Goal: Contribute content: Contribute content

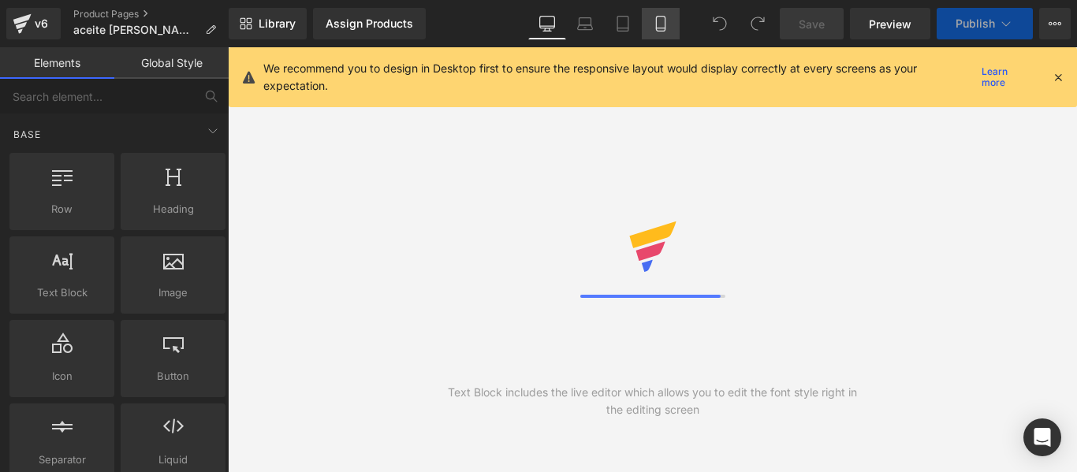
click at [659, 34] on link "Mobile" at bounding box center [661, 24] width 38 height 32
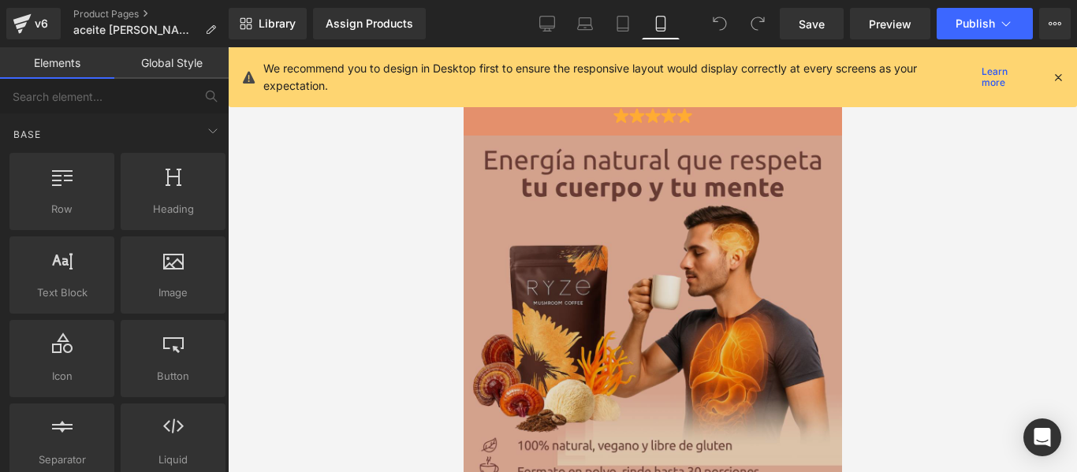
click at [663, 231] on img at bounding box center [652, 325] width 378 height 378
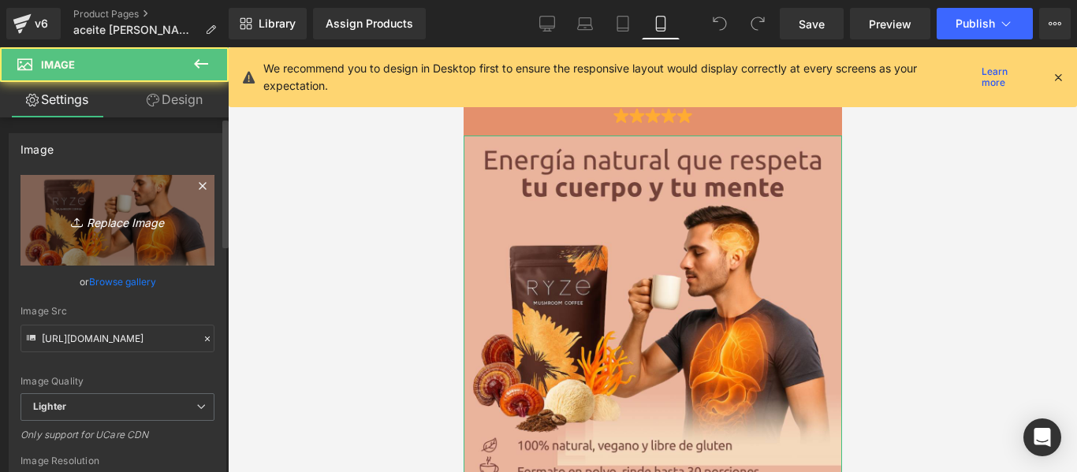
click at [164, 213] on icon "Replace Image" at bounding box center [117, 221] width 126 height 20
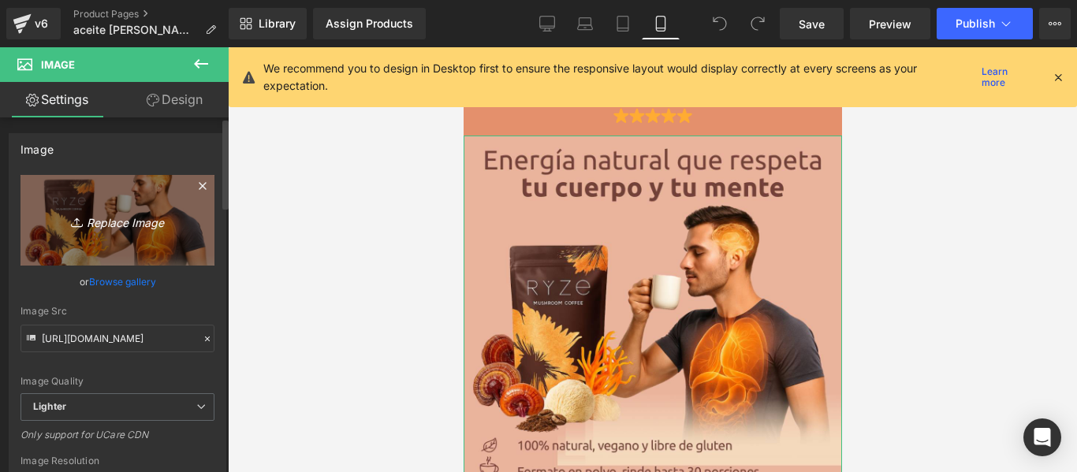
type input "C:\fakepath\ChatGPTImage[DATE]_16_37_20.webp"
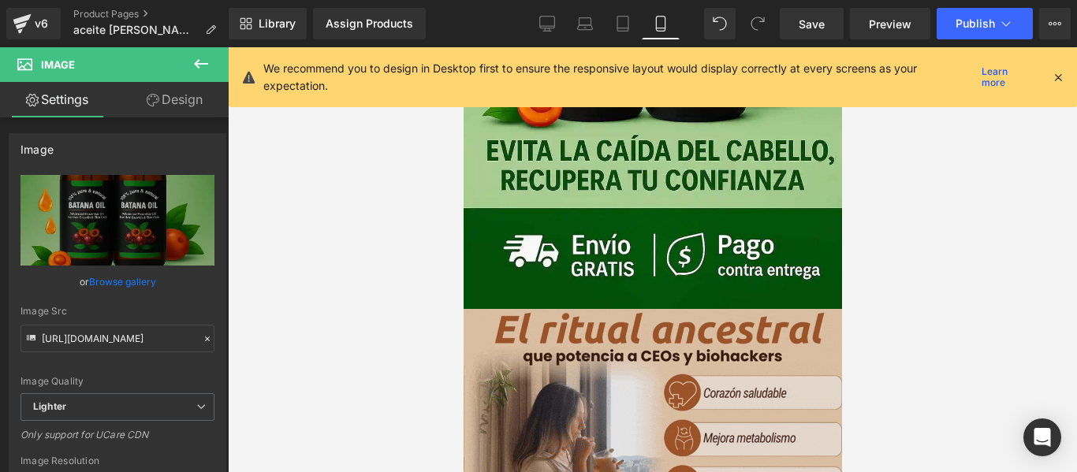
scroll to position [552, 0]
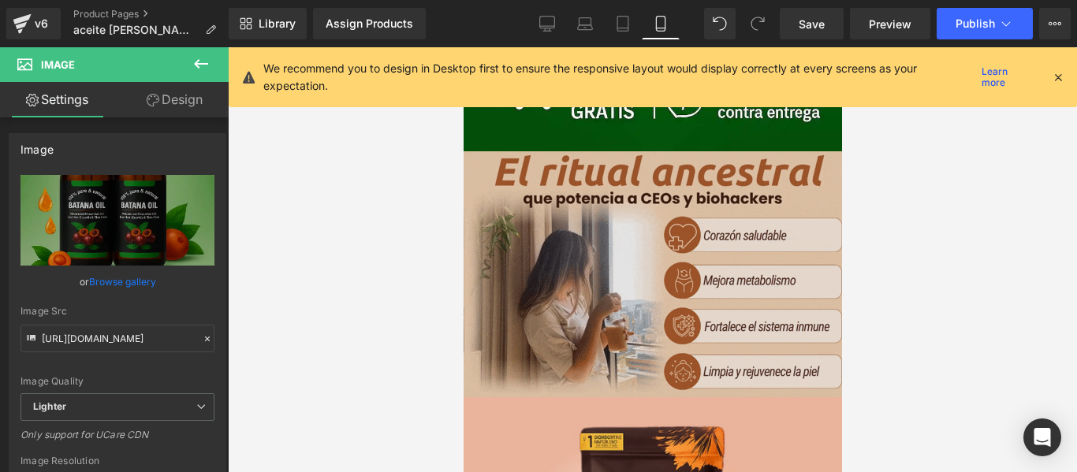
click at [600, 290] on img at bounding box center [652, 274] width 378 height 246
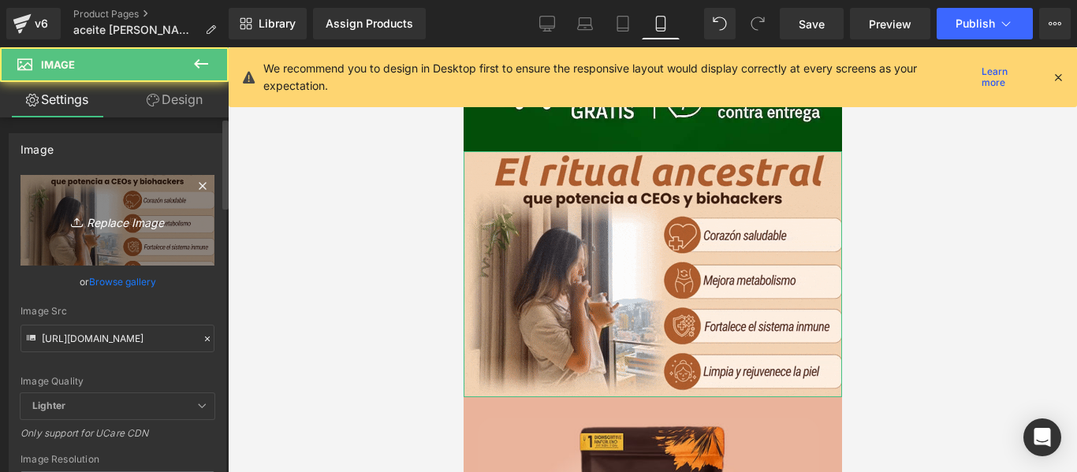
click at [128, 241] on link "Replace Image" at bounding box center [118, 220] width 194 height 91
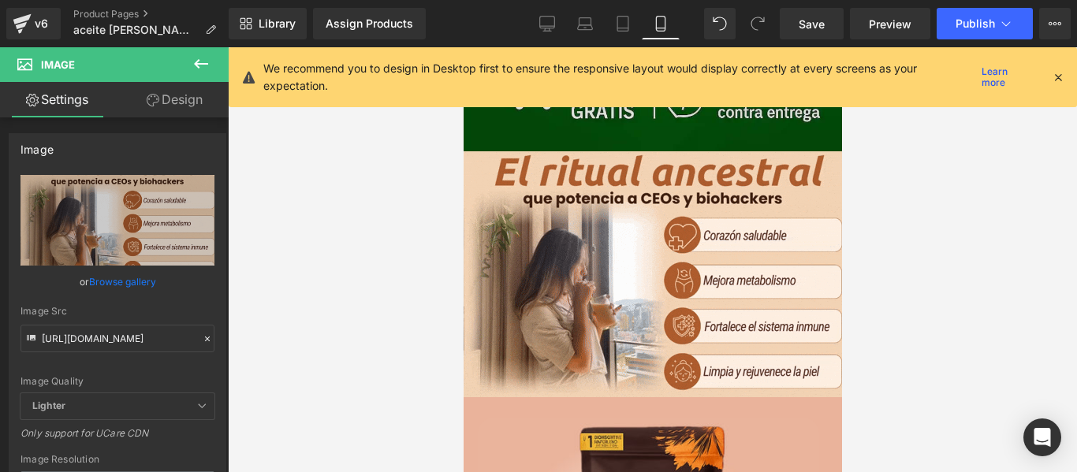
scroll to position [315, 0]
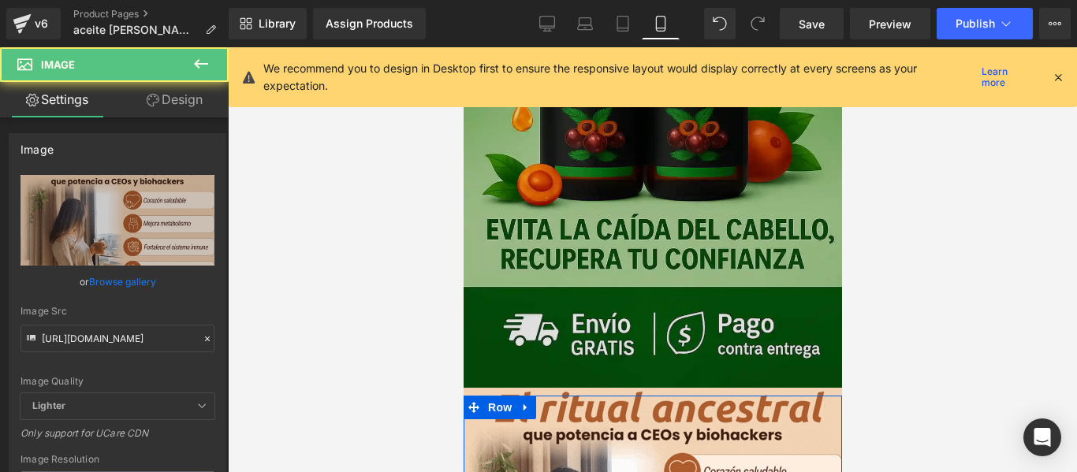
scroll to position [158, 0]
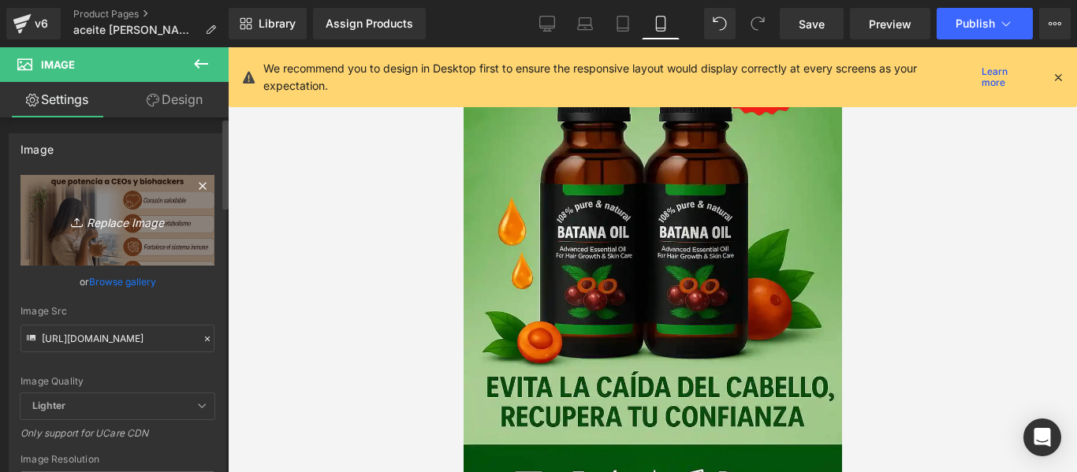
click at [160, 228] on icon "Replace Image" at bounding box center [117, 221] width 126 height 20
type input "C:\fakepath\gempages_561810754768995520-37c53ca4-3ce6-4e5a-abd2-56253ec0ccbb.we…"
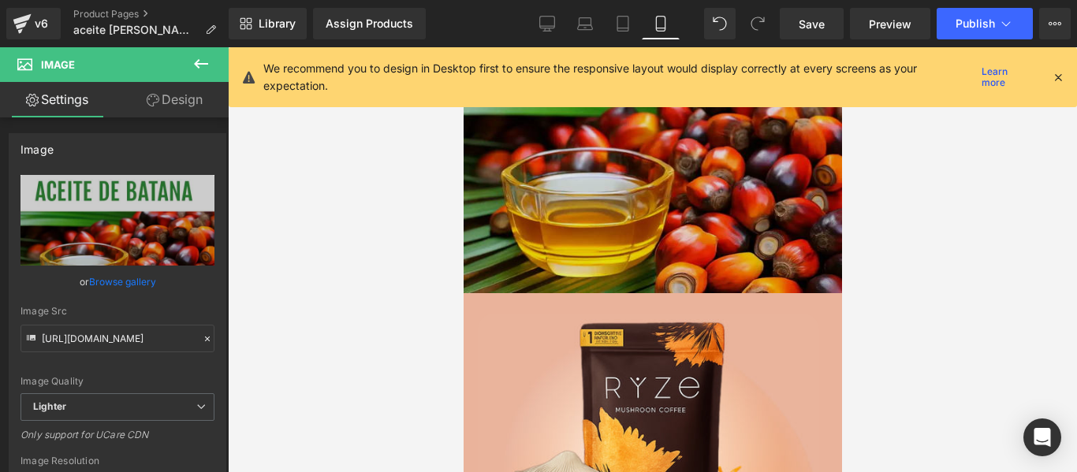
scroll to position [1025, 0]
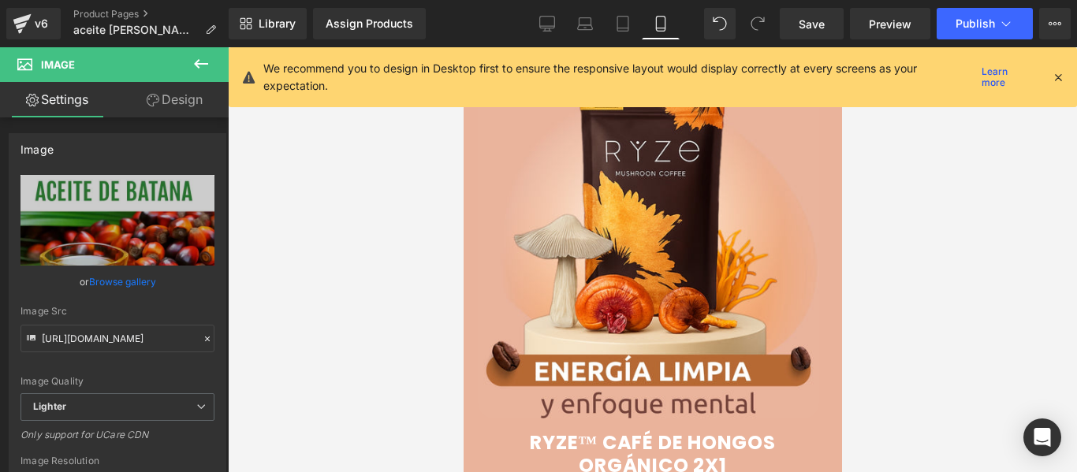
click at [570, 255] on img at bounding box center [647, 247] width 341 height 341
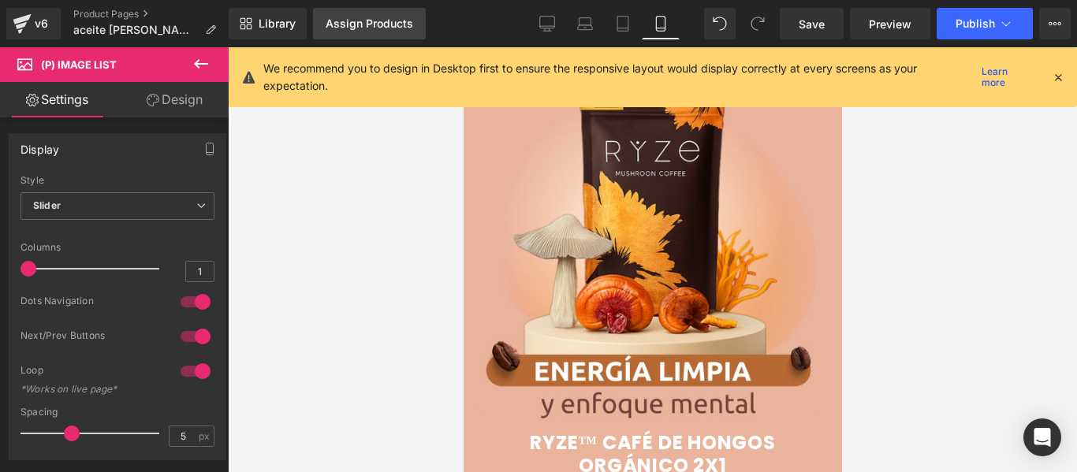
click at [342, 22] on div "Assign Products" at bounding box center [370, 23] width 88 height 13
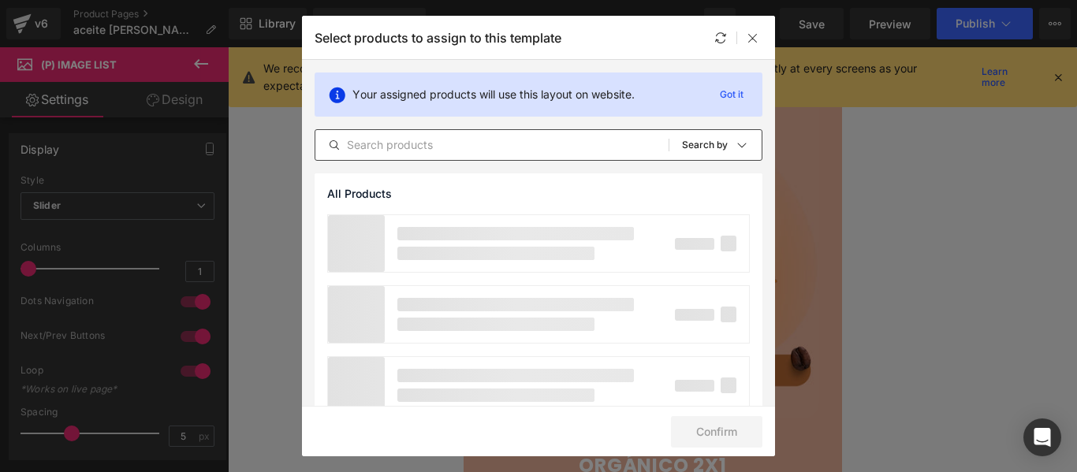
click at [0, 0] on input "text" at bounding box center [0, 0] width 0 height 0
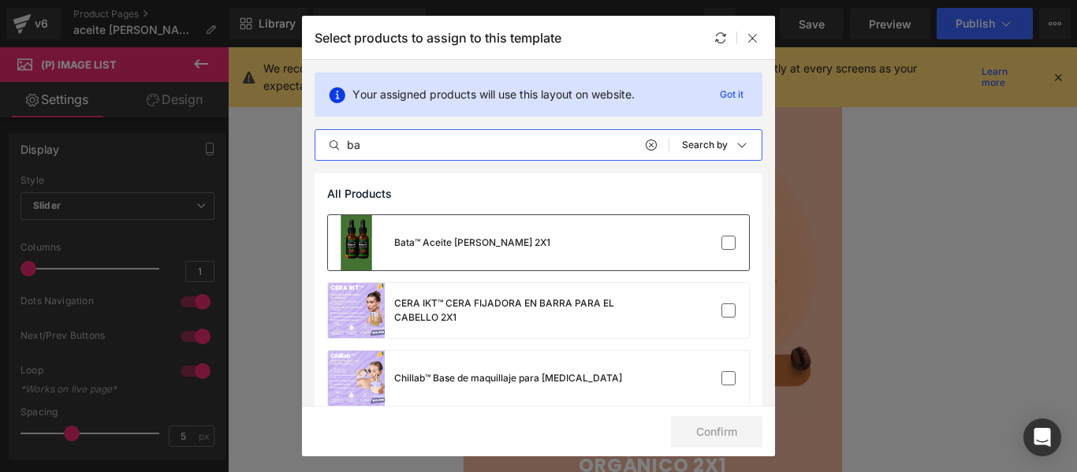
type input "ba"
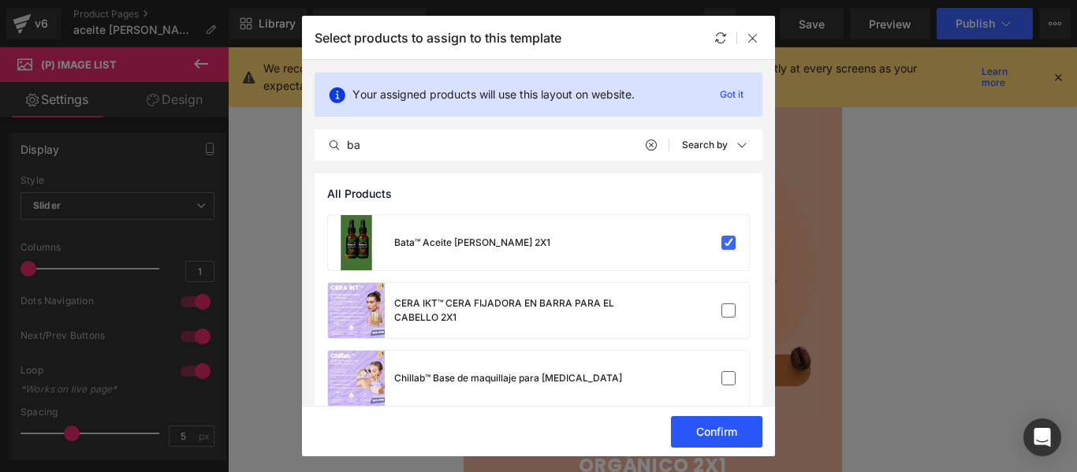
click at [0, 0] on button "Confirm" at bounding box center [0, 0] width 0 height 0
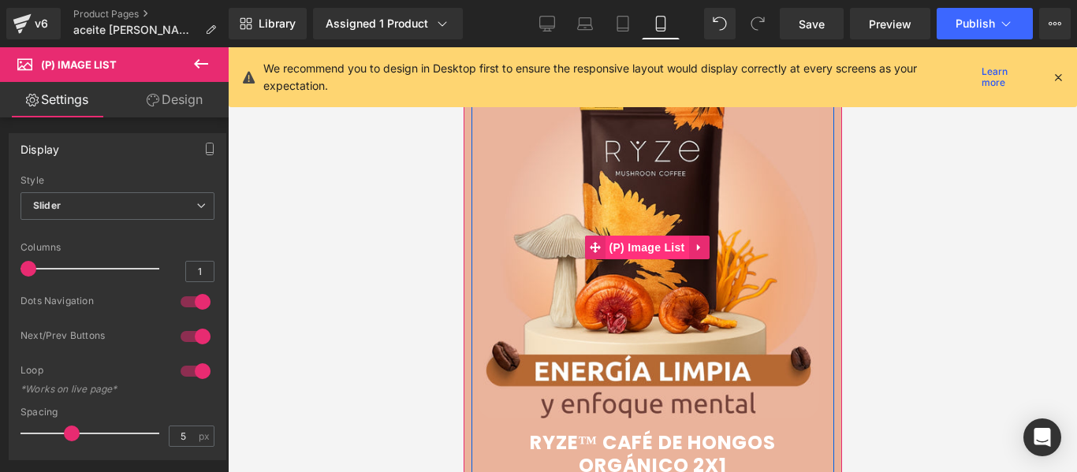
click at [642, 236] on span "(P) Image List" at bounding box center [647, 248] width 84 height 24
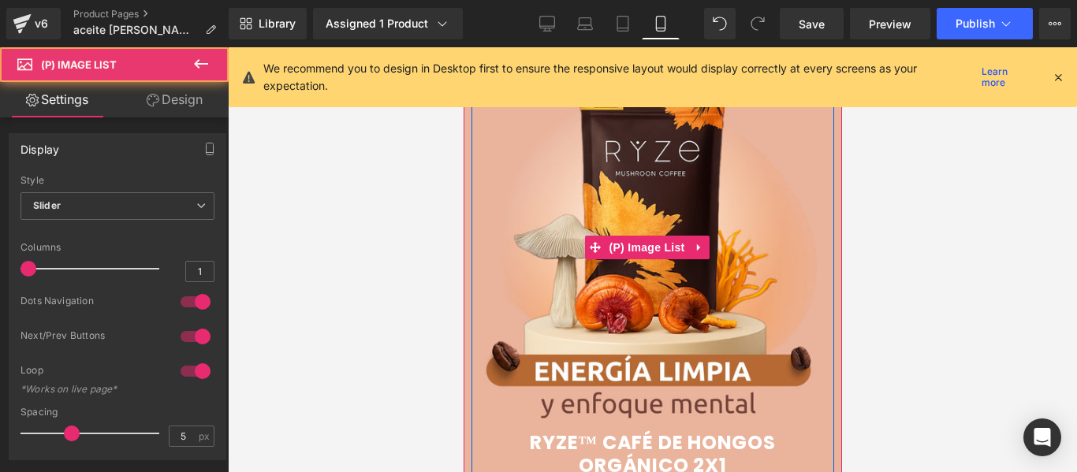
scroll to position [789, 0]
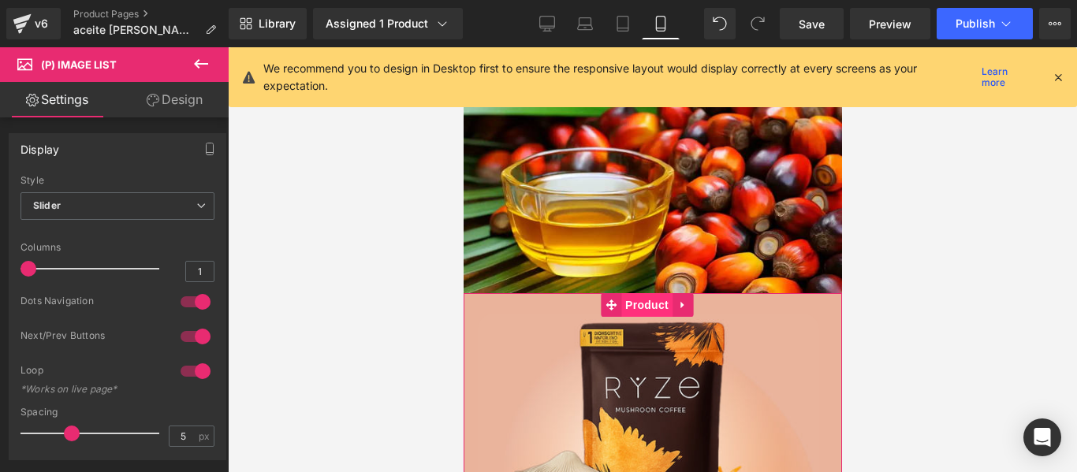
click at [647, 293] on span "Product" at bounding box center [646, 305] width 51 height 24
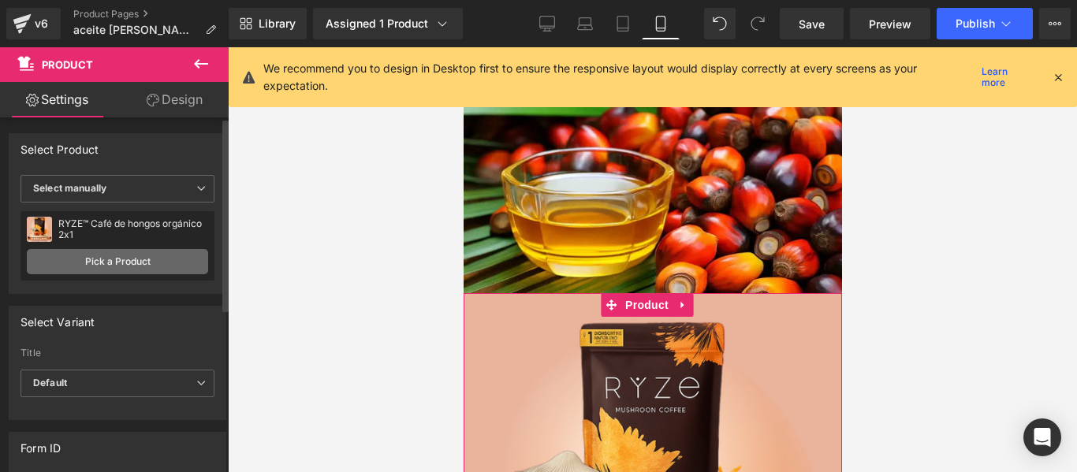
click at [146, 265] on link "Pick a Product" at bounding box center [117, 261] width 181 height 25
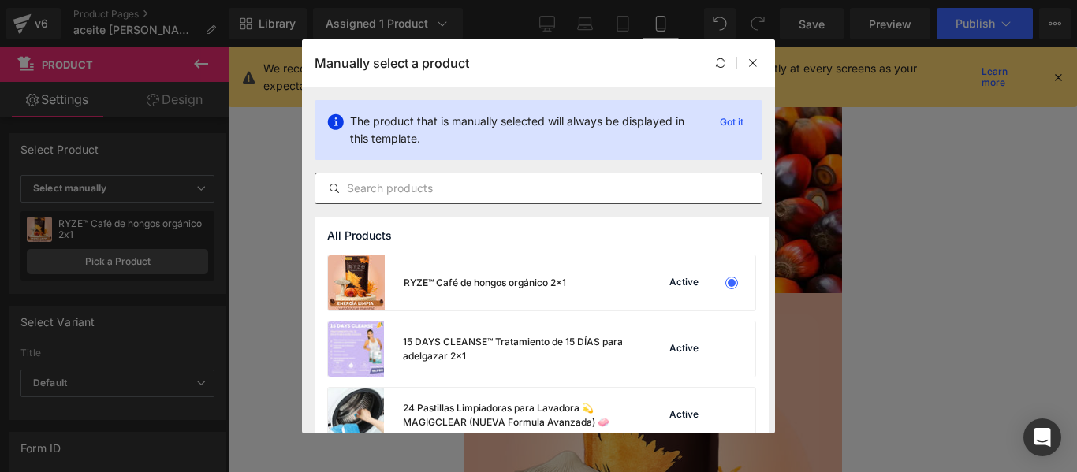
click at [453, 194] on input "text" at bounding box center [538, 188] width 446 height 19
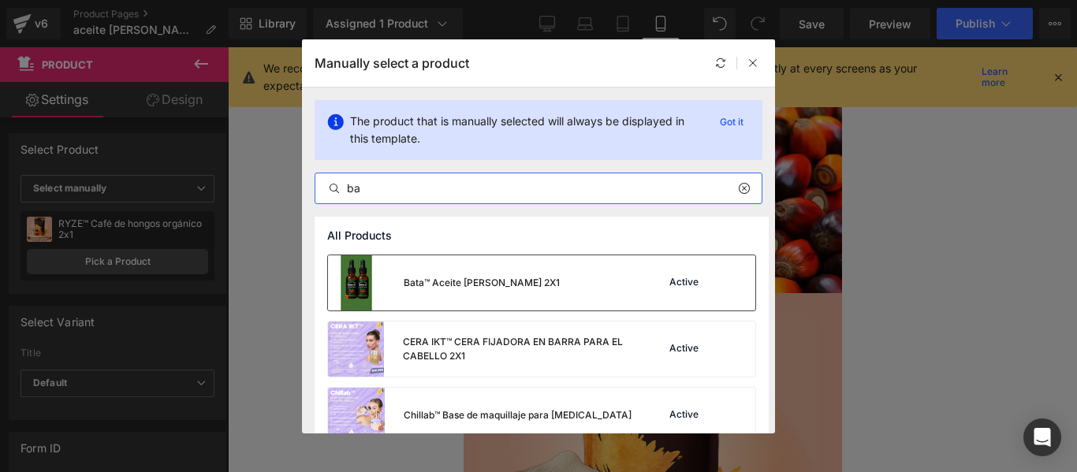
type input "ba"
click at [484, 282] on div "Bata™ Aceite [PERSON_NAME] 2X1" at bounding box center [482, 283] width 156 height 14
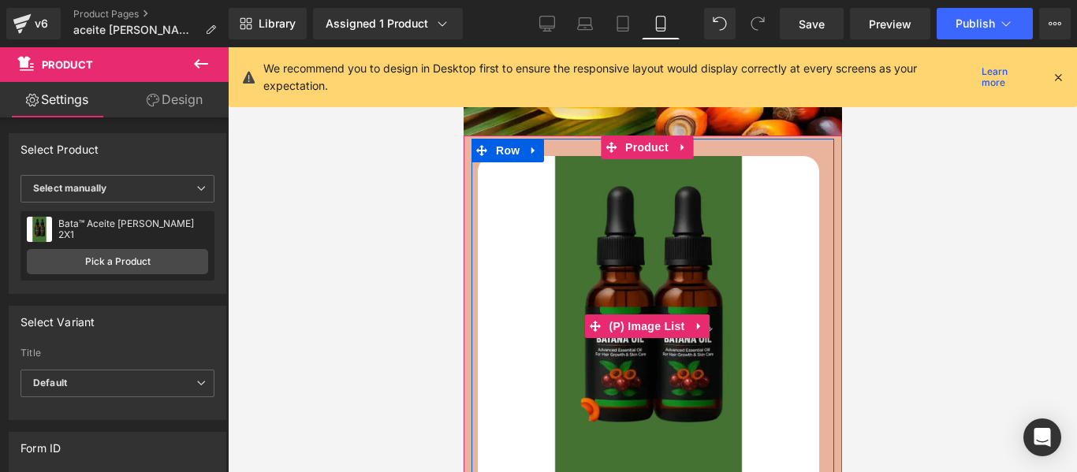
scroll to position [867, 0]
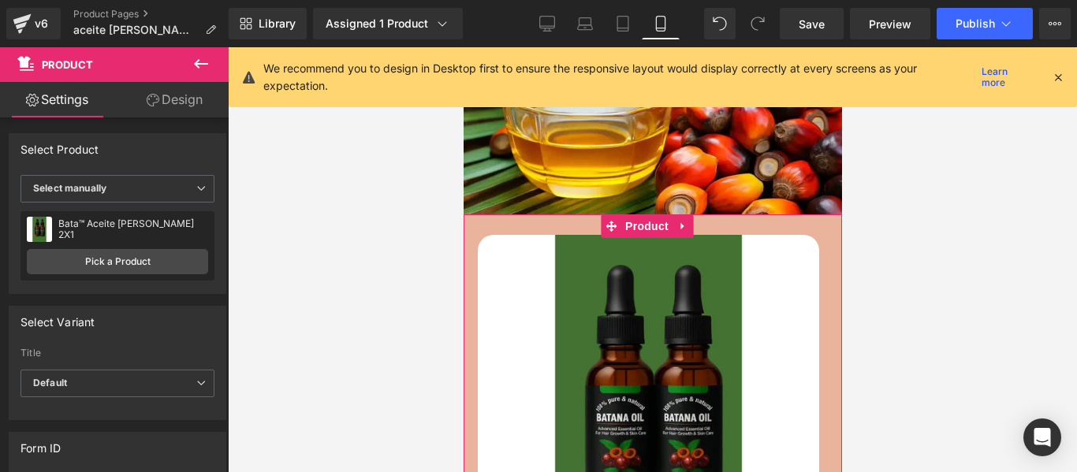
click at [177, 105] on link "Design" at bounding box center [174, 99] width 114 height 35
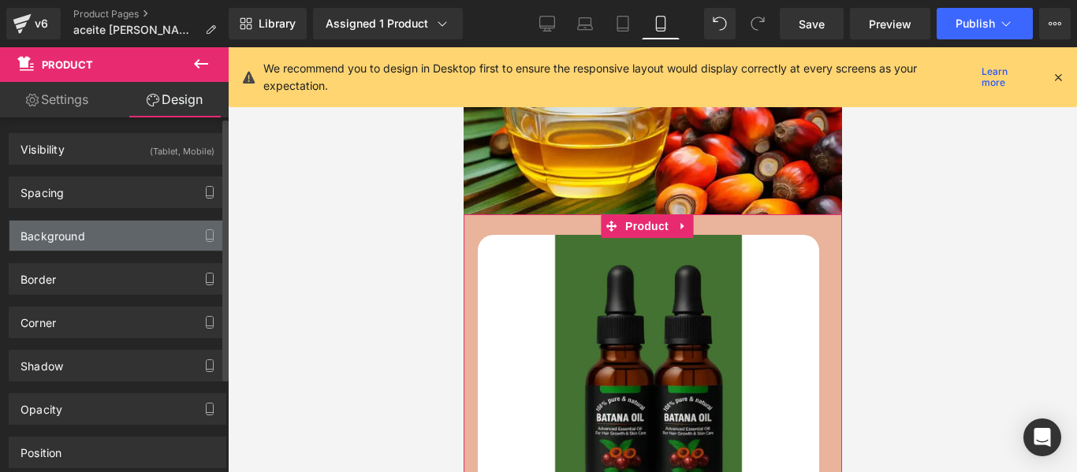
click at [81, 244] on div "Background" at bounding box center [117, 236] width 216 height 30
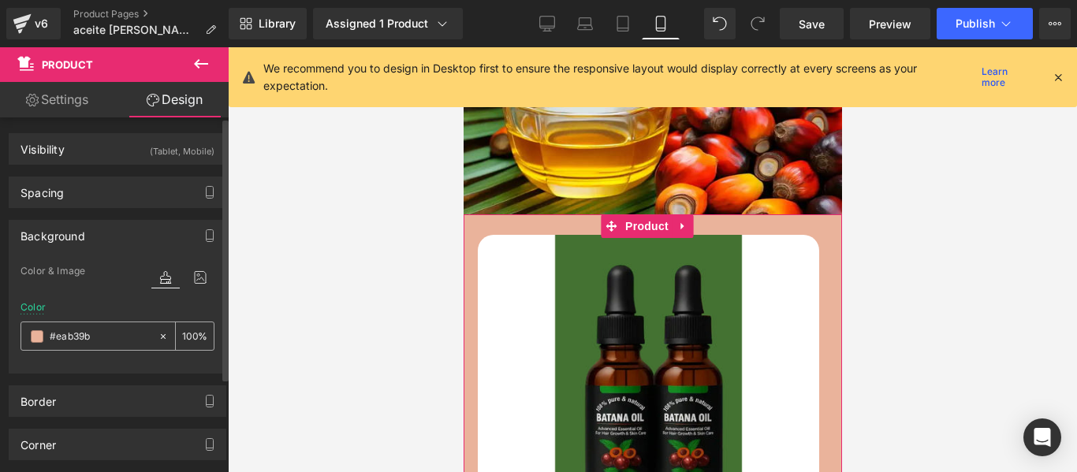
click at [94, 334] on input "text" at bounding box center [100, 336] width 101 height 17
paste input "437232"
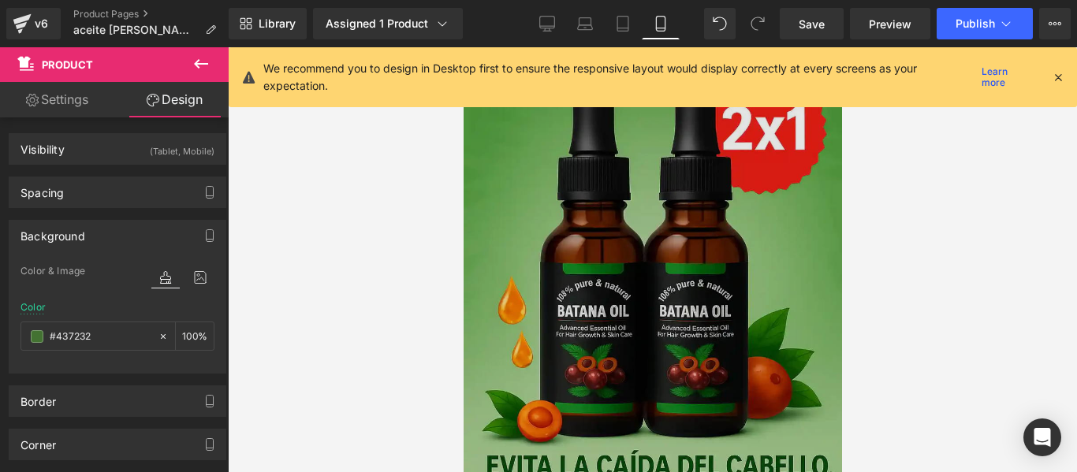
scroll to position [0, 0]
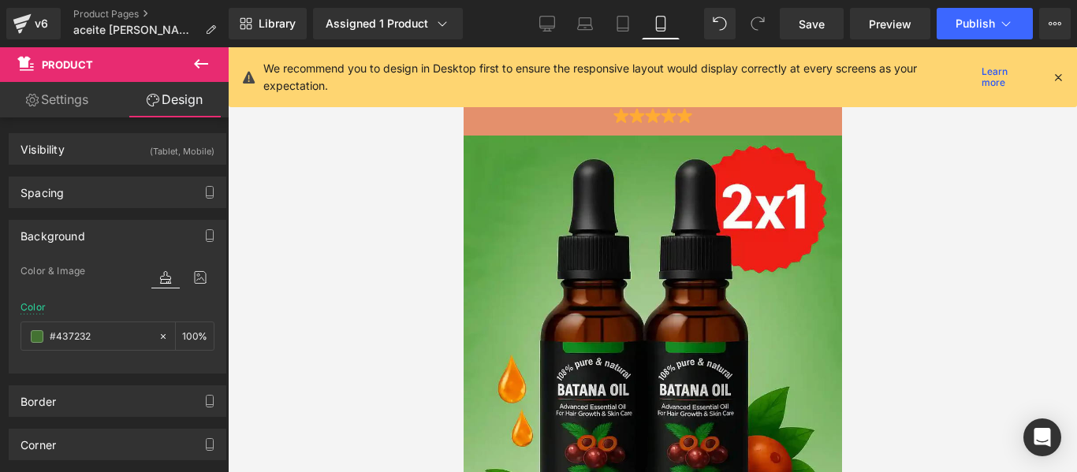
type input "#437232"
click at [1055, 77] on icon at bounding box center [1058, 77] width 14 height 14
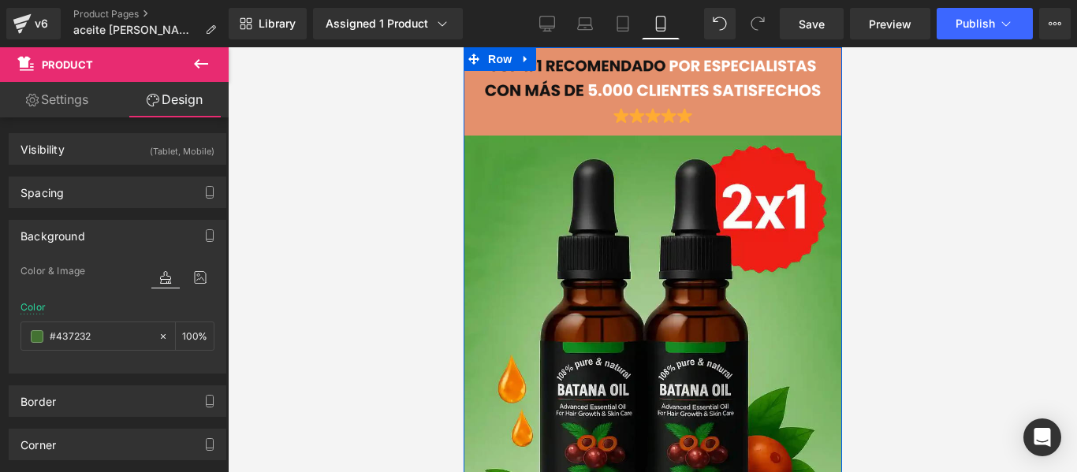
click at [522, 125] on div "Image Image" at bounding box center [652, 387] width 378 height 632
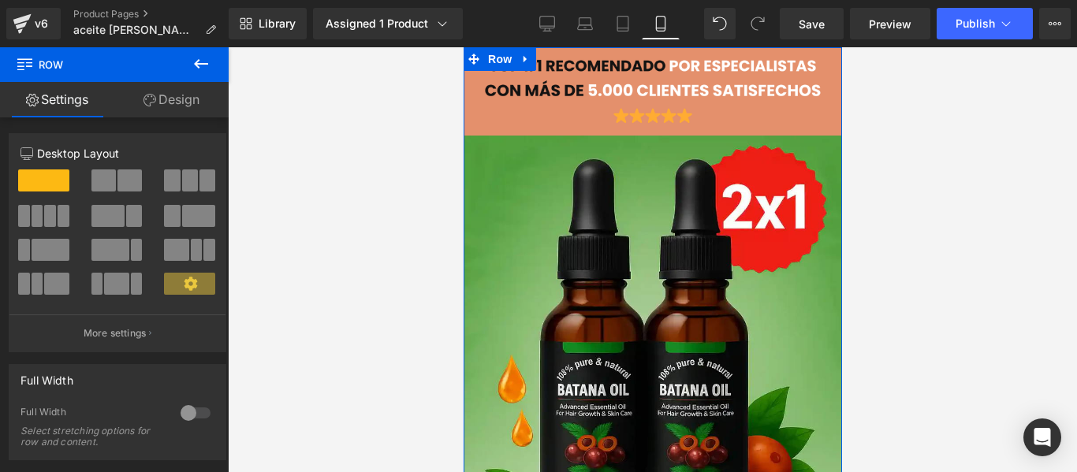
click at [483, 128] on div "Image Image" at bounding box center [652, 387] width 378 height 632
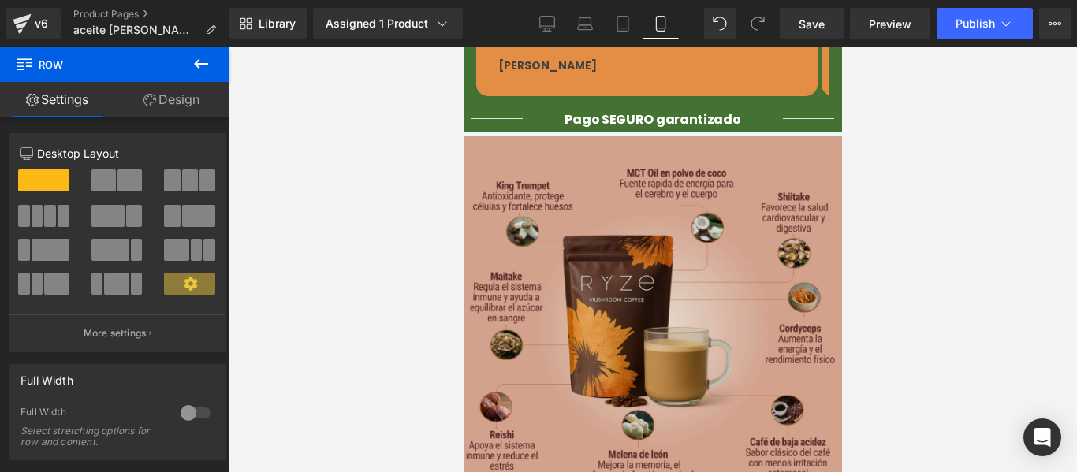
scroll to position [1735, 0]
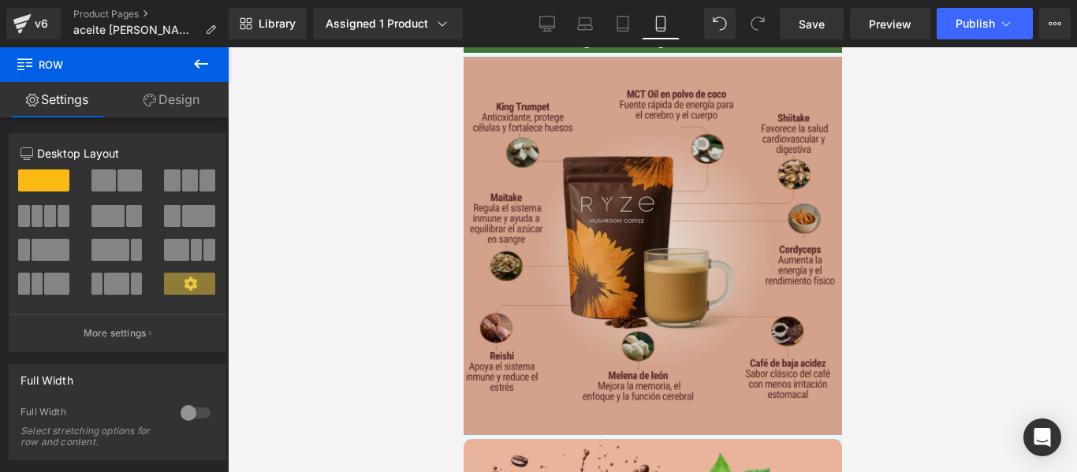
click at [599, 246] on img at bounding box center [652, 246] width 378 height 378
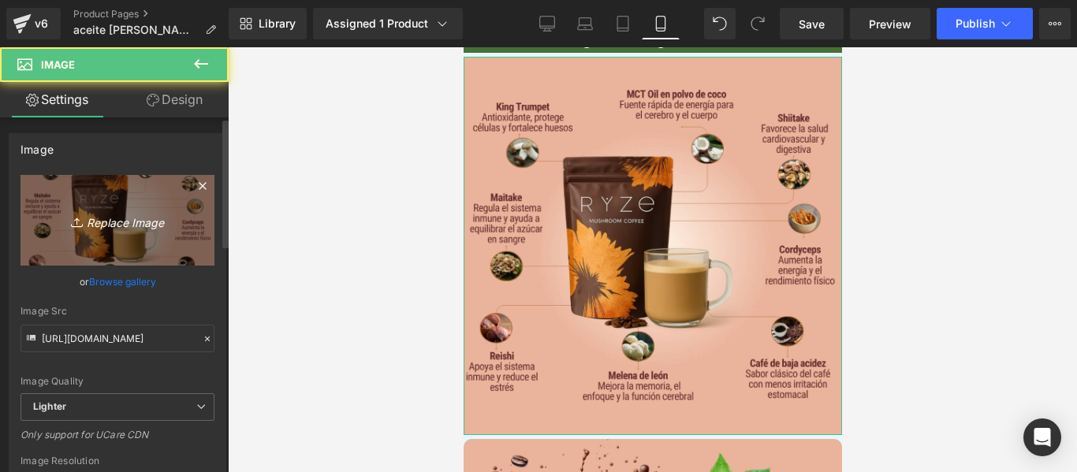
click at [88, 222] on icon "Replace Image" at bounding box center [117, 221] width 126 height 20
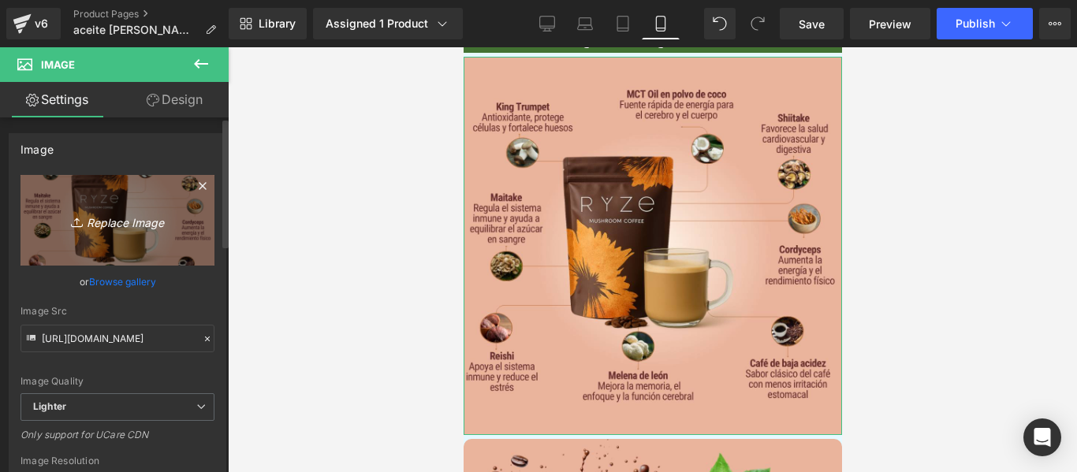
type input "C:\fakepath\2.jpg"
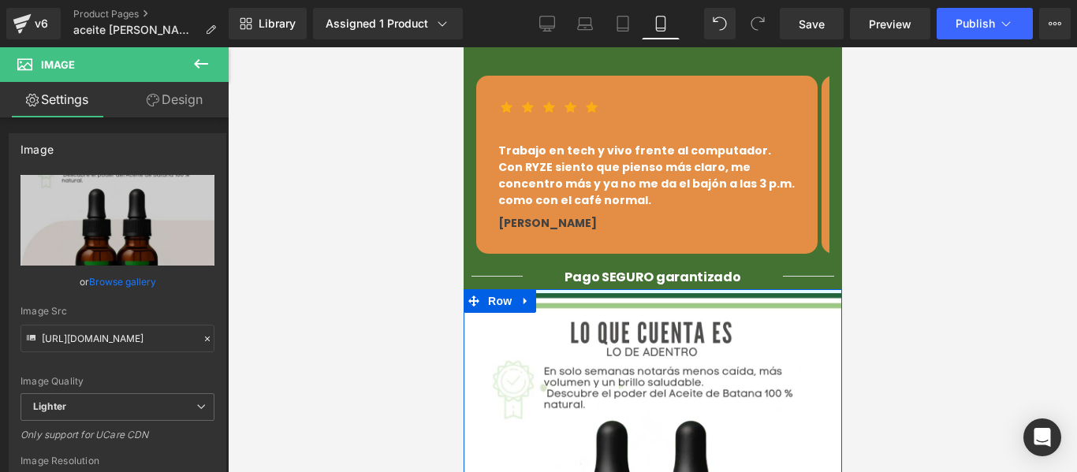
scroll to position [1971, 0]
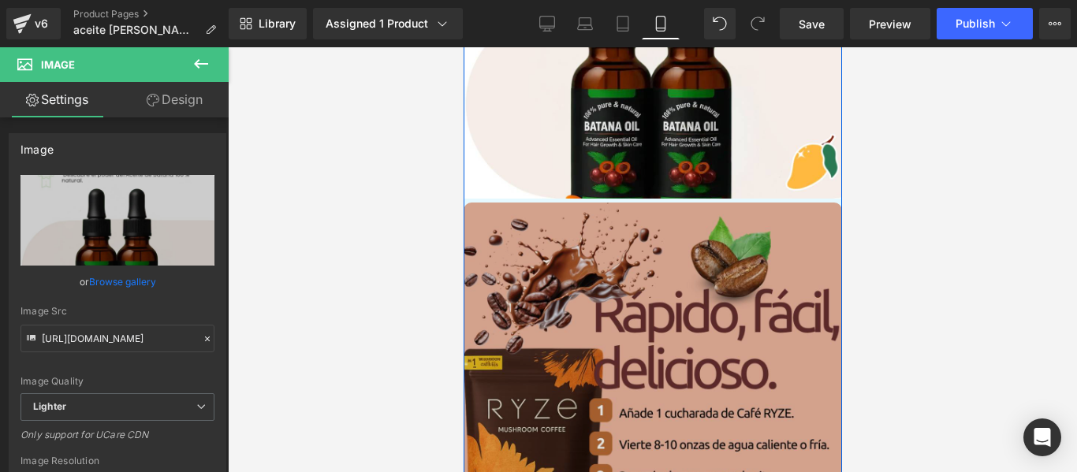
click at [631, 293] on img at bounding box center [652, 392] width 378 height 378
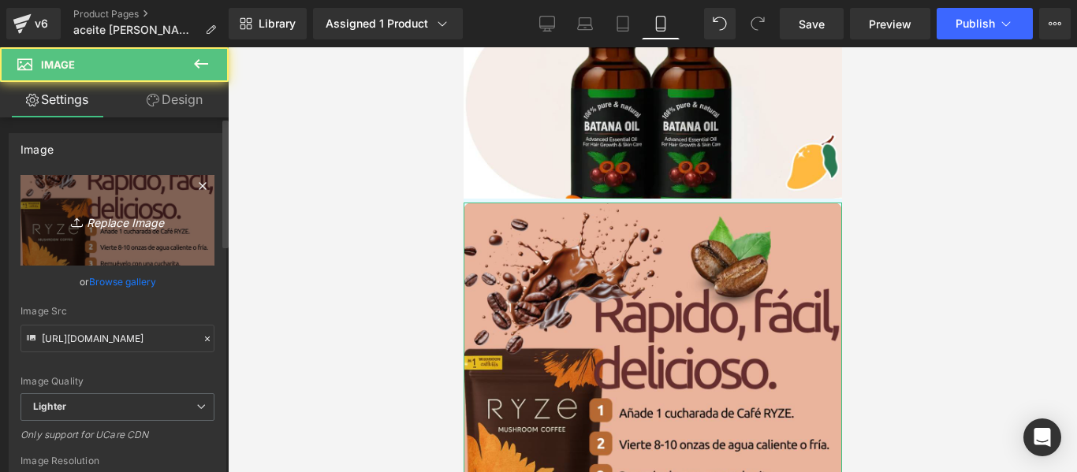
click at [113, 226] on icon "Replace Image" at bounding box center [117, 221] width 126 height 20
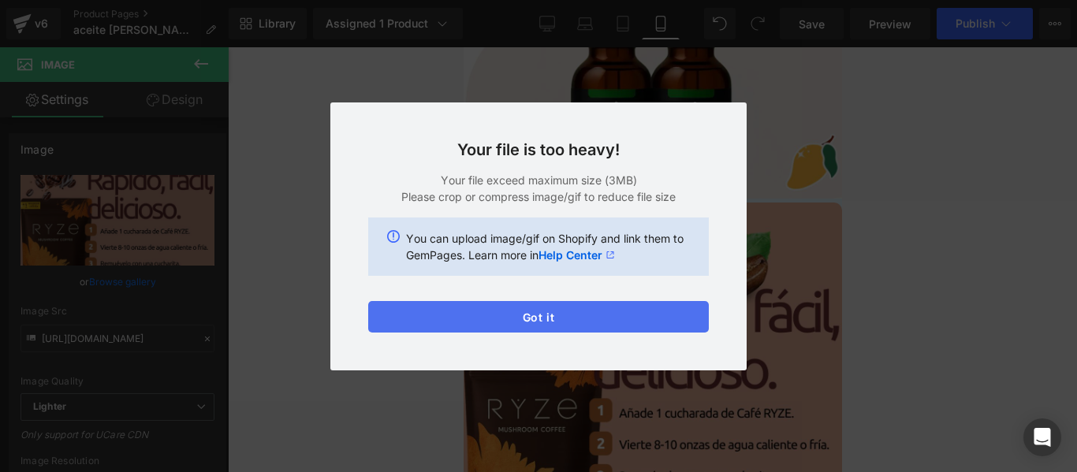
drag, startPoint x: 539, startPoint y: 316, endPoint x: 110, endPoint y: 246, distance: 434.7
click at [0, 0] on button "Got it" at bounding box center [0, 0] width 0 height 0
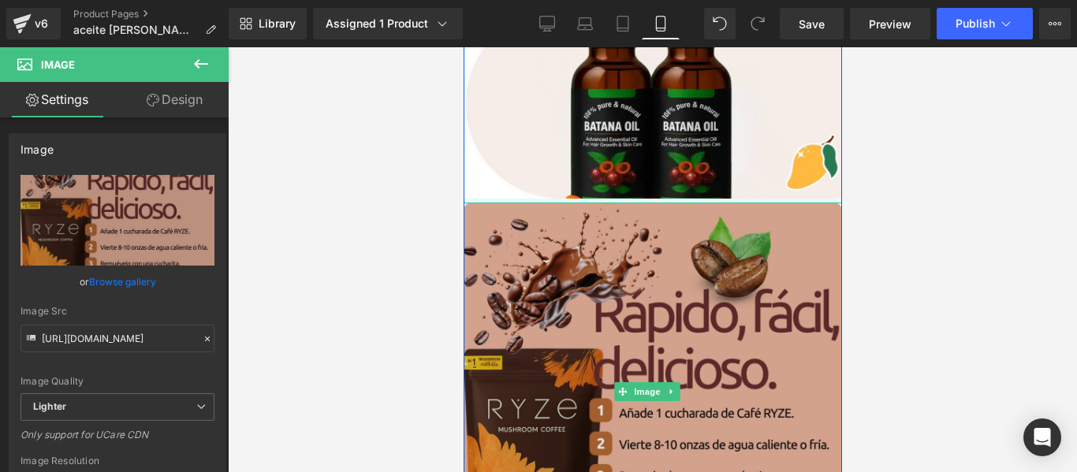
click at [580, 285] on img at bounding box center [652, 392] width 378 height 378
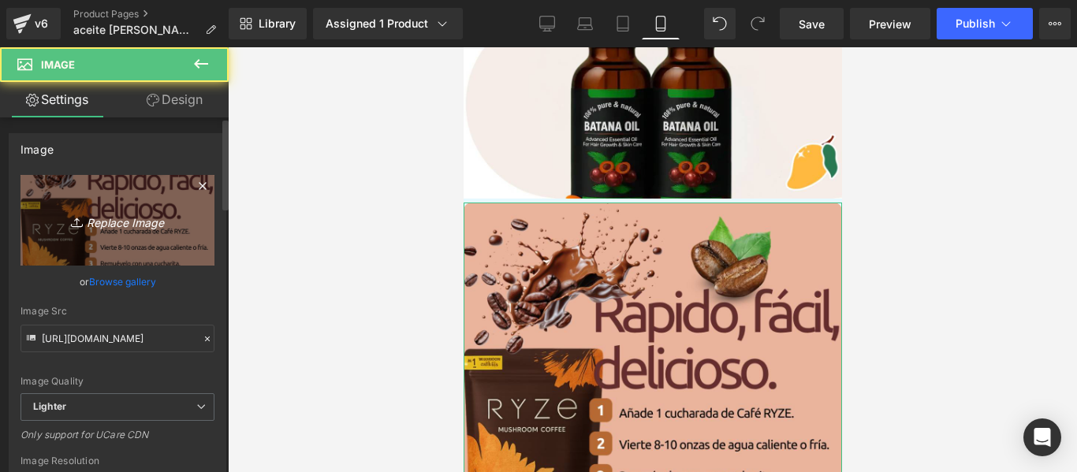
click at [156, 216] on icon "Replace Image" at bounding box center [117, 221] width 126 height 20
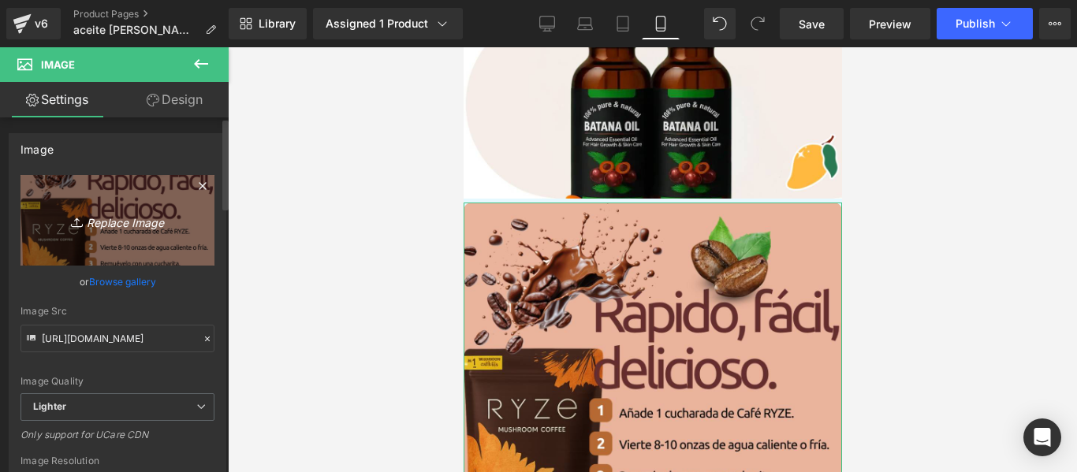
type input "C:\fakepath\gempages_561810754768995520-babd67dc-5cbe-4dee-ac4e-95d91263dc70.we…"
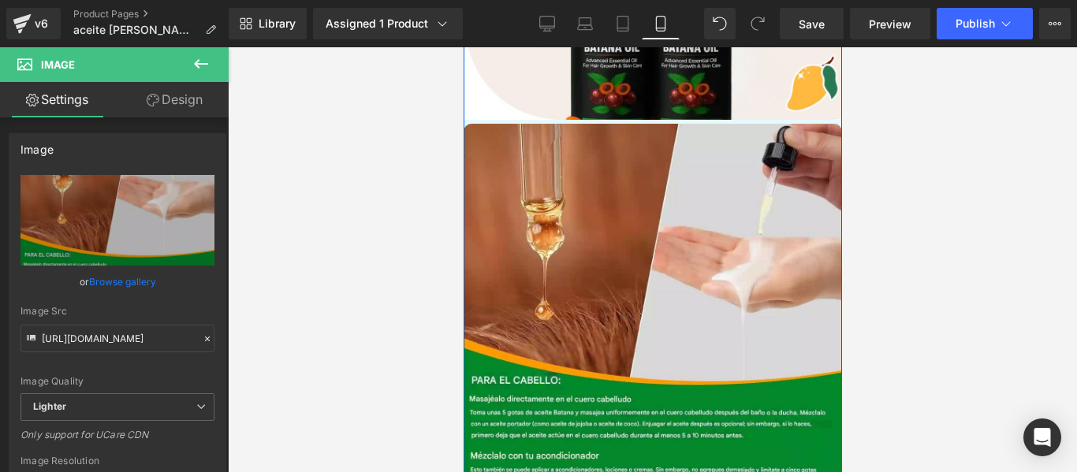
scroll to position [2366, 0]
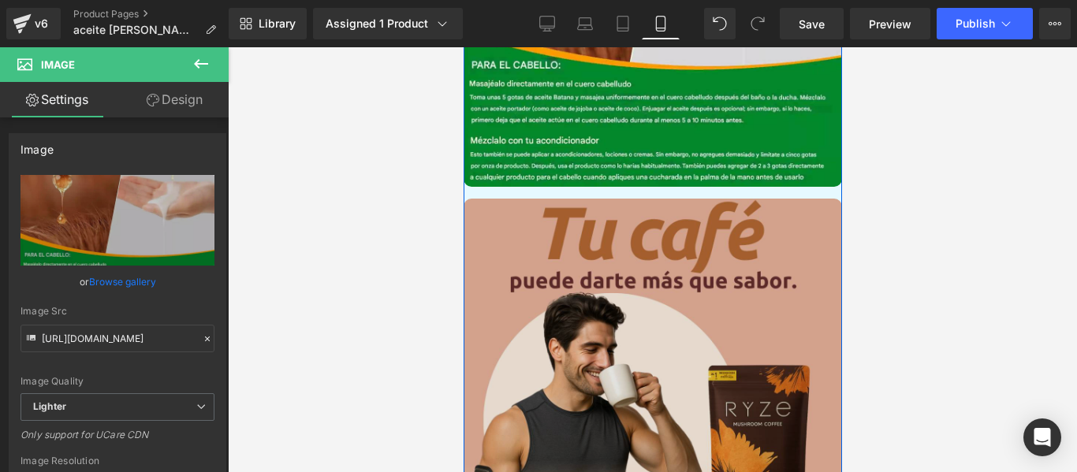
click at [671, 263] on img at bounding box center [652, 388] width 378 height 378
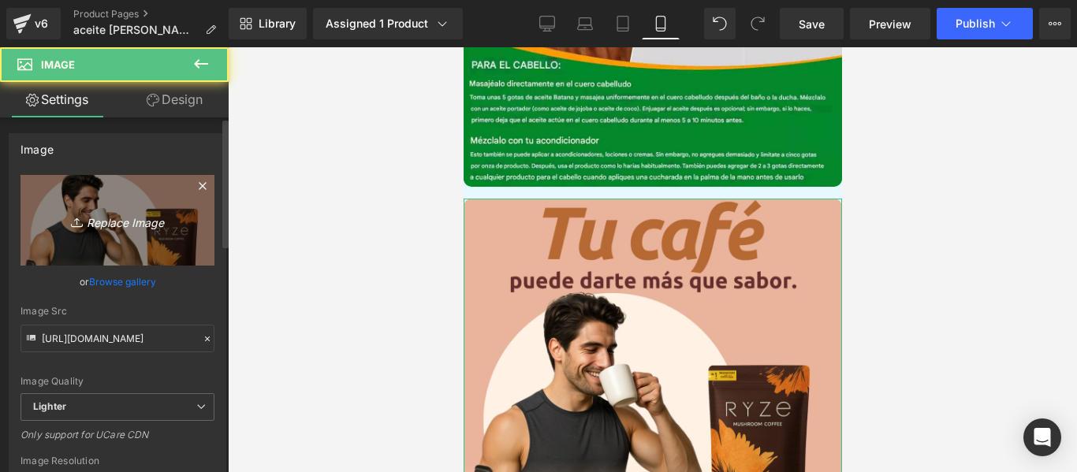
click at [141, 215] on icon "Replace Image" at bounding box center [117, 221] width 126 height 20
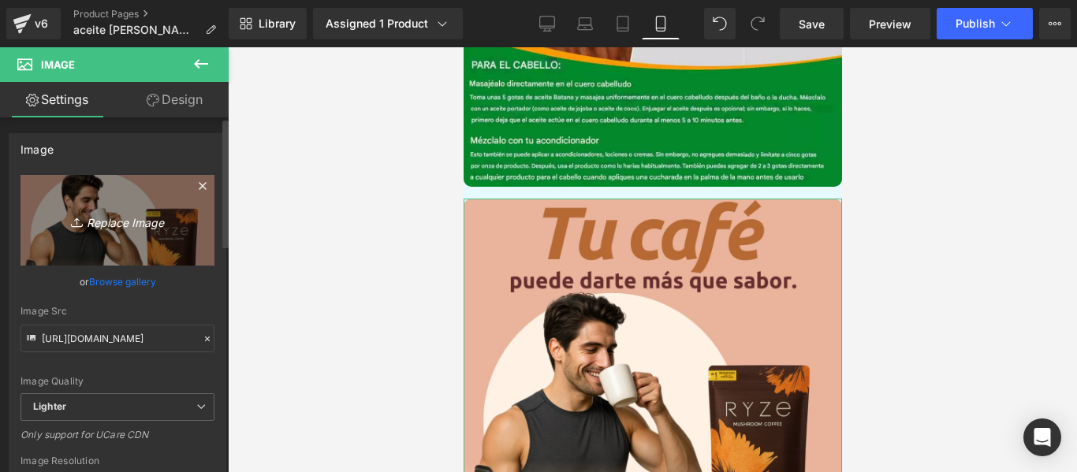
type input "C:\fakepath\gempages_561810754768995520-026e654e-4cb2-4082-a5de-929c309fb788.we…"
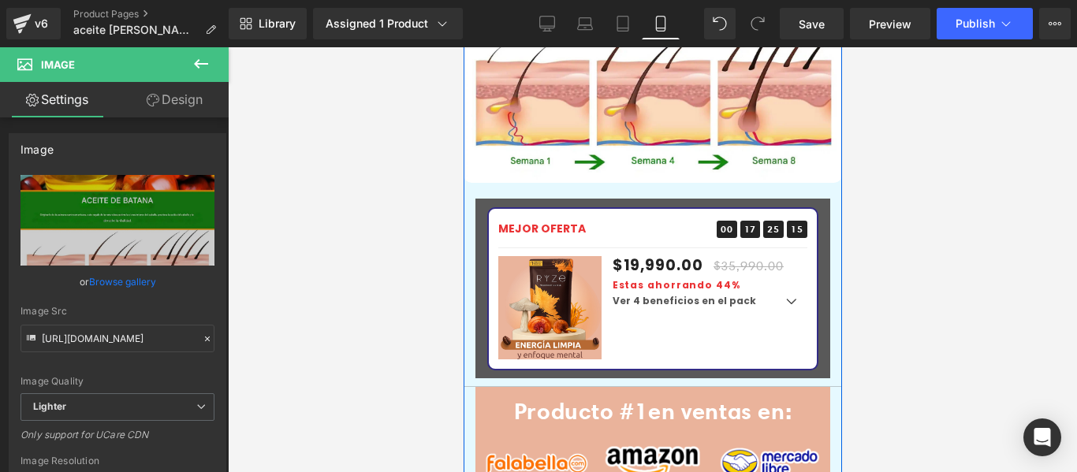
scroll to position [2996, 0]
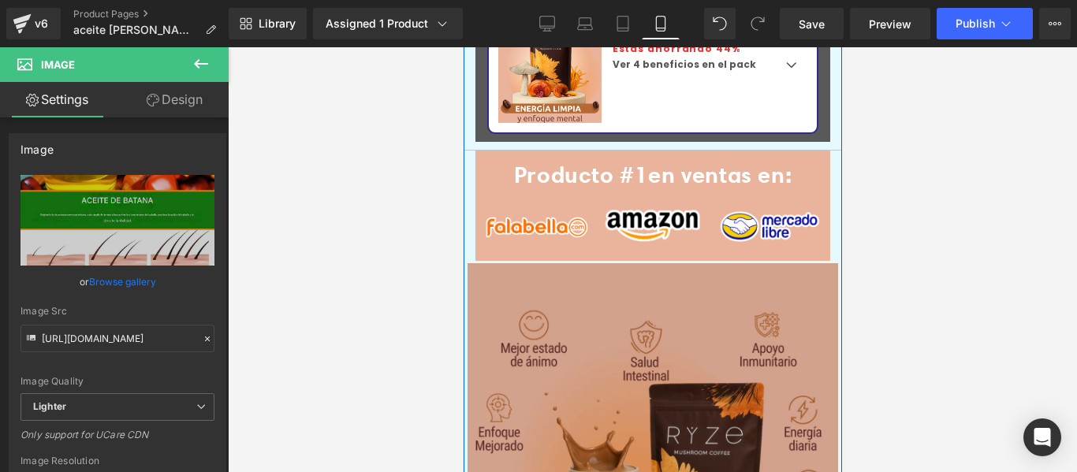
click at [576, 302] on img at bounding box center [652, 448] width 371 height 371
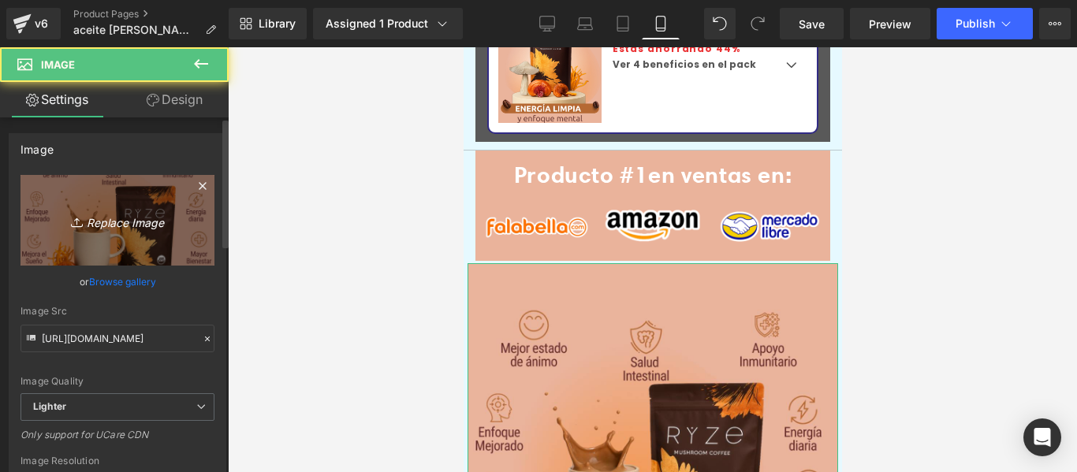
click at [132, 263] on link "Replace Image" at bounding box center [118, 220] width 194 height 91
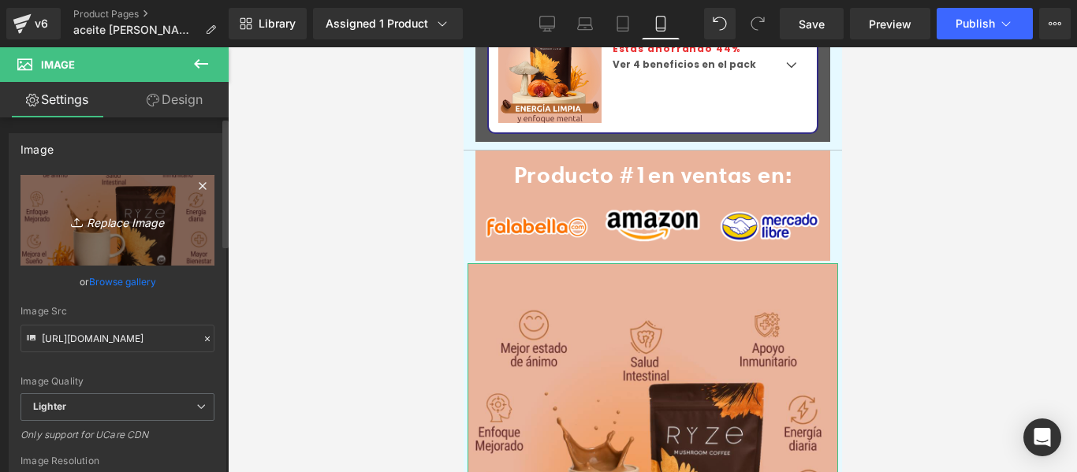
type input "C:\fakepath\12.jpg"
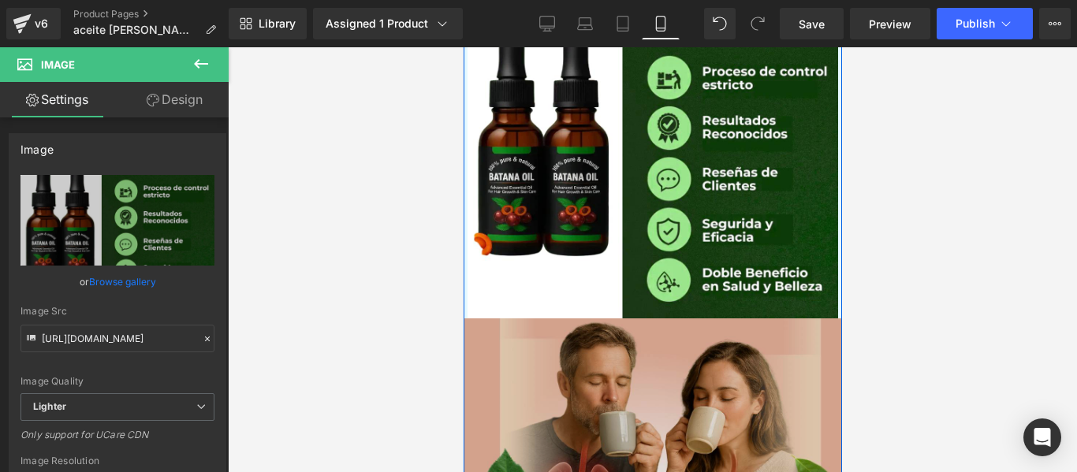
scroll to position [3470, 0]
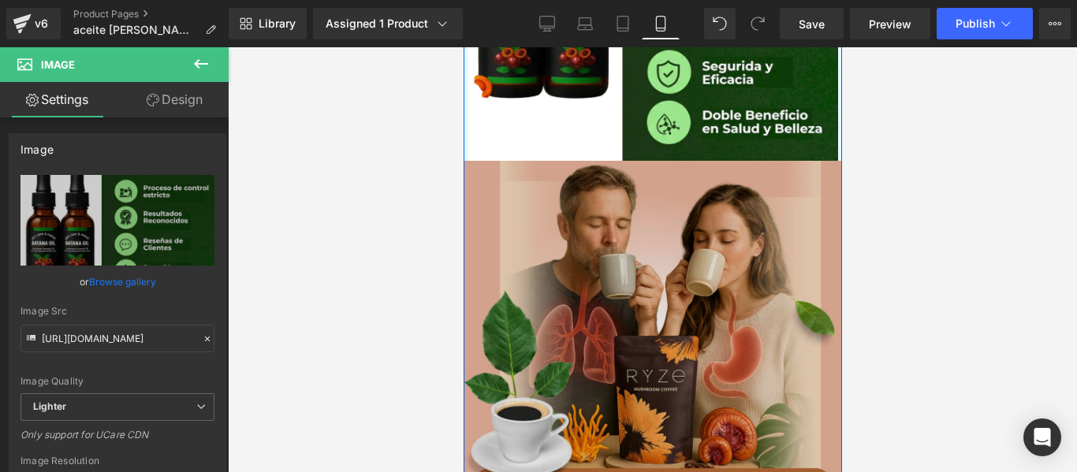
click at [668, 239] on img at bounding box center [652, 350] width 378 height 378
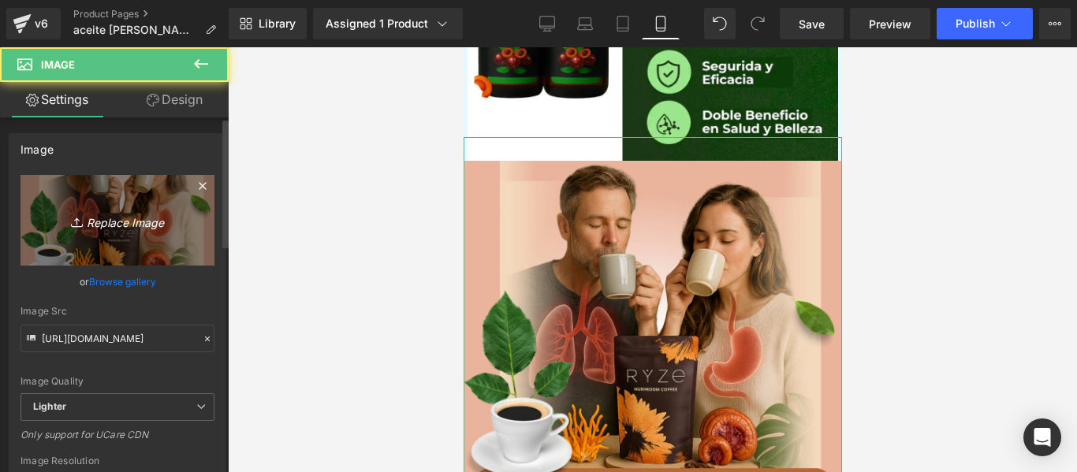
click at [114, 230] on link "Replace Image" at bounding box center [118, 220] width 194 height 91
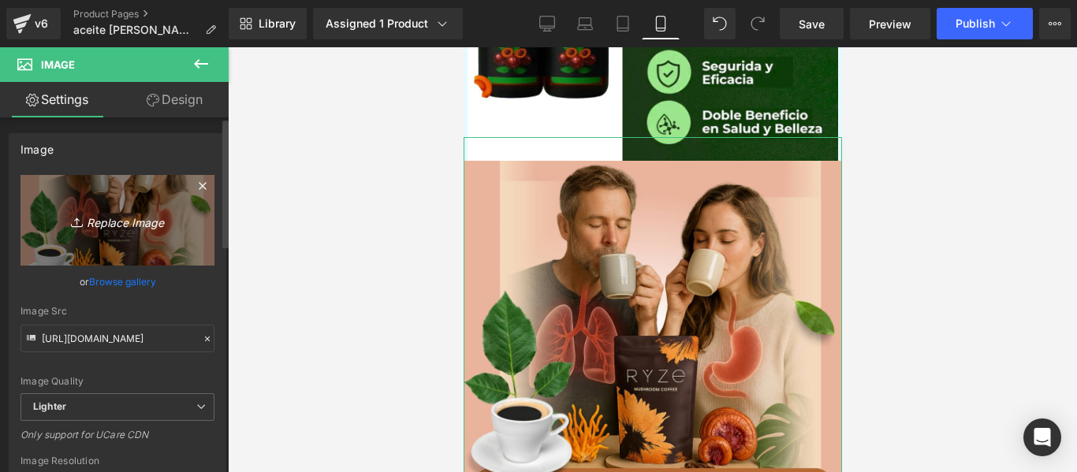
type input "C:\fakepath\3.jpg"
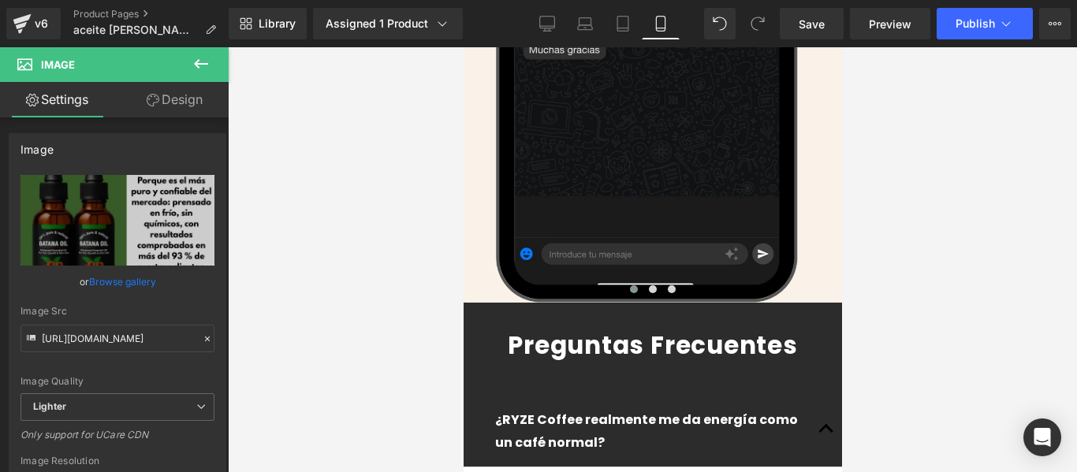
scroll to position [4574, 0]
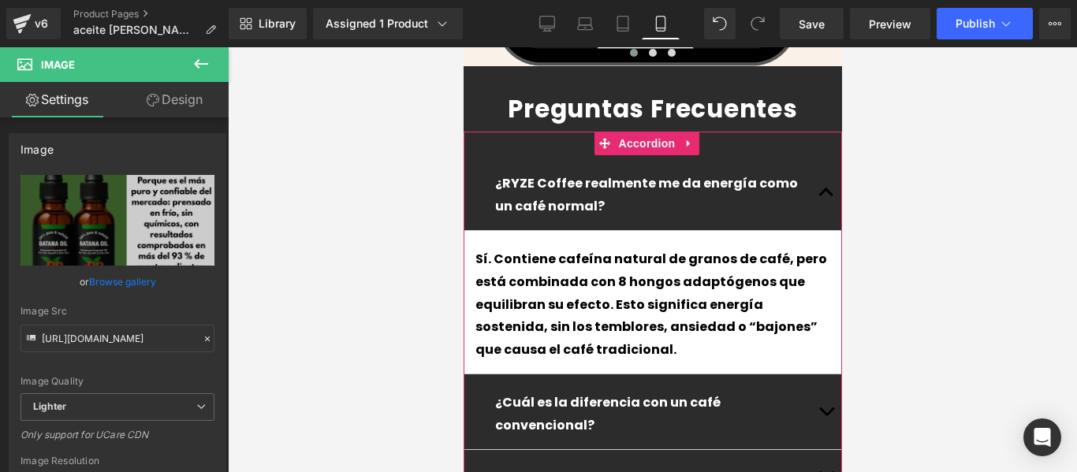
click at [598, 173] on p "¿RYZE Coffee realmente me da energía como un café normal?" at bounding box center [651, 196] width 315 height 46
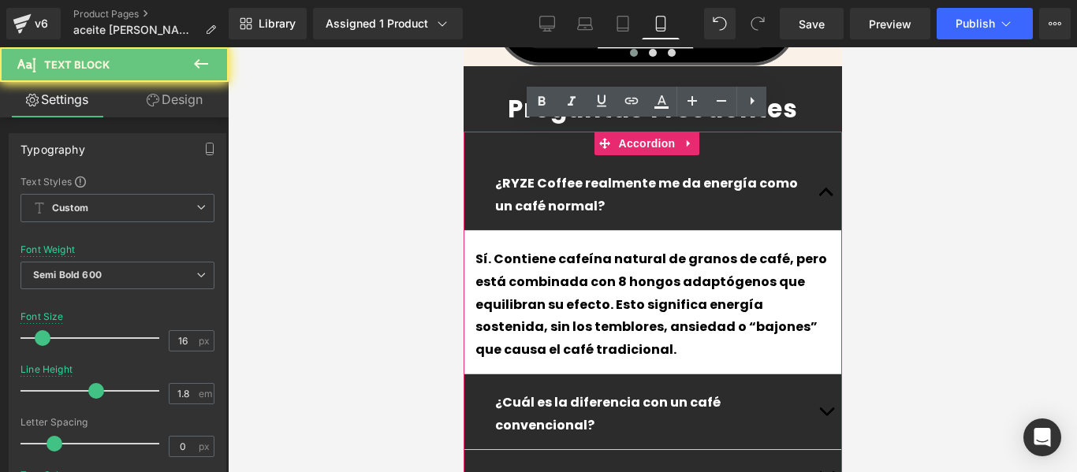
click at [598, 173] on p "¿RYZE Coffee realmente me da energía como un café normal?" at bounding box center [651, 196] width 315 height 46
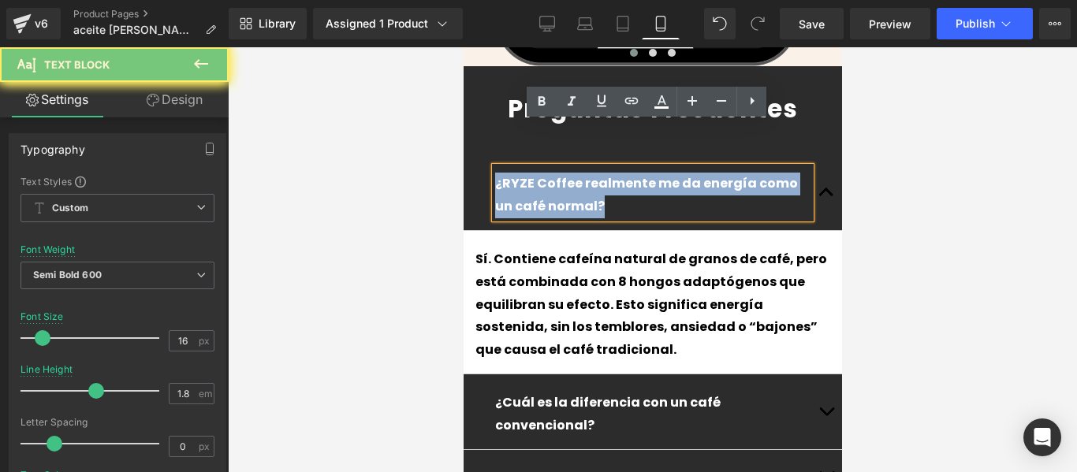
click at [598, 173] on p "¿RYZE Coffee realmente me da energía como un café normal?" at bounding box center [651, 196] width 315 height 46
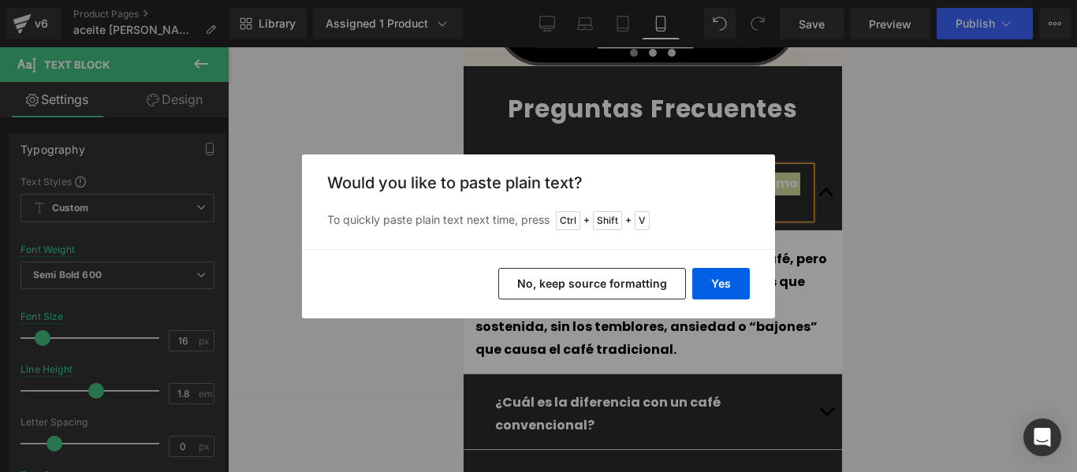
click at [0, 0] on div "Yes No, keep source formatting" at bounding box center [0, 0] width 0 height 0
click at [0, 0] on button "Yes" at bounding box center [0, 0] width 0 height 0
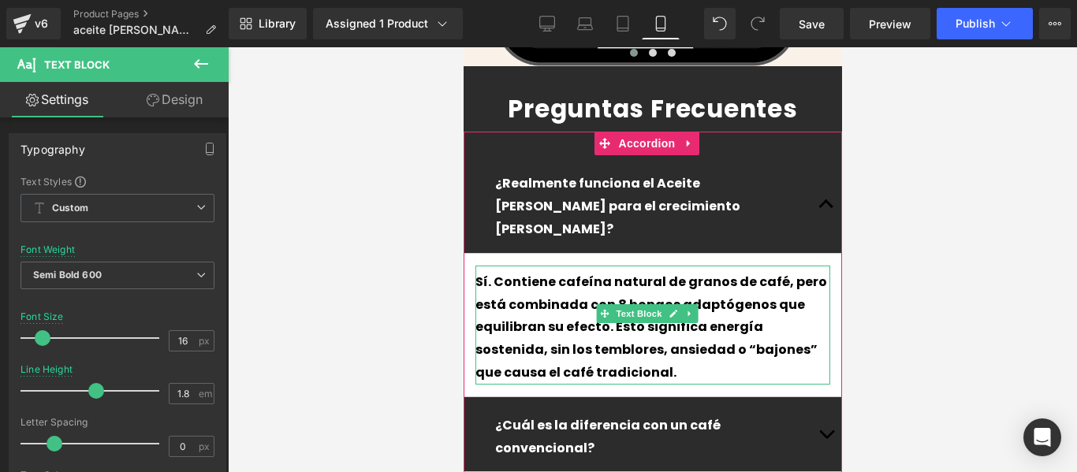
click at [709, 271] on p "Sí. Contiene cafeína natural de granos de café, pero está combinada con 8 hongo…" at bounding box center [652, 328] width 355 height 114
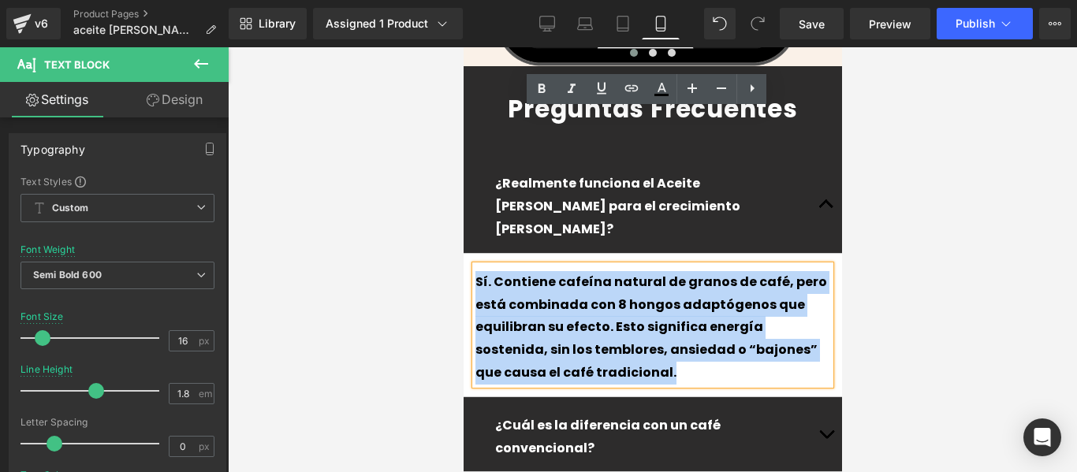
drag, startPoint x: 714, startPoint y: 190, endPoint x: 476, endPoint y: 135, distance: 244.5
click at [476, 271] on p "Sí. Contiene cafeína natural de granos de café, pero está combinada con 8 hongo…" at bounding box center [652, 328] width 355 height 114
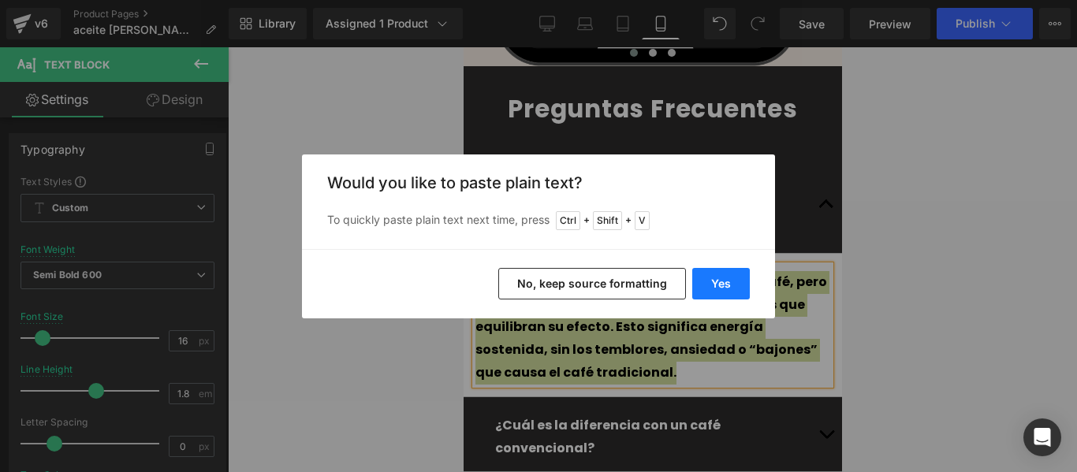
click at [0, 0] on button "Yes" at bounding box center [0, 0] width 0 height 0
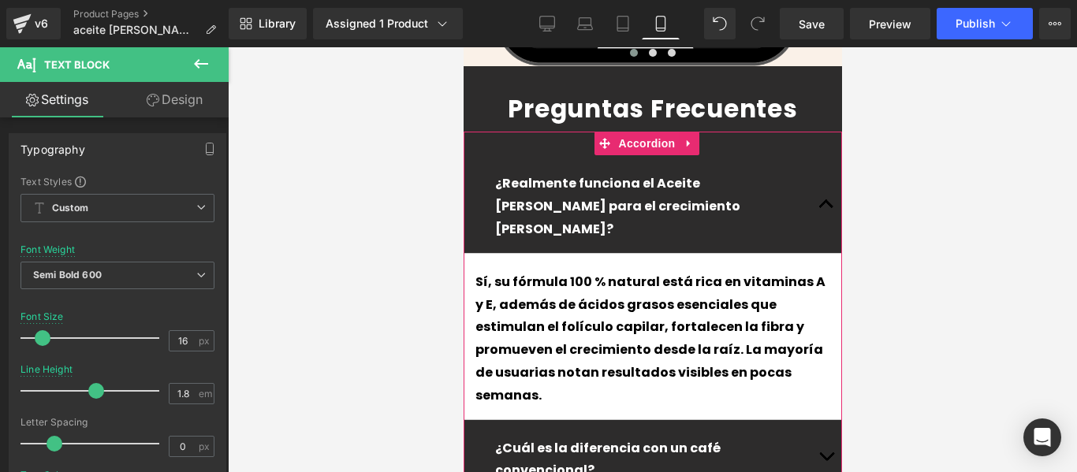
click at [463, 47] on div at bounding box center [463, 47] width 0 height 0
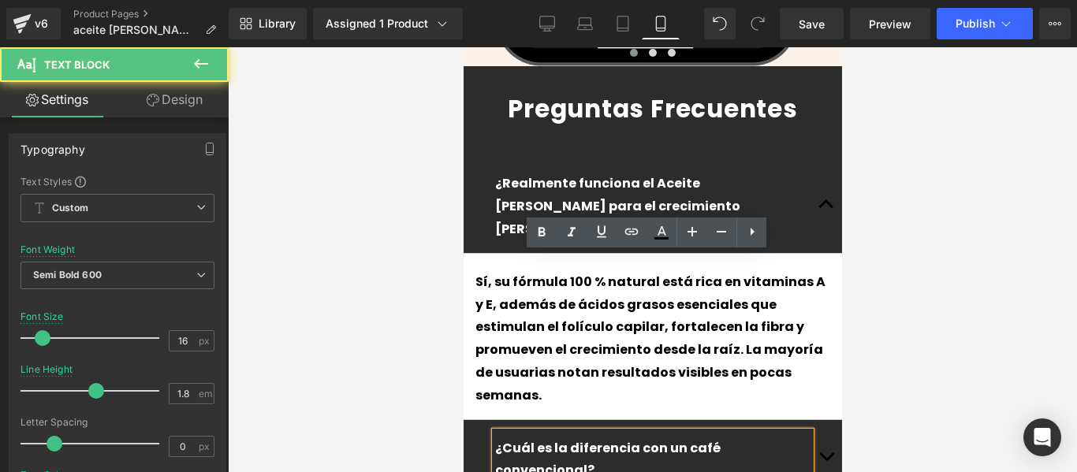
click at [810, 420] on button "button" at bounding box center [826, 457] width 32 height 75
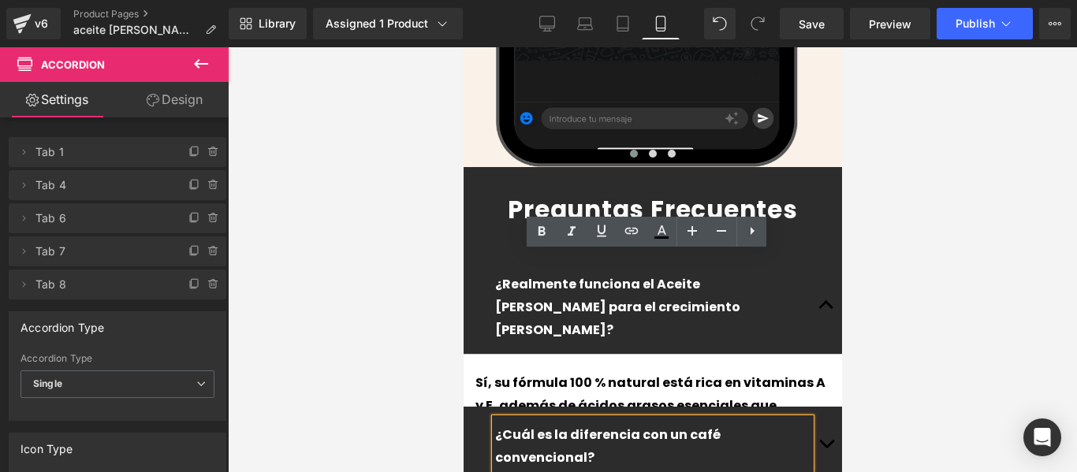
scroll to position [4430, 0]
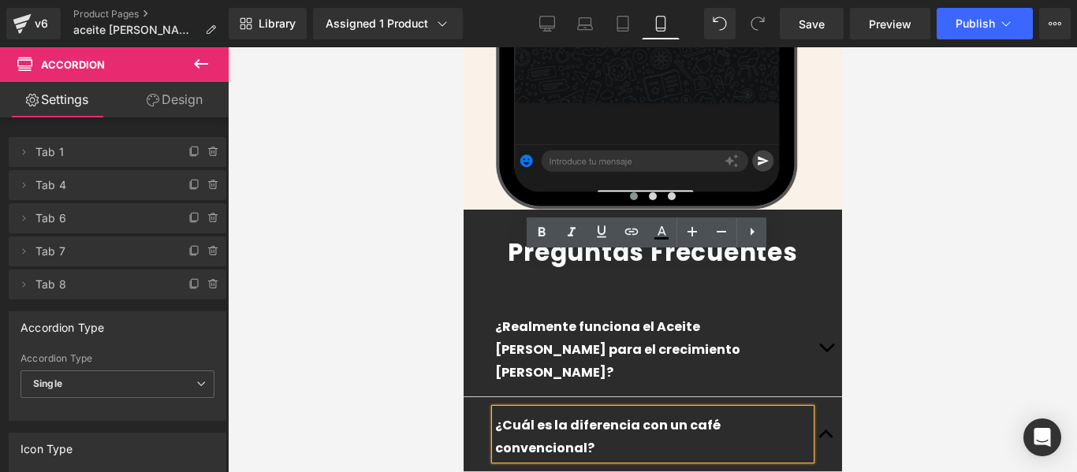
click at [773, 415] on p "¿Cuál es la diferencia con un café convencional?" at bounding box center [651, 438] width 315 height 46
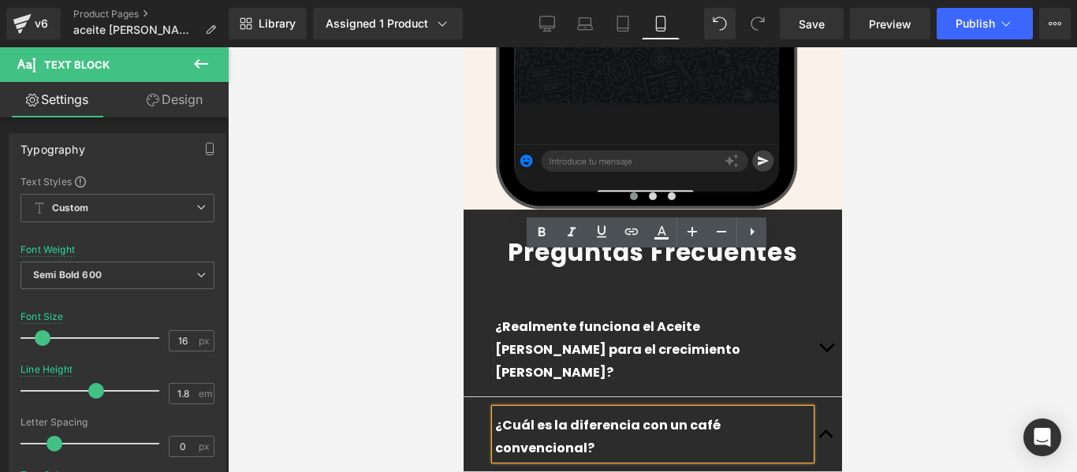
click at [773, 415] on p "¿Cuál es la diferencia con un café convencional?" at bounding box center [651, 438] width 315 height 46
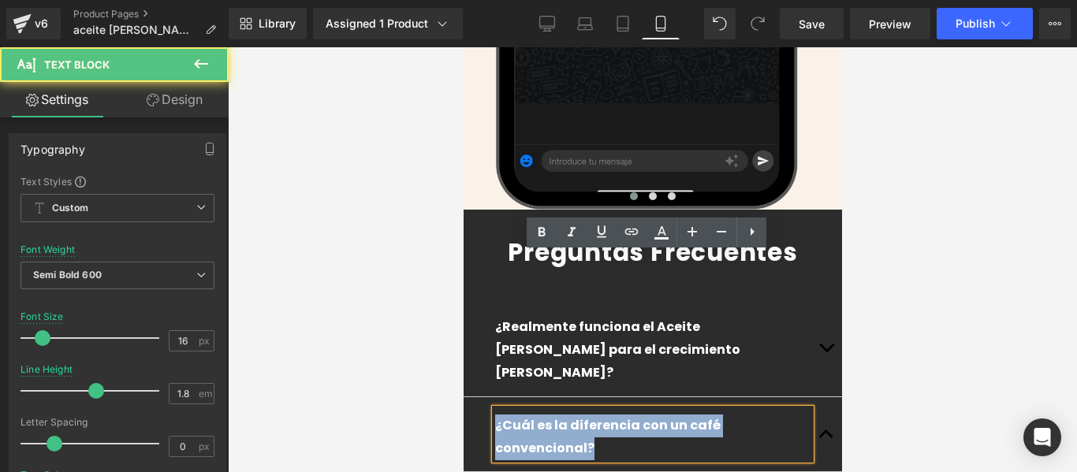
click at [773, 415] on p "¿Cuál es la diferencia con un café convencional?" at bounding box center [651, 438] width 315 height 46
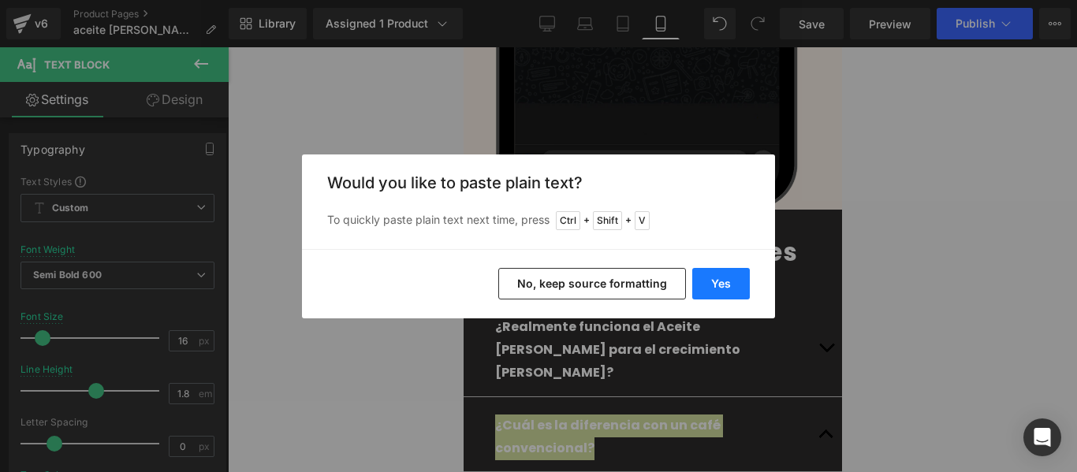
click at [749, 288] on button "Yes" at bounding box center [721, 284] width 58 height 32
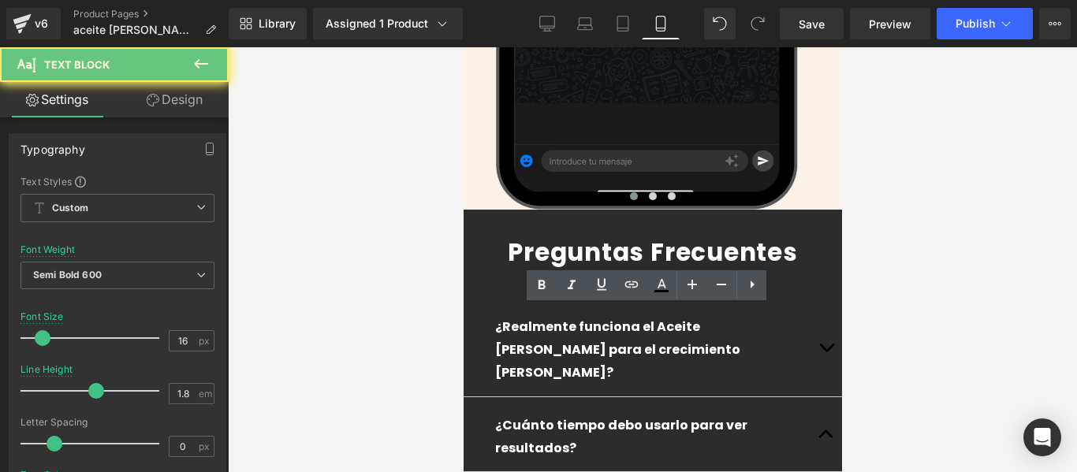
click at [535, 408] on div "Rendering Content" at bounding box center [538, 409] width 97 height 17
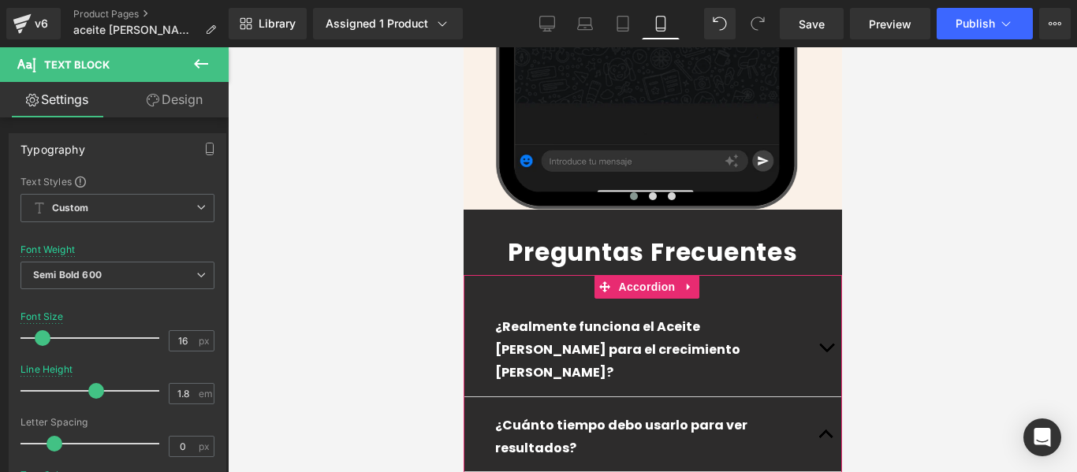
drag, startPoint x: 1003, startPoint y: 463, endPoint x: 484, endPoint y: 330, distance: 535.5
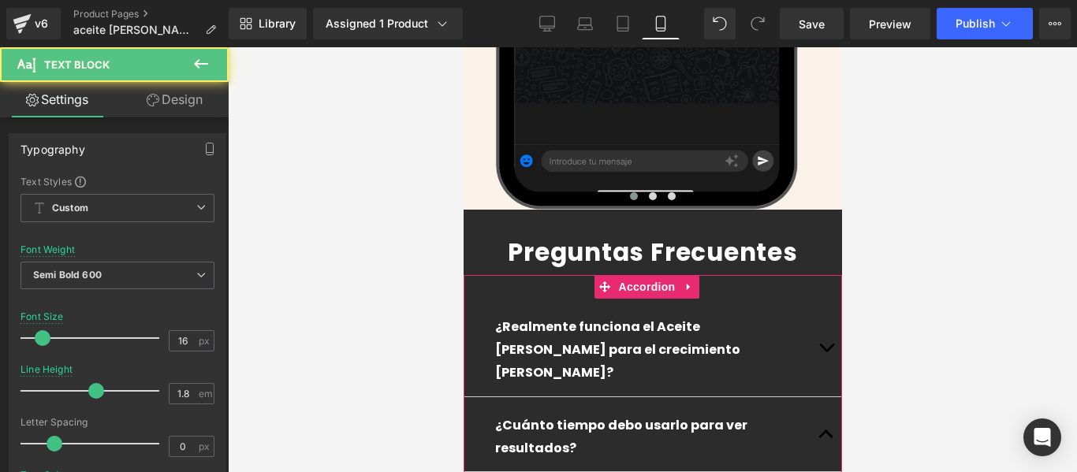
drag, startPoint x: 480, startPoint y: 321, endPoint x: 559, endPoint y: 434, distance: 137.6
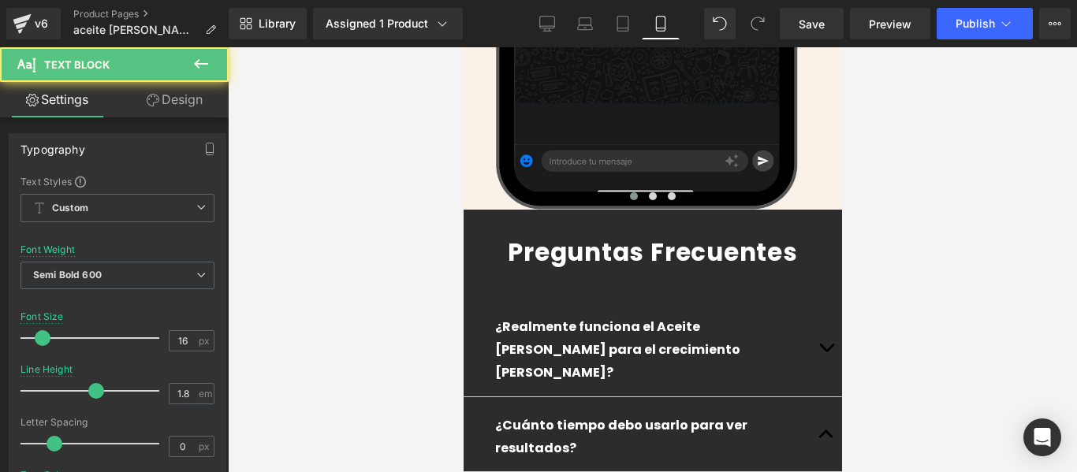
click at [539, 412] on div "Rendering Content" at bounding box center [538, 409] width 97 height 17
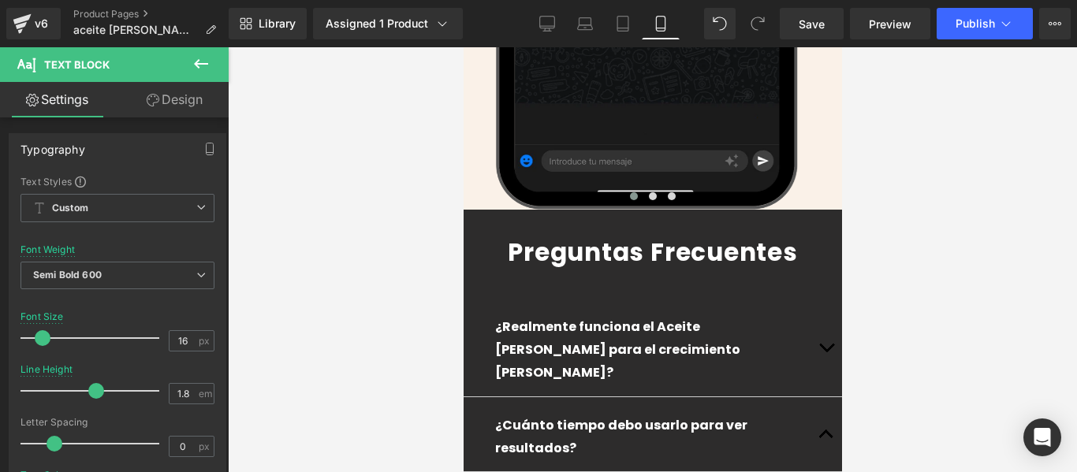
click at [539, 412] on div "Rendering Content" at bounding box center [538, 409] width 97 height 17
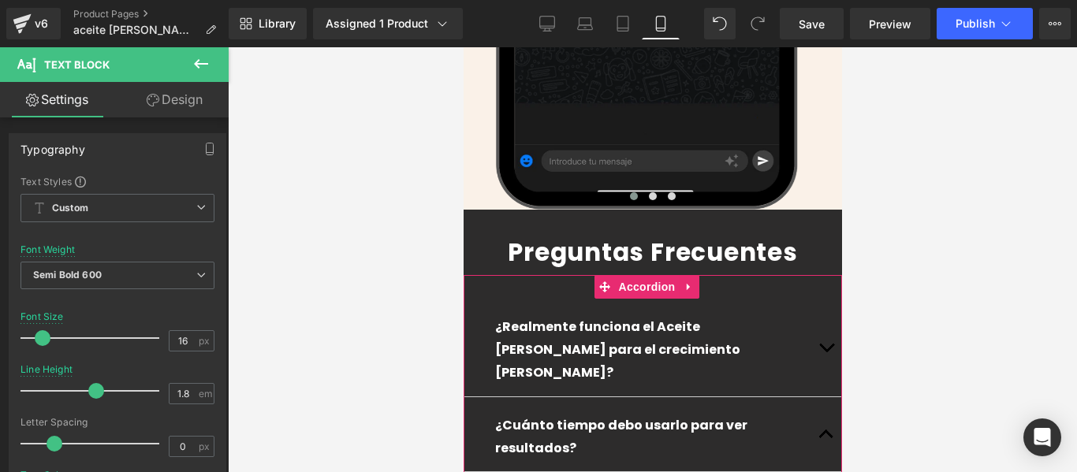
click at [535, 413] on div "Rendering Content" at bounding box center [538, 409] width 97 height 17
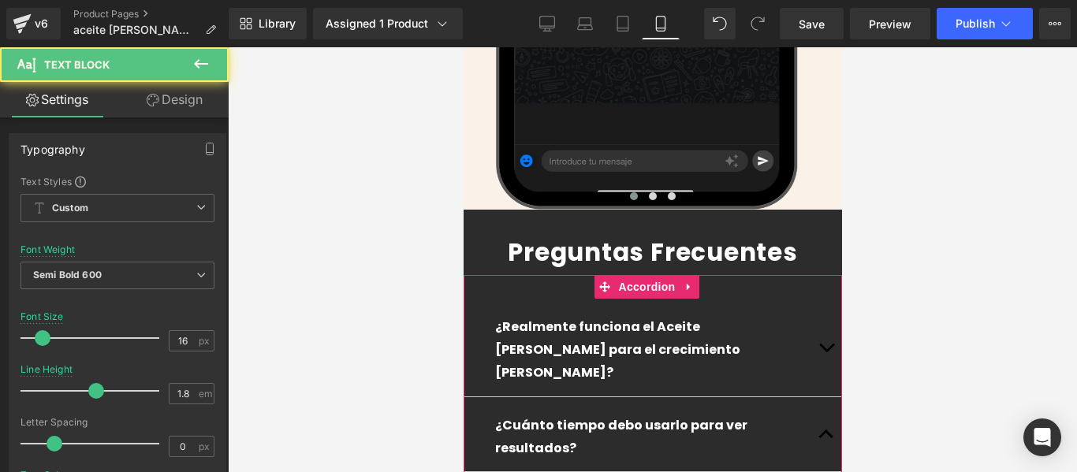
drag, startPoint x: 477, startPoint y: 326, endPoint x: 492, endPoint y: 337, distance: 19.1
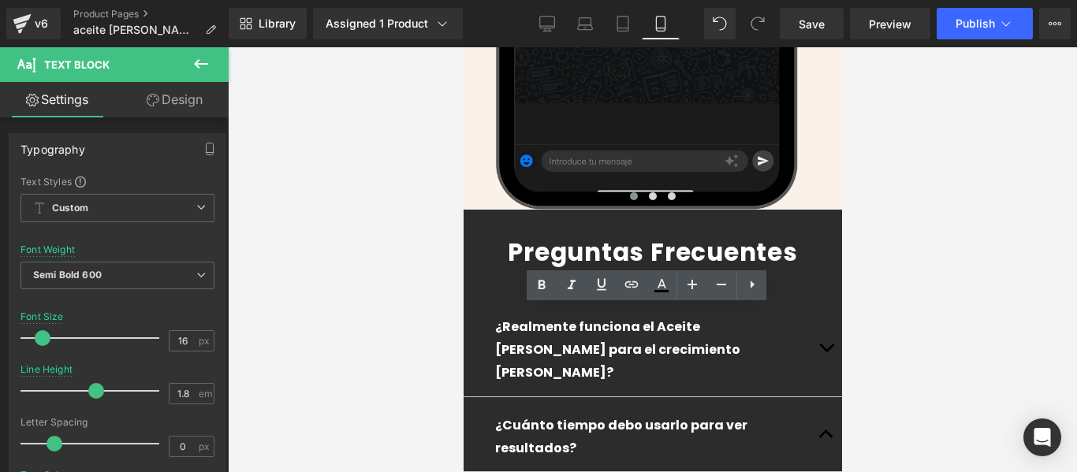
drag, startPoint x: 584, startPoint y: 391, endPoint x: 641, endPoint y: 418, distance: 63.5
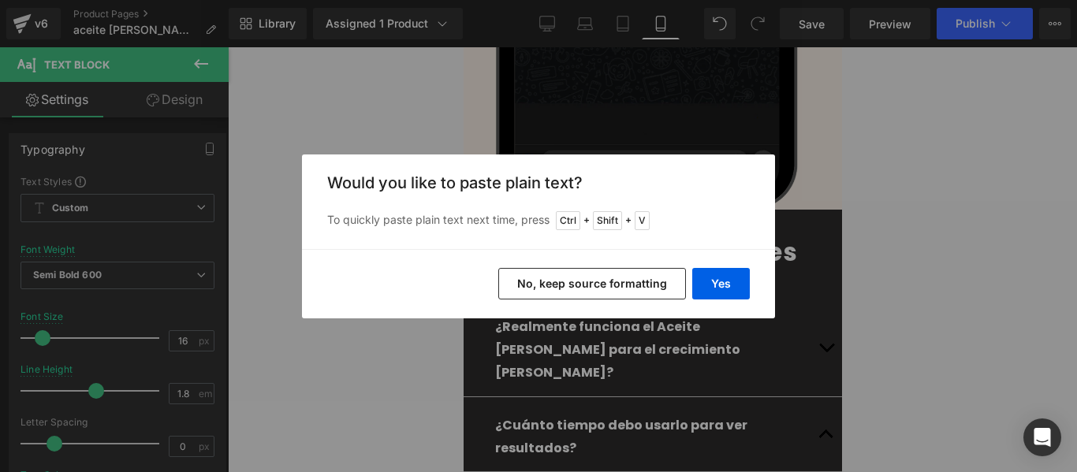
click at [731, 260] on div "Yes No, keep source formatting" at bounding box center [538, 283] width 473 height 69
click at [731, 270] on button "Yes" at bounding box center [721, 284] width 58 height 32
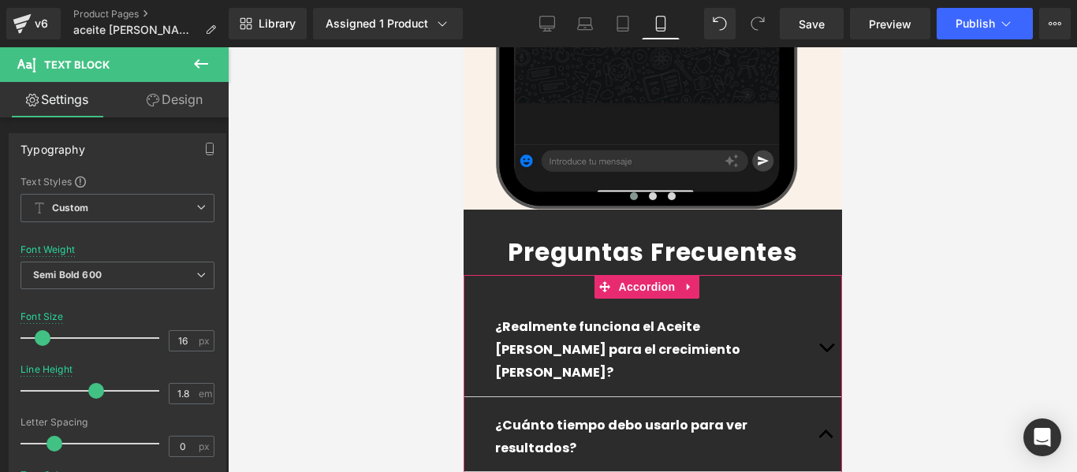
drag, startPoint x: 479, startPoint y: 330, endPoint x: 468, endPoint y: 330, distance: 10.3
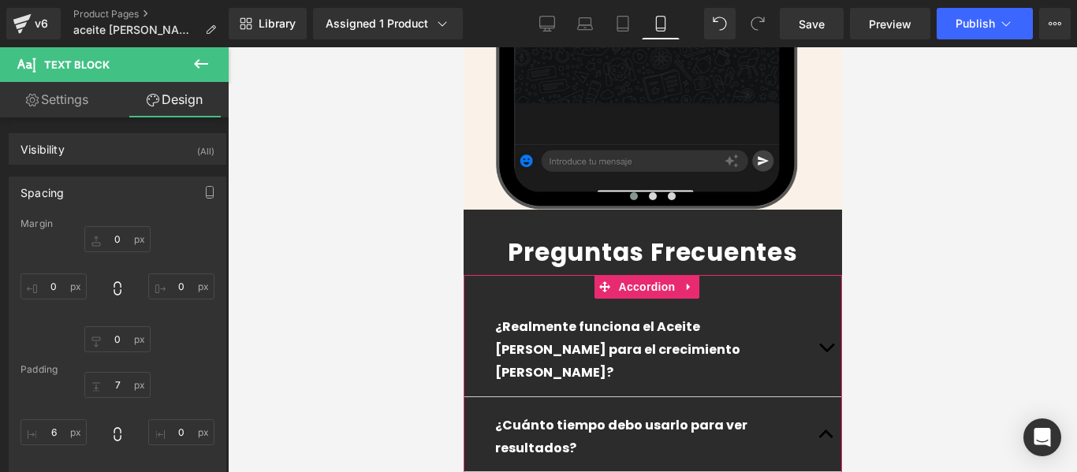
scroll to position [4588, 0]
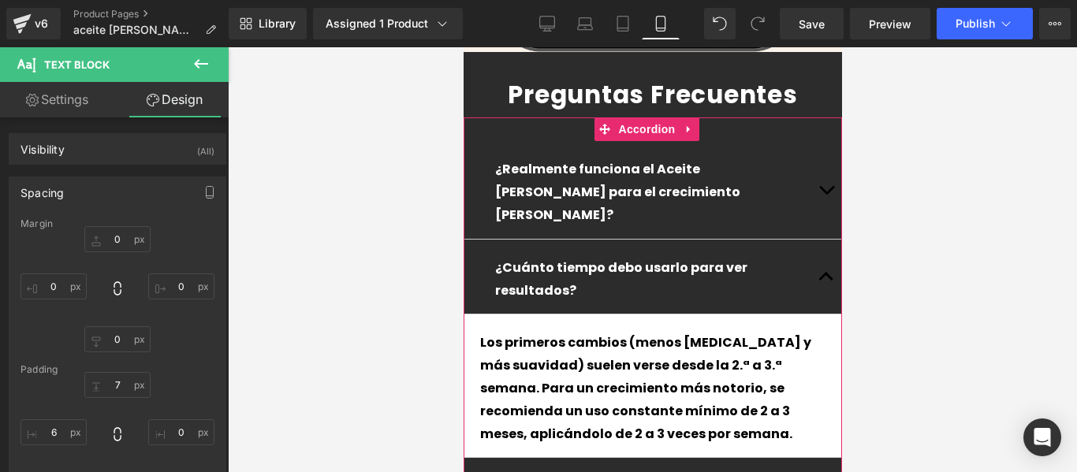
click at [463, 47] on div at bounding box center [463, 47] width 0 height 0
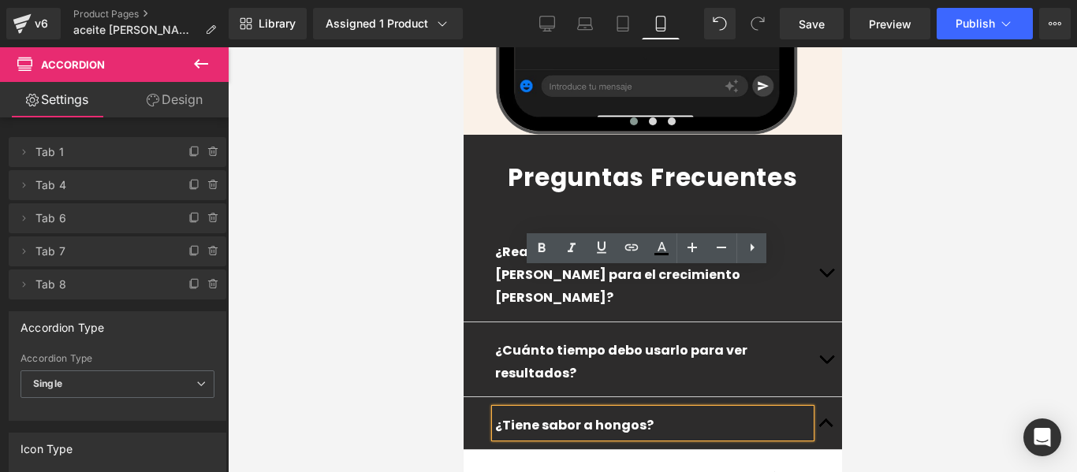
scroll to position [4467, 0]
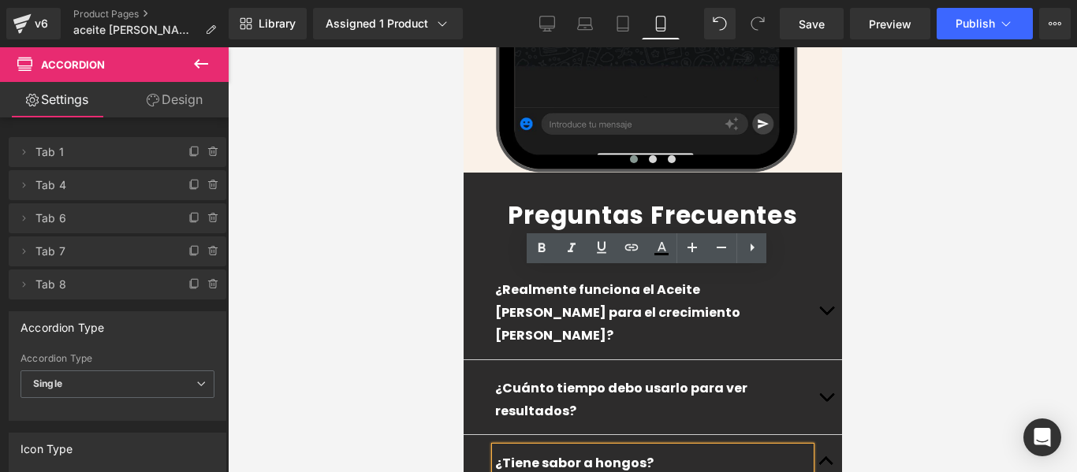
click at [625, 453] on p "¿Tiene sabor a hongos?" at bounding box center [651, 464] width 315 height 23
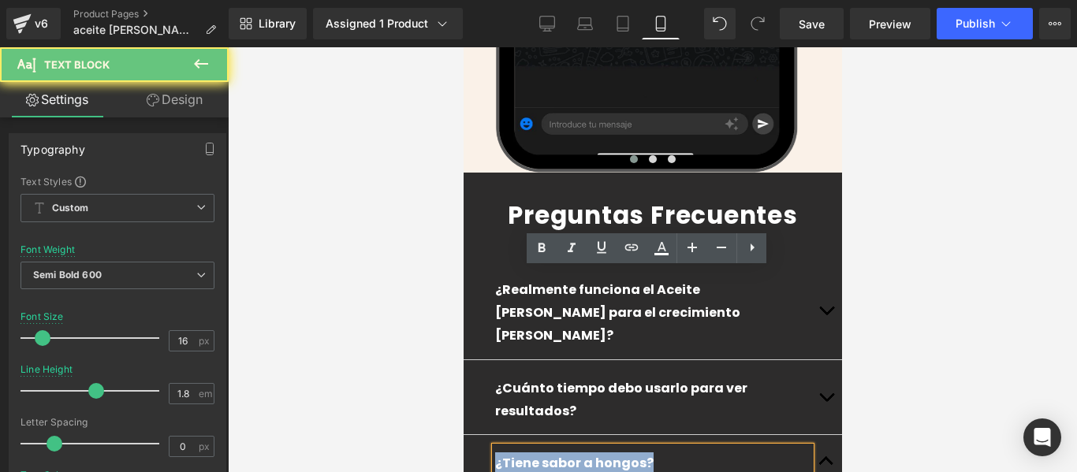
click at [625, 453] on p "¿Tiene sabor a hongos?" at bounding box center [651, 464] width 315 height 23
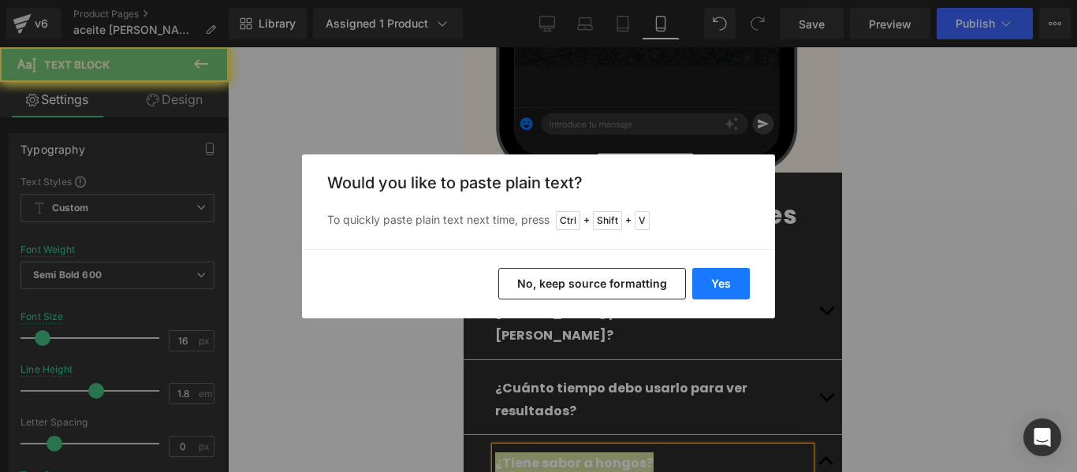
click at [725, 278] on button "Yes" at bounding box center [721, 284] width 58 height 32
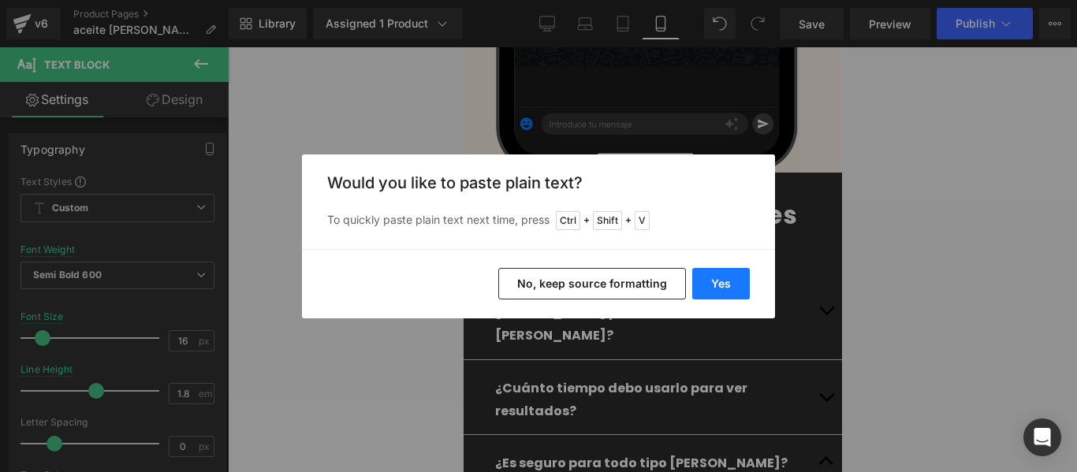
click at [737, 276] on button "Yes" at bounding box center [721, 284] width 58 height 32
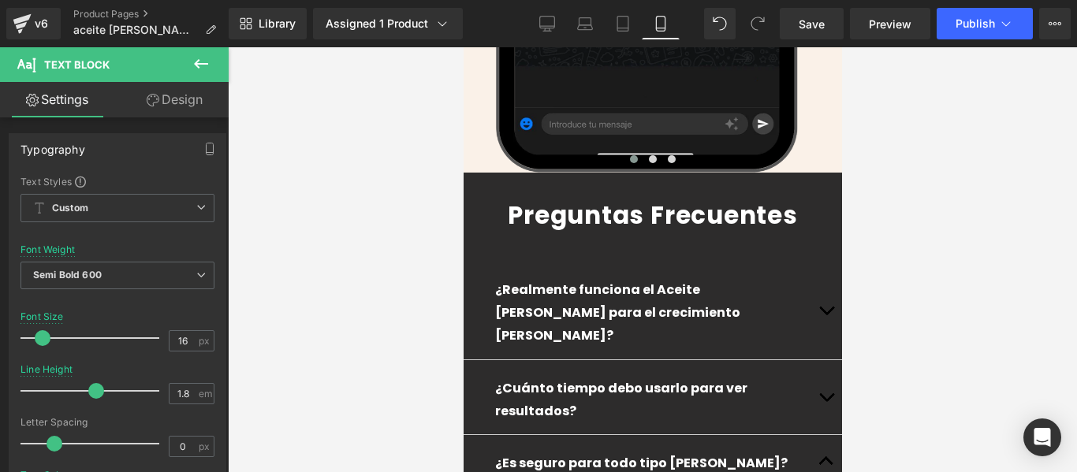
scroll to position [4704, 0]
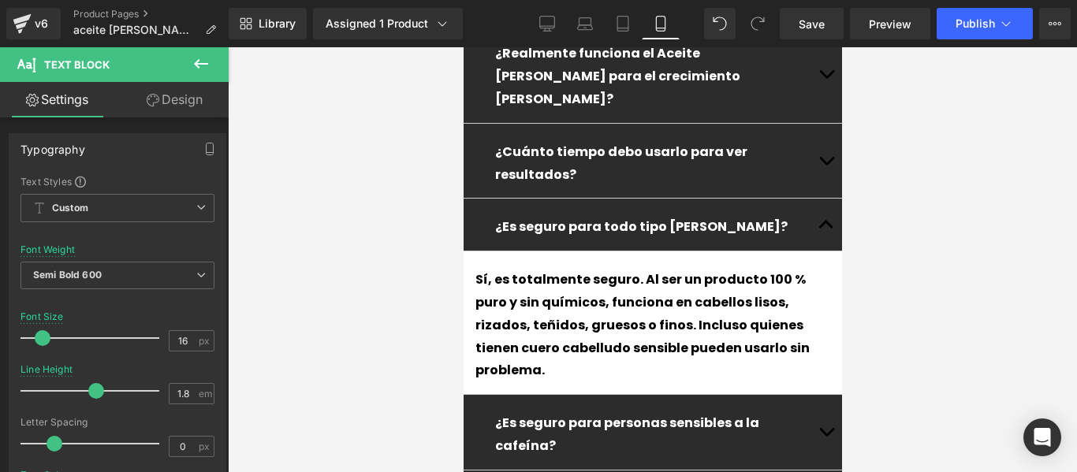
click at [790, 412] on p "¿Es seguro para personas sensibles a la cafeína?" at bounding box center [651, 435] width 315 height 46
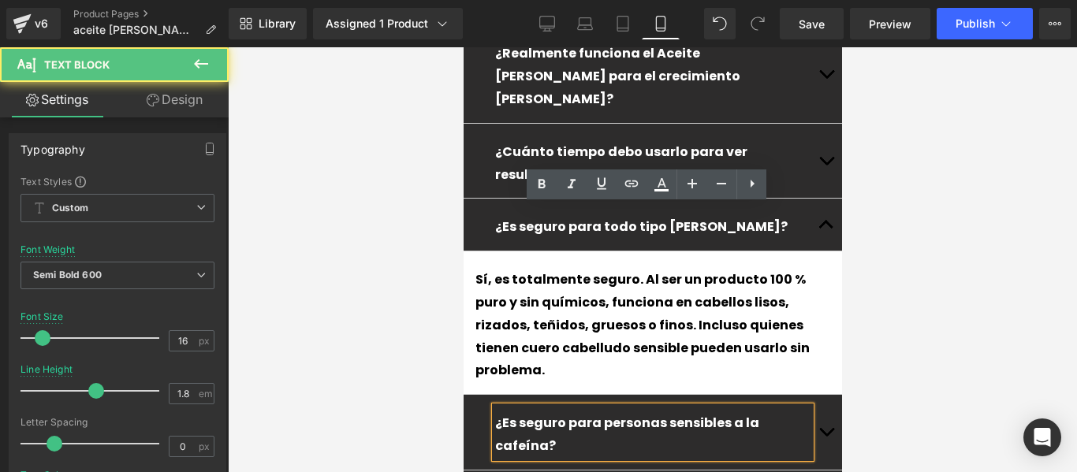
click at [826, 436] on span "button" at bounding box center [826, 436] width 0 height 0
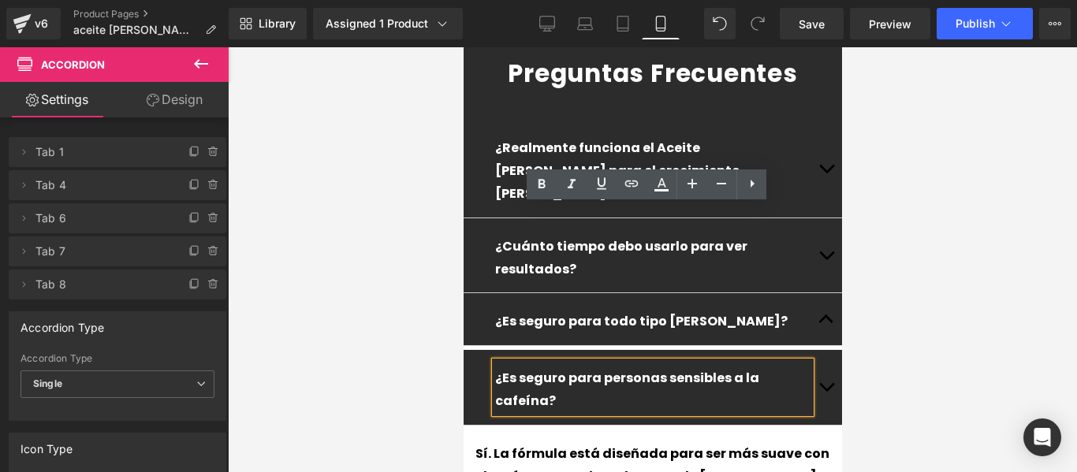
scroll to position [4583, 0]
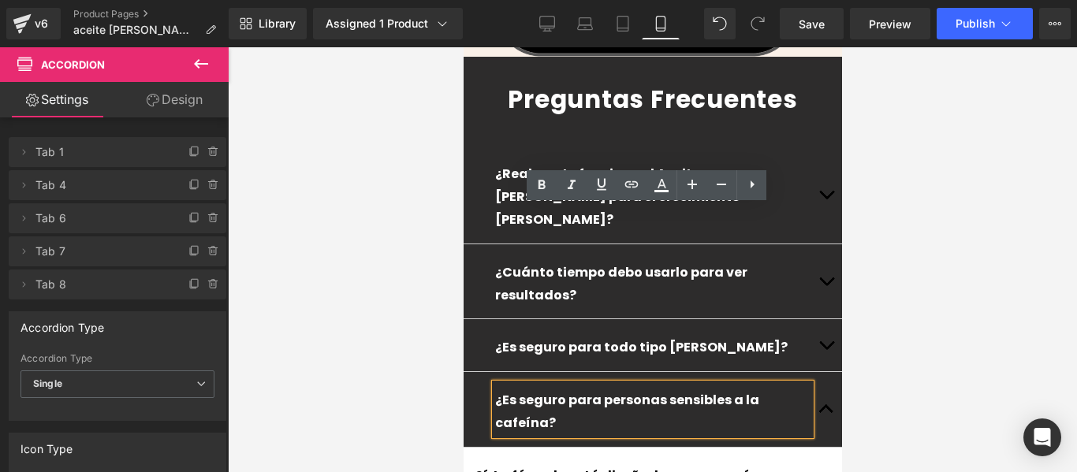
click at [759, 390] on p "¿Es seguro para personas sensibles a la cafeína?" at bounding box center [651, 413] width 315 height 46
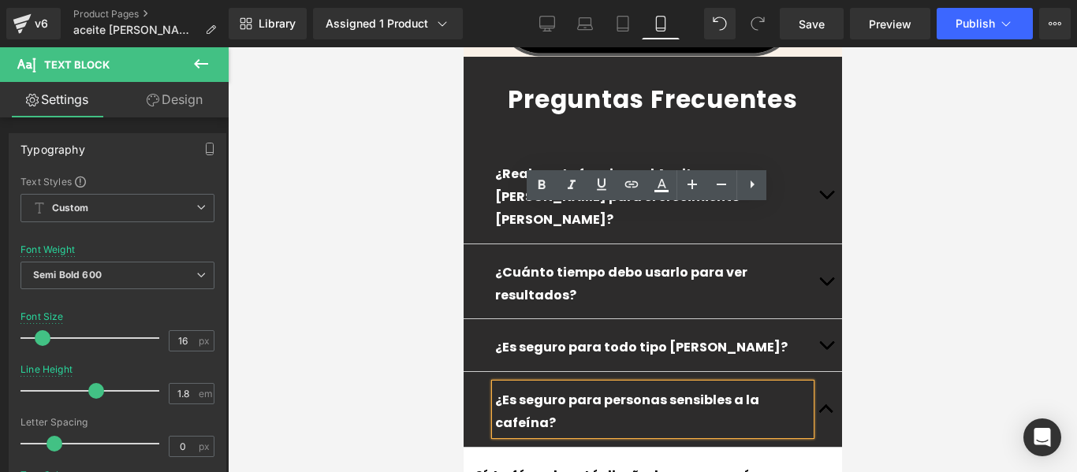
click at [759, 390] on p "¿Es seguro para personas sensibles a la cafeína?" at bounding box center [651, 413] width 315 height 46
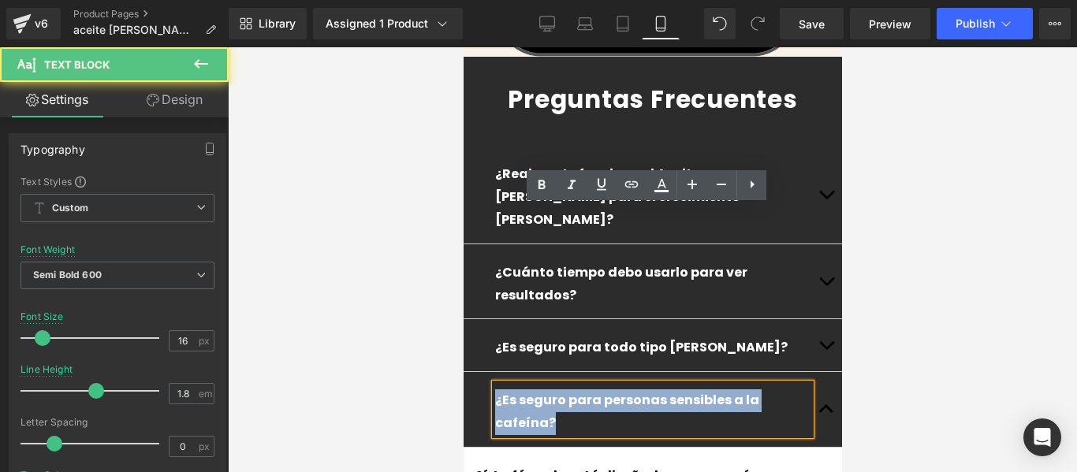
click at [759, 390] on p "¿Es seguro para personas sensibles a la cafeína?" at bounding box center [651, 413] width 315 height 46
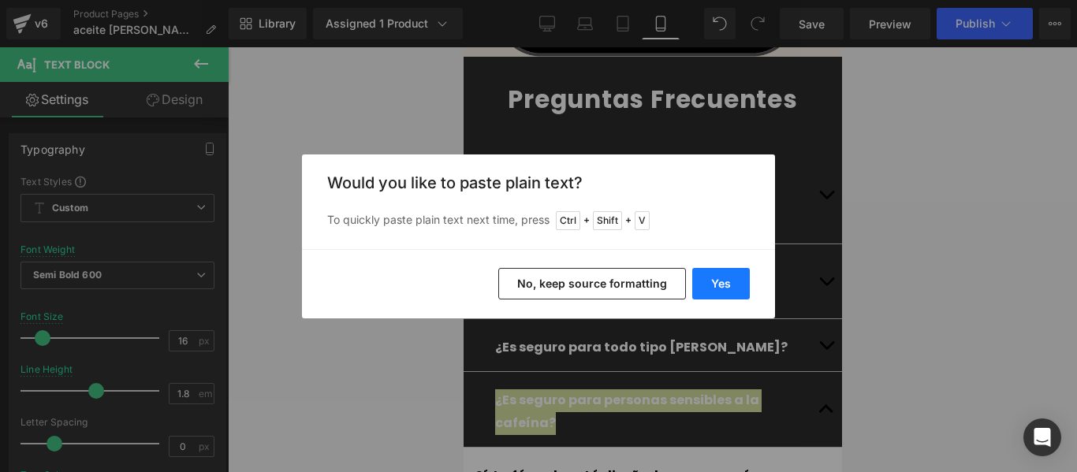
click at [736, 272] on button "Yes" at bounding box center [721, 284] width 58 height 32
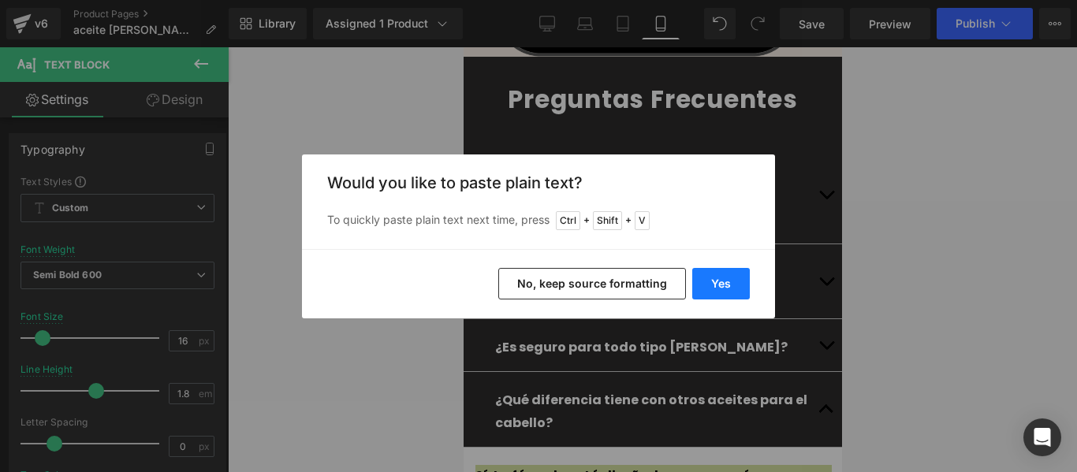
click at [741, 287] on button "Yes" at bounding box center [721, 284] width 58 height 32
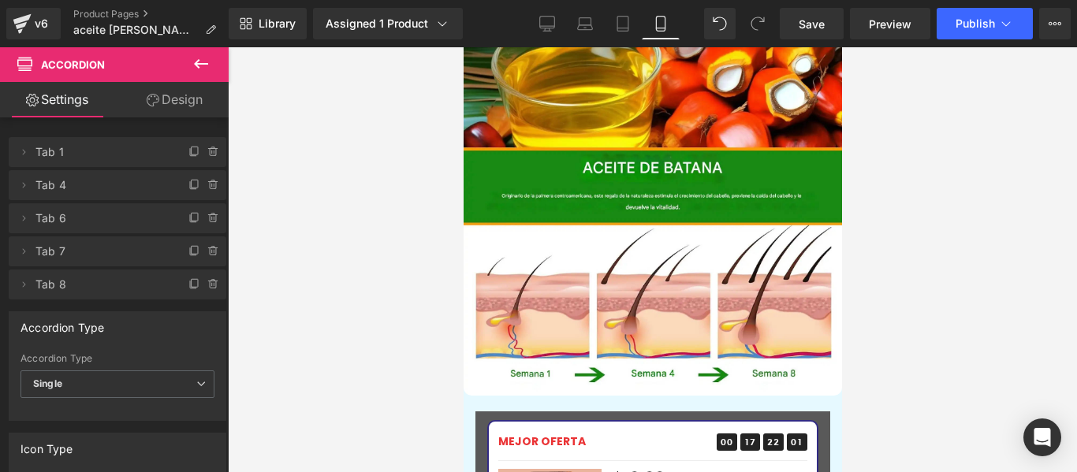
scroll to position [2862, 0]
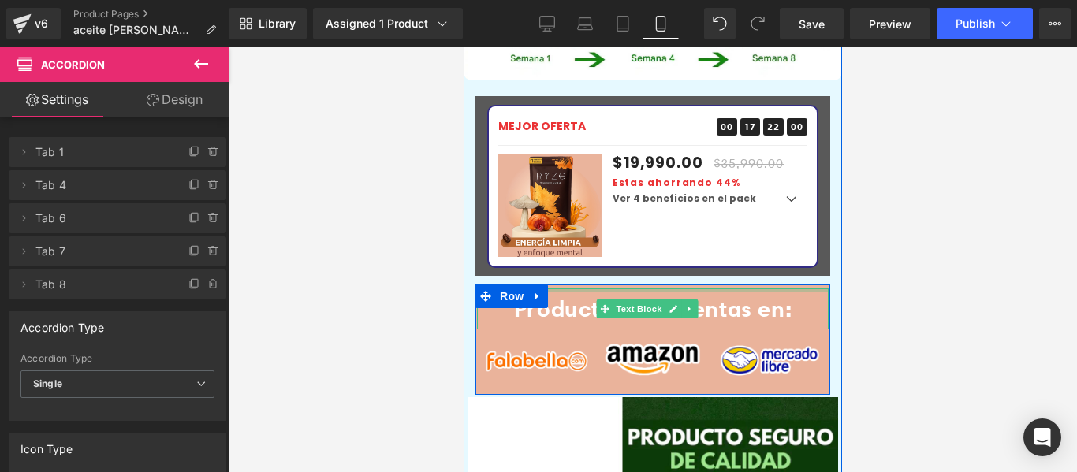
click at [578, 289] on div at bounding box center [652, 291] width 352 height 4
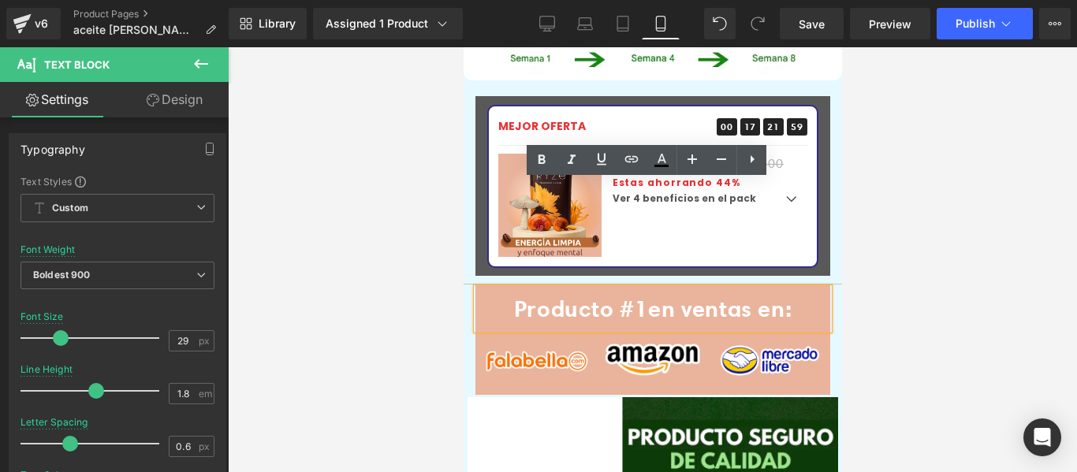
click at [192, 106] on link "Design" at bounding box center [174, 99] width 114 height 35
click at [0, 0] on div "Background" at bounding box center [0, 0] width 0 height 0
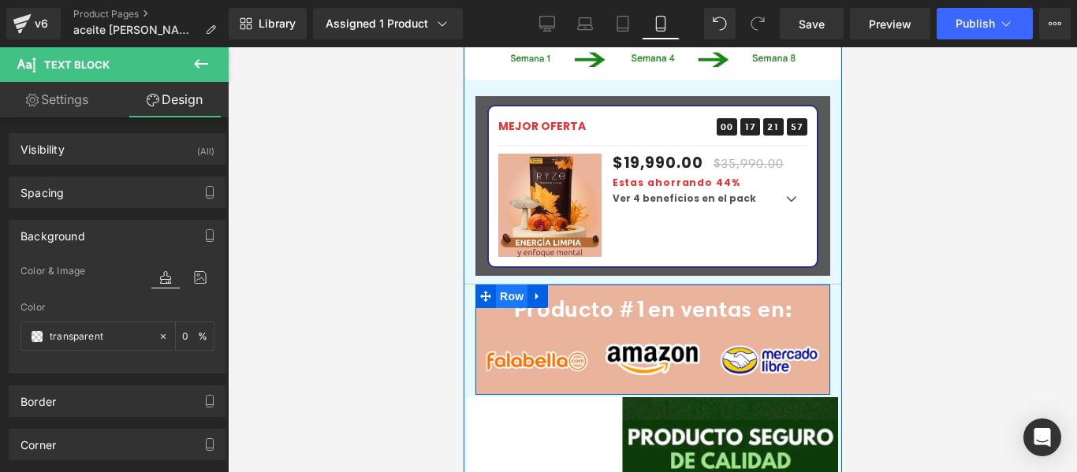
click at [517, 285] on span "Row" at bounding box center [511, 297] width 32 height 24
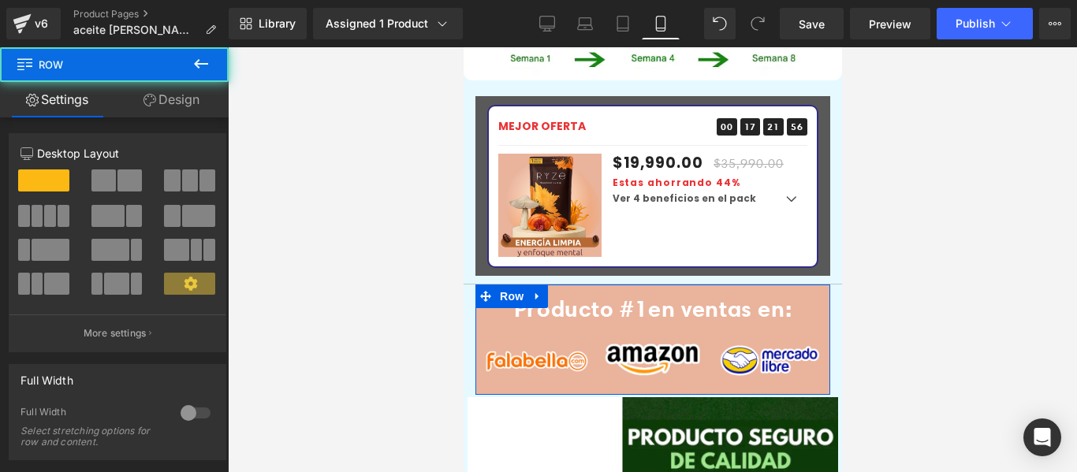
click at [171, 112] on link "Design" at bounding box center [171, 99] width 114 height 35
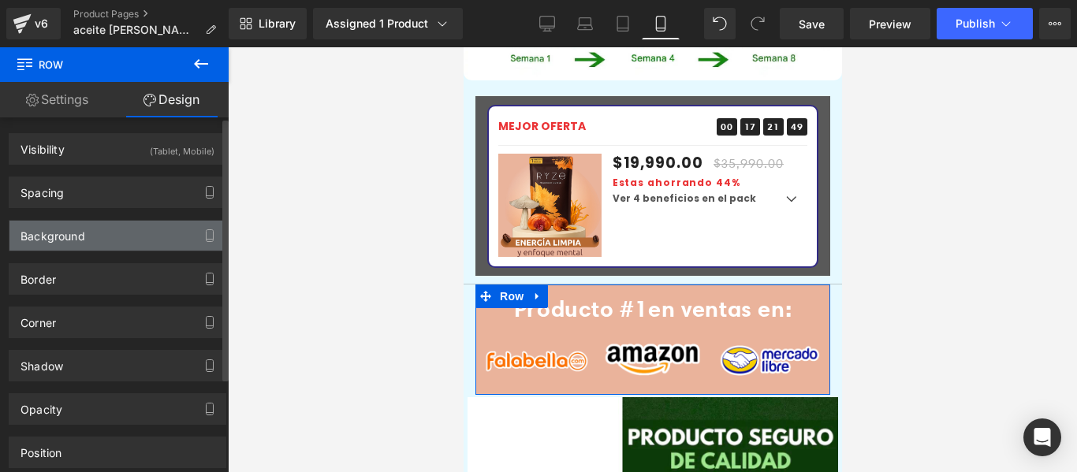
click at [104, 234] on div "Background" at bounding box center [117, 236] width 216 height 30
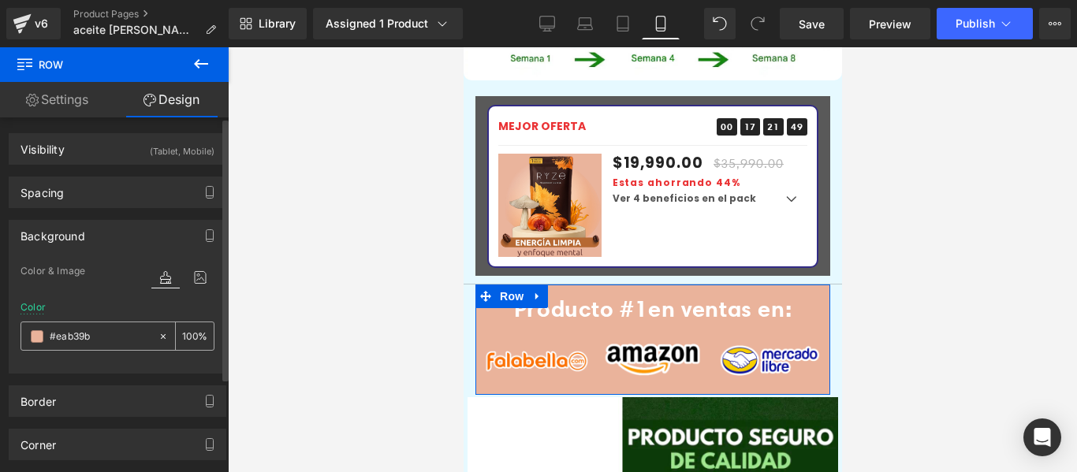
click at [95, 341] on input "#eab39b" at bounding box center [100, 336] width 101 height 17
paste input "437232"
type input "#437232"
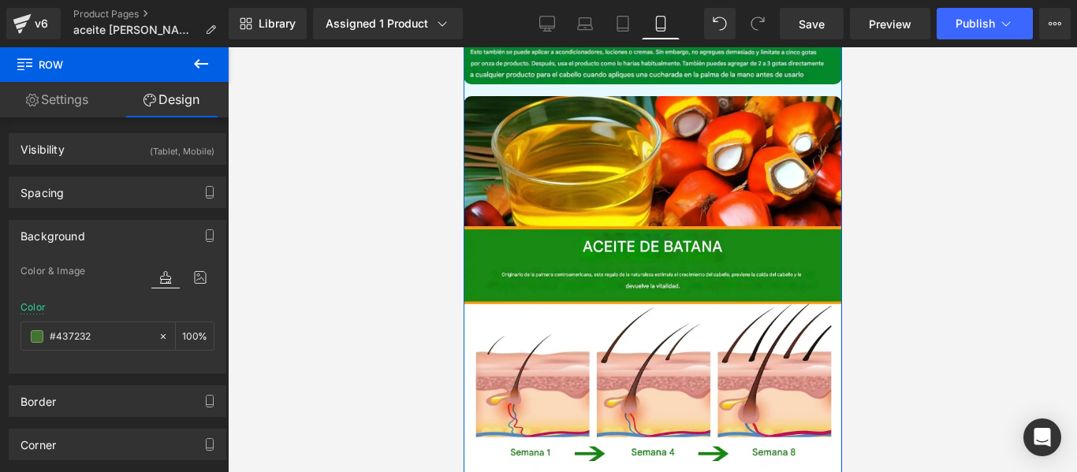
scroll to position [2705, 0]
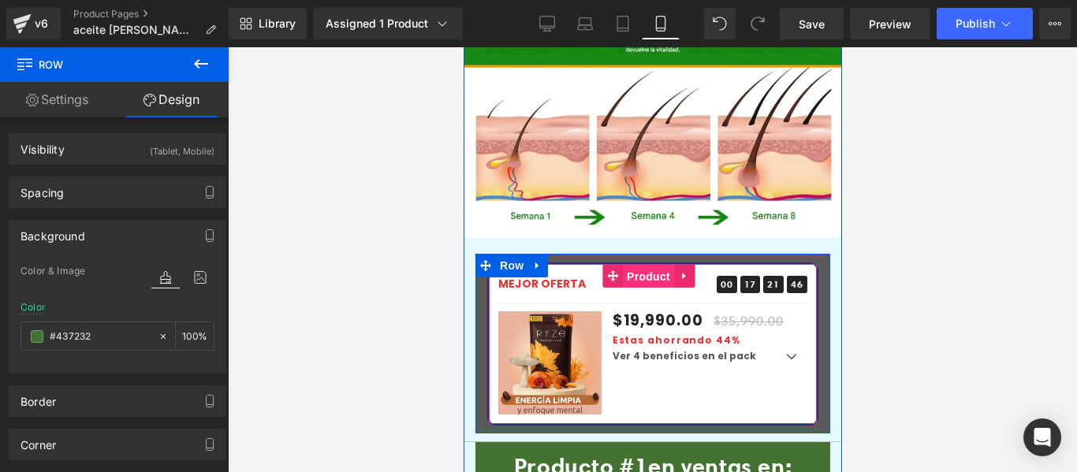
click at [644, 265] on span "Product" at bounding box center [647, 277] width 51 height 24
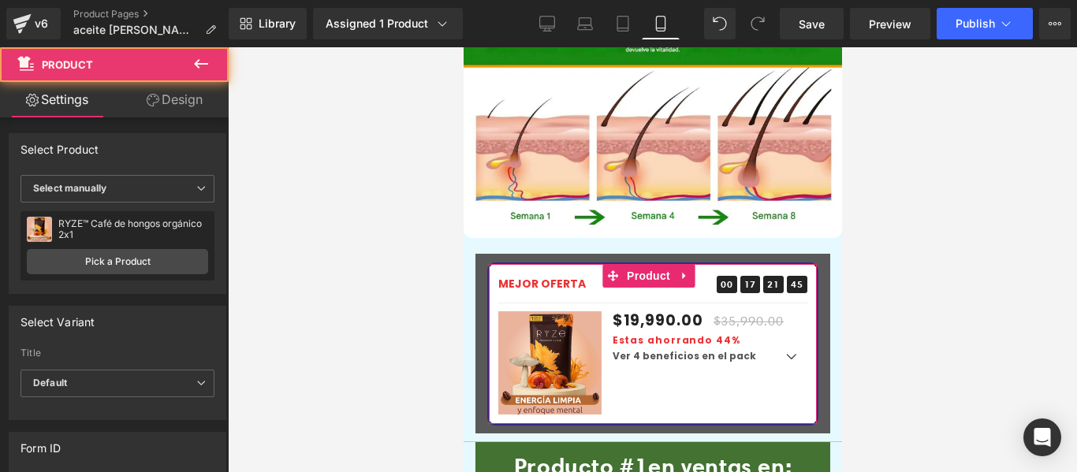
click at [141, 99] on link "Design" at bounding box center [174, 99] width 114 height 35
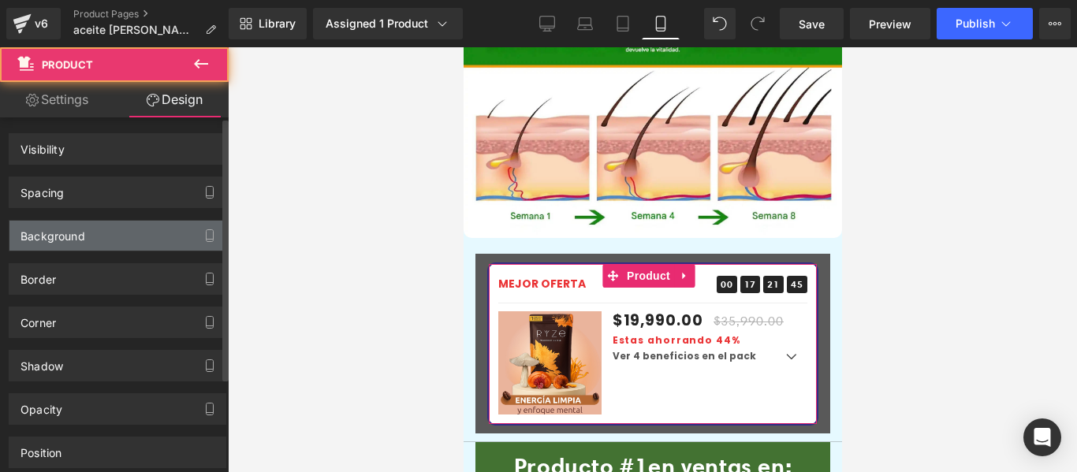
click at [80, 241] on div "Background" at bounding box center [53, 232] width 65 height 22
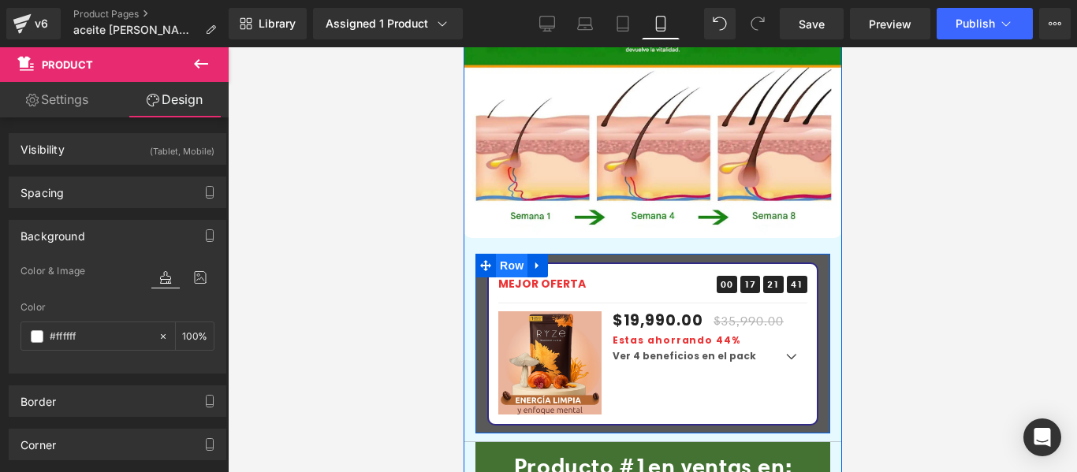
click at [522, 248] on span "Row" at bounding box center [510, 257] width 25 height 19
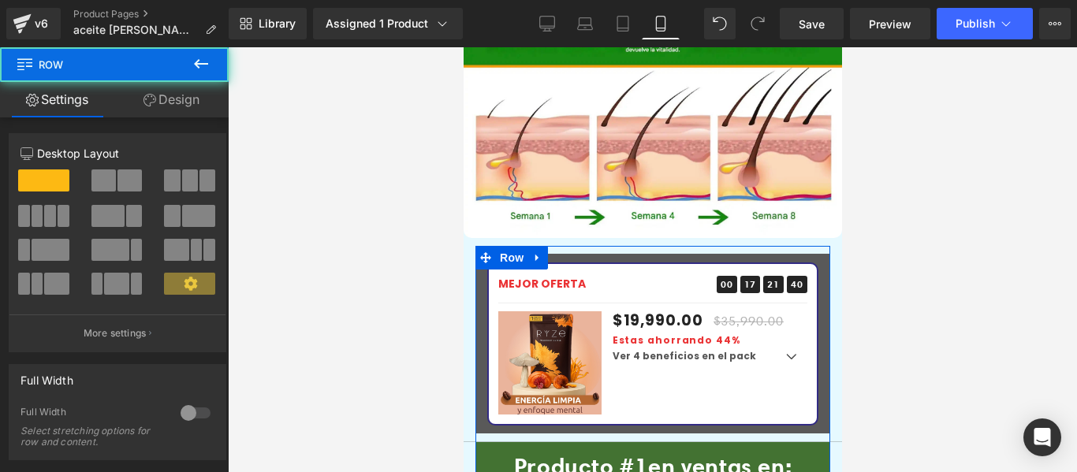
click at [147, 105] on icon at bounding box center [150, 100] width 13 height 13
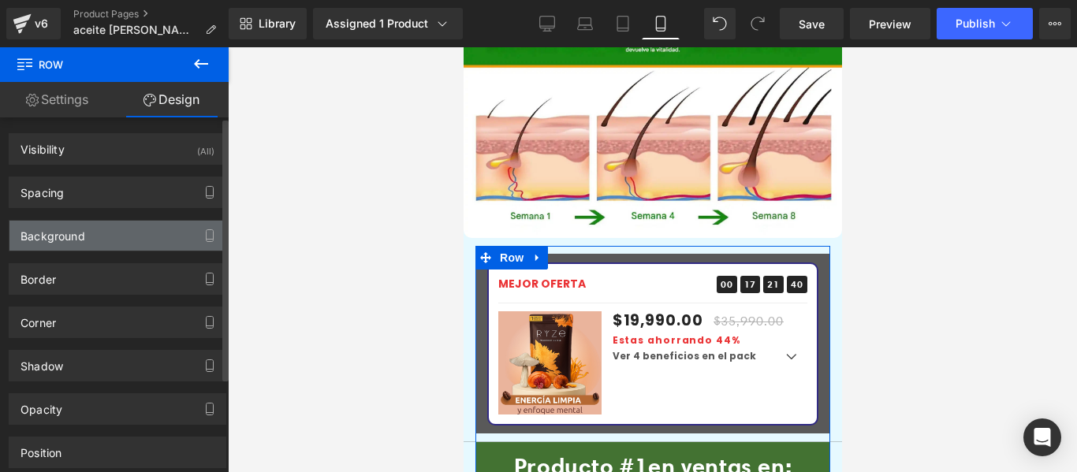
click at [80, 231] on div "Background" at bounding box center [53, 232] width 65 height 22
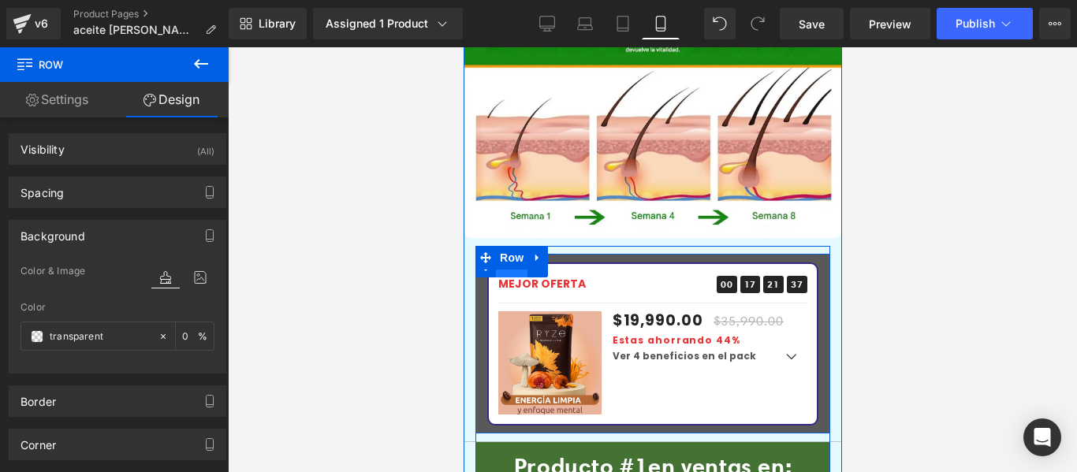
click at [520, 254] on span "Row" at bounding box center [511, 266] width 32 height 24
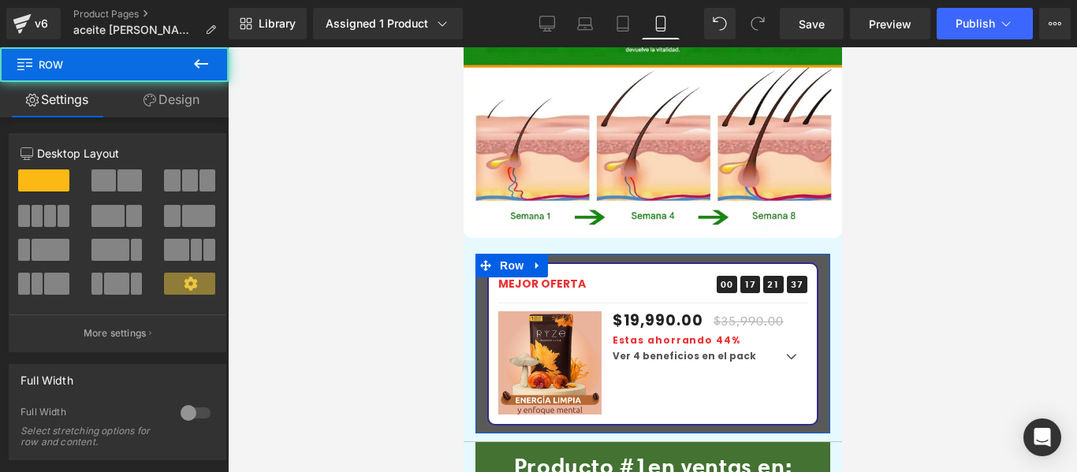
click at [162, 99] on link "Design" at bounding box center [171, 99] width 114 height 35
click at [0, 0] on div "Background" at bounding box center [0, 0] width 0 height 0
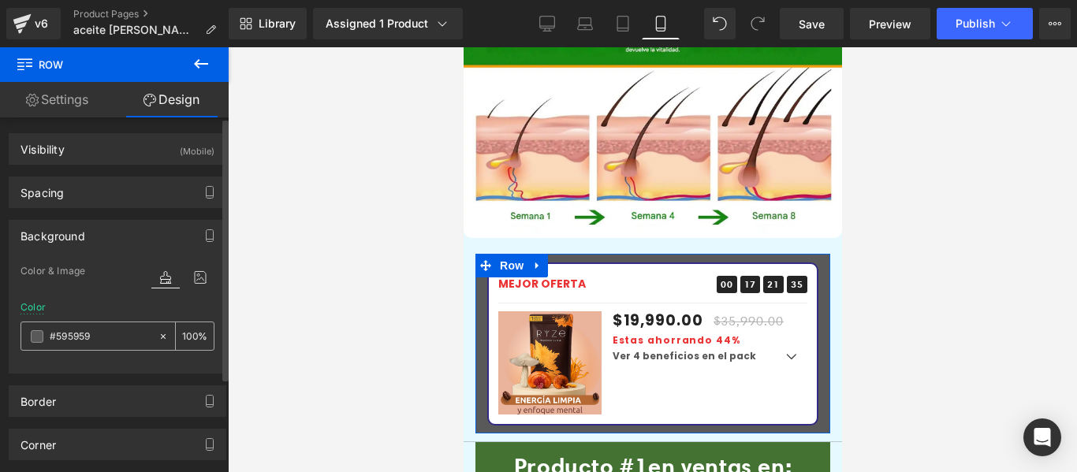
click at [94, 335] on input "text" at bounding box center [100, 336] width 101 height 17
paste input "437232"
type input "#437232"
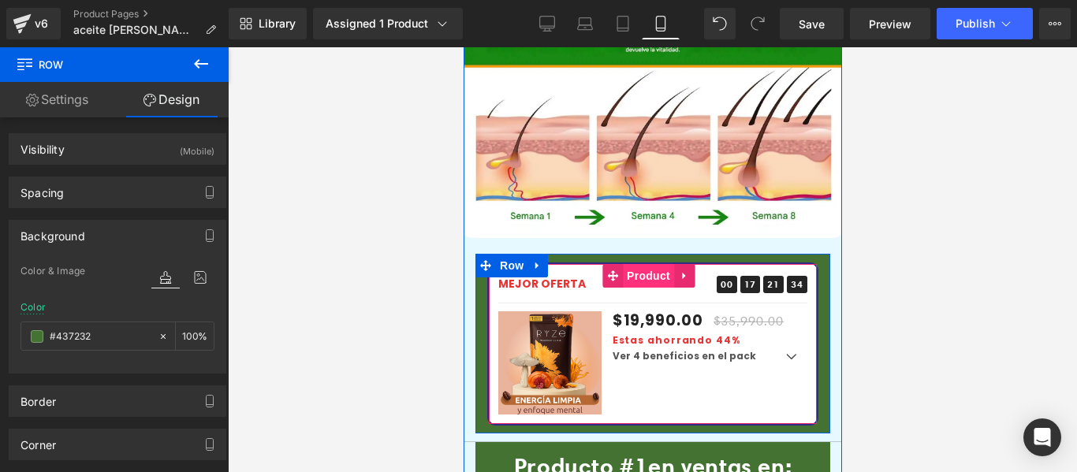
click at [647, 264] on span "Product" at bounding box center [647, 276] width 51 height 24
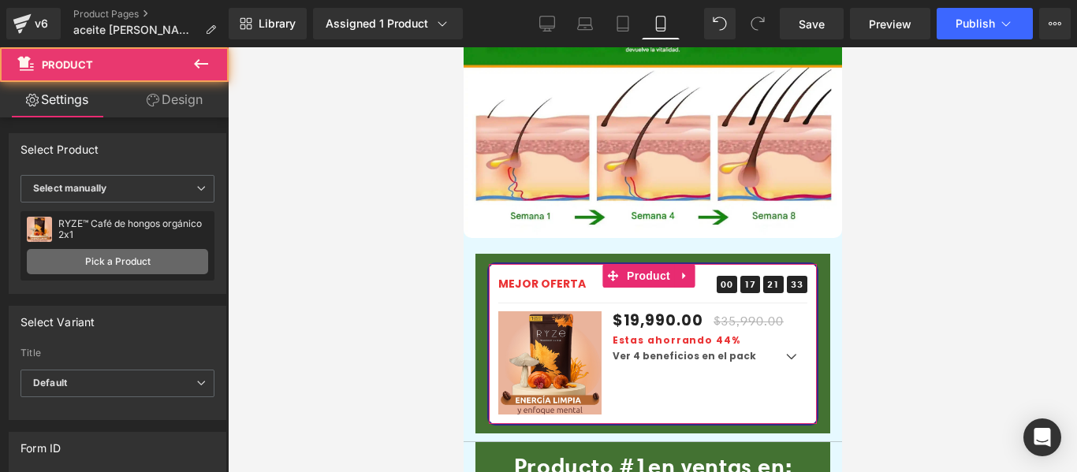
click at [124, 261] on link "Pick a Product" at bounding box center [117, 261] width 181 height 25
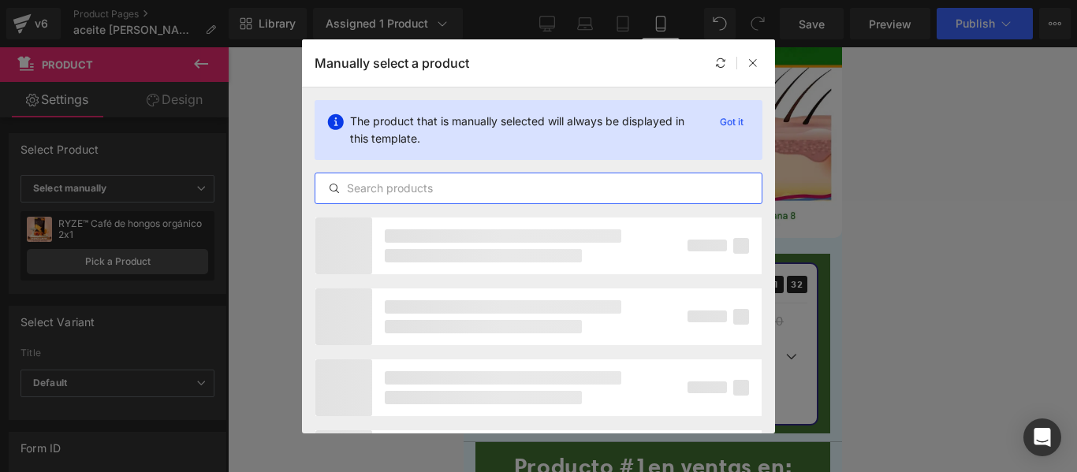
click at [472, 184] on input "text" at bounding box center [538, 188] width 446 height 19
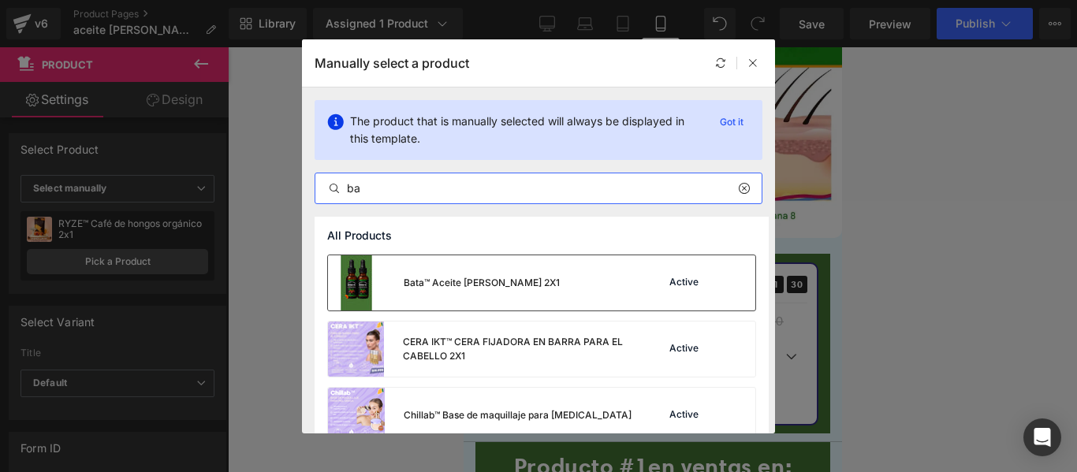
type input "ba"
drag, startPoint x: 399, startPoint y: 287, endPoint x: 196, endPoint y: 273, distance: 203.9
click at [399, 287] on div "Bata™ Aceite [PERSON_NAME] 2X1" at bounding box center [444, 282] width 232 height 55
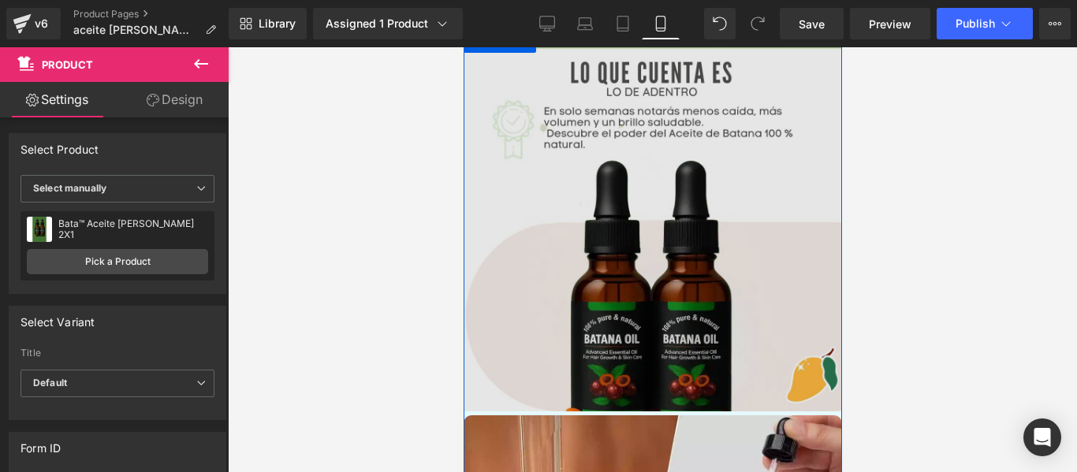
scroll to position [1364, 0]
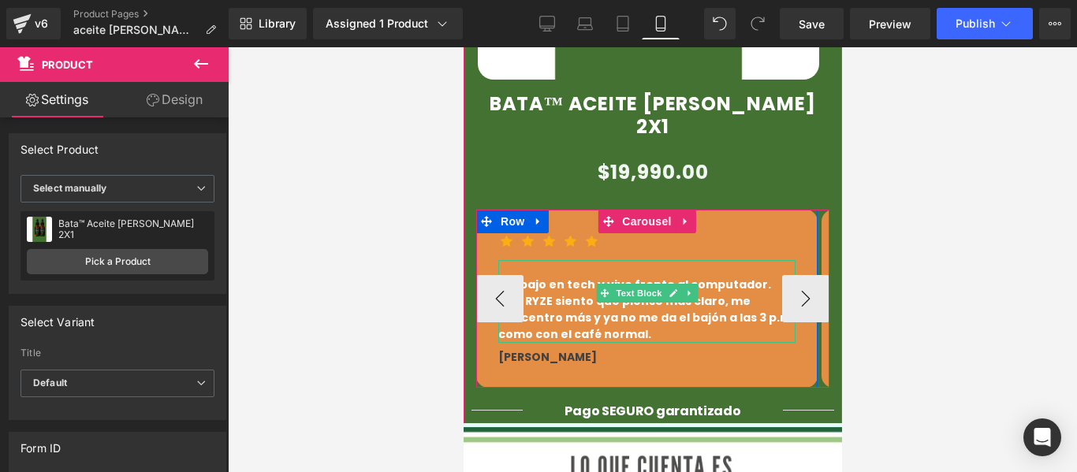
click at [653, 277] on p "Trabajo en tech y vivo frente al computador. Con RYZE siento que pienso más cla…" at bounding box center [646, 310] width 297 height 66
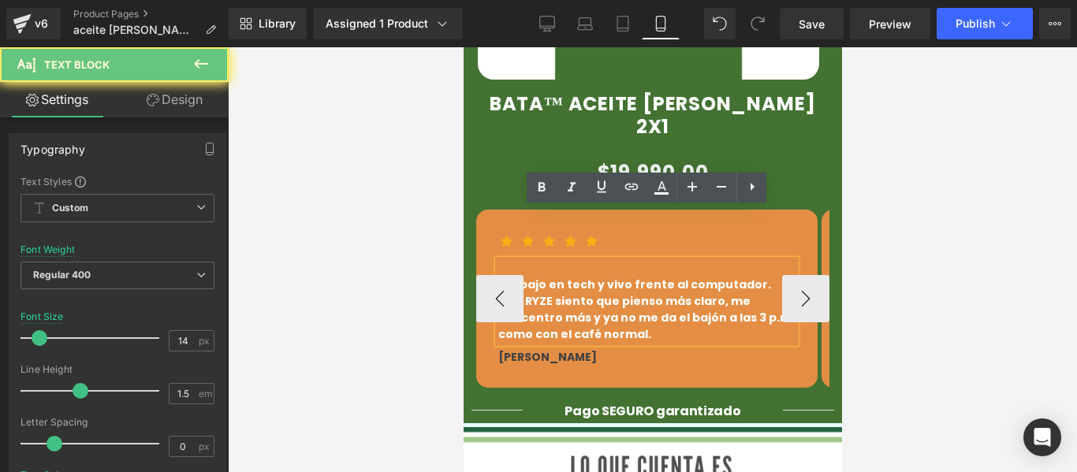
click at [660, 277] on p "Trabajo en tech y vivo frente al computador. Con RYZE siento que pienso más cla…" at bounding box center [646, 310] width 297 height 66
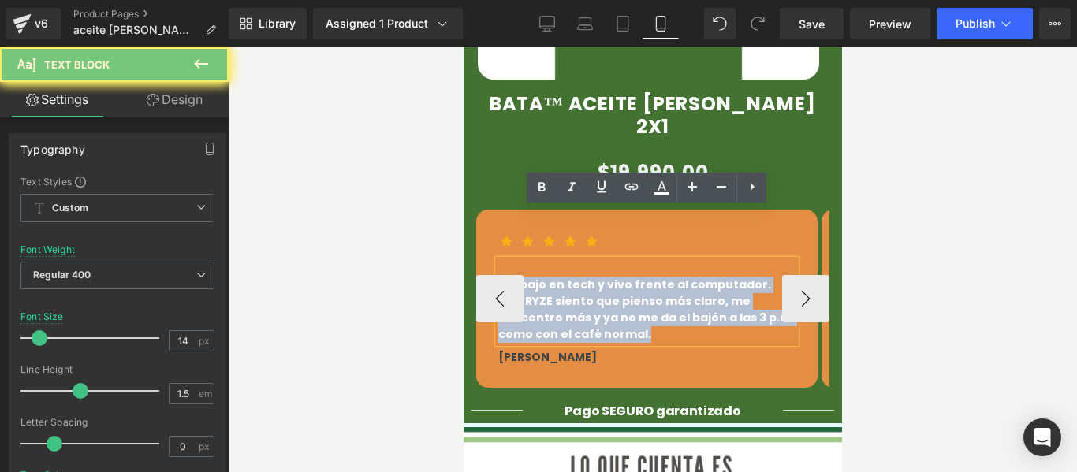
click at [660, 277] on p "Trabajo en tech y vivo frente al computador. Con RYZE siento que pienso más cla…" at bounding box center [646, 310] width 297 height 66
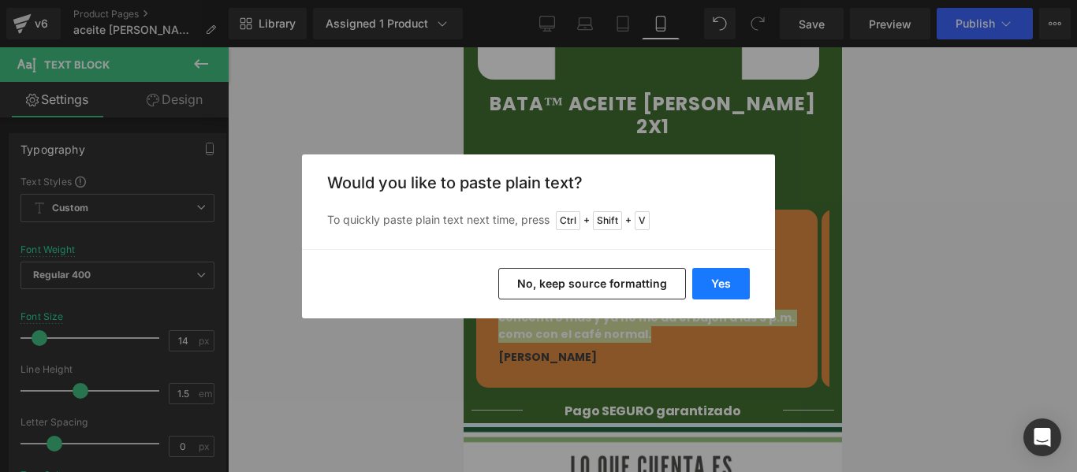
drag, startPoint x: 740, startPoint y: 281, endPoint x: 270, endPoint y: 207, distance: 474.9
click at [740, 281] on button "Yes" at bounding box center [721, 284] width 58 height 32
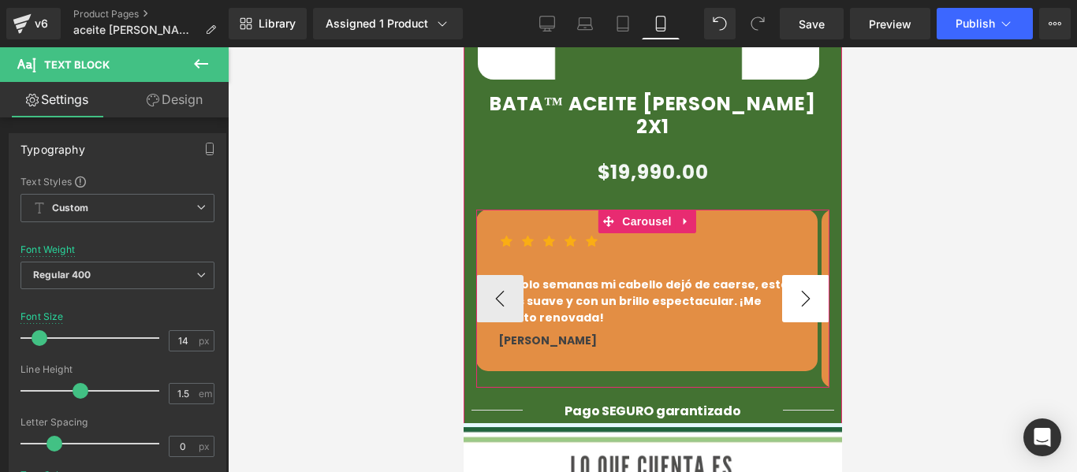
click at [801, 275] on button "›" at bounding box center [804, 298] width 47 height 47
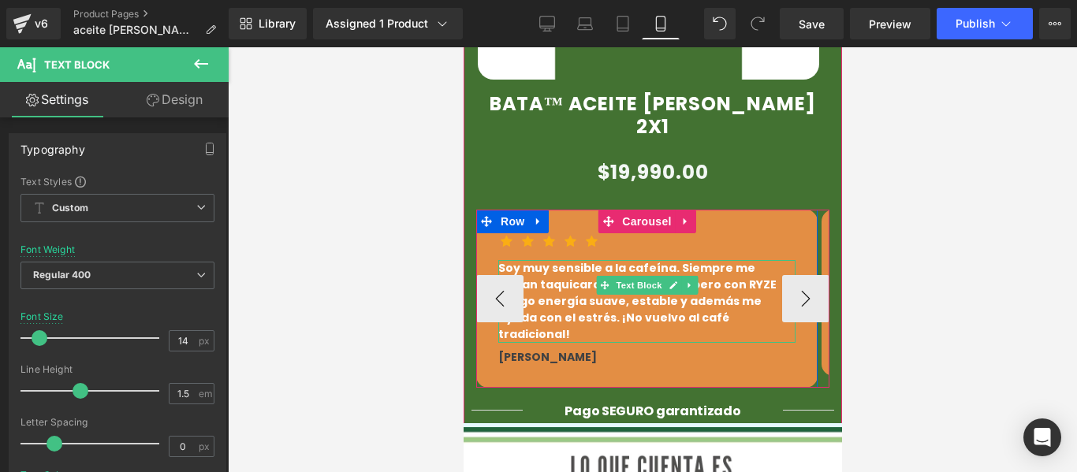
click at [748, 260] on p "Soy muy sensible a la cafeína. Siempre me daban taquicardias con el café, pero …" at bounding box center [646, 301] width 297 height 83
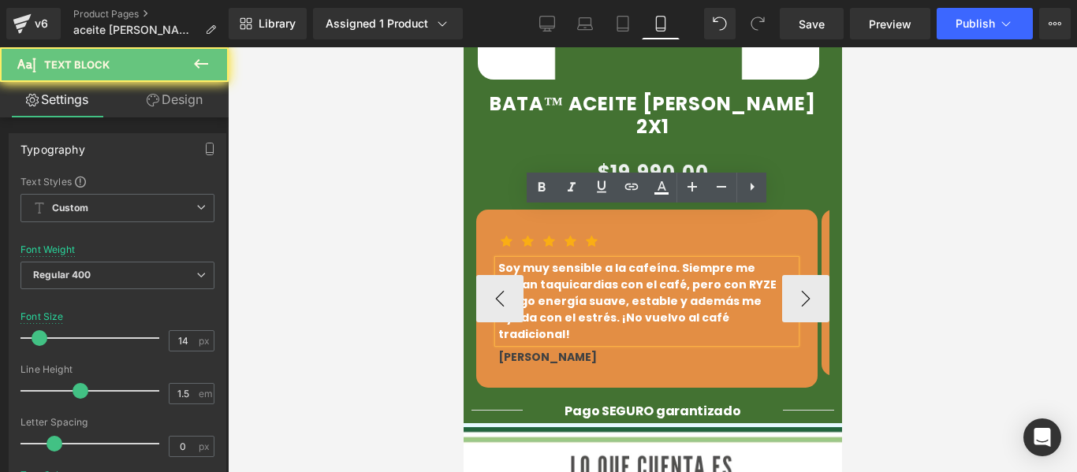
click at [744, 260] on p "Soy muy sensible a la cafeína. Siempre me daban taquicardias con el café, pero …" at bounding box center [646, 301] width 297 height 83
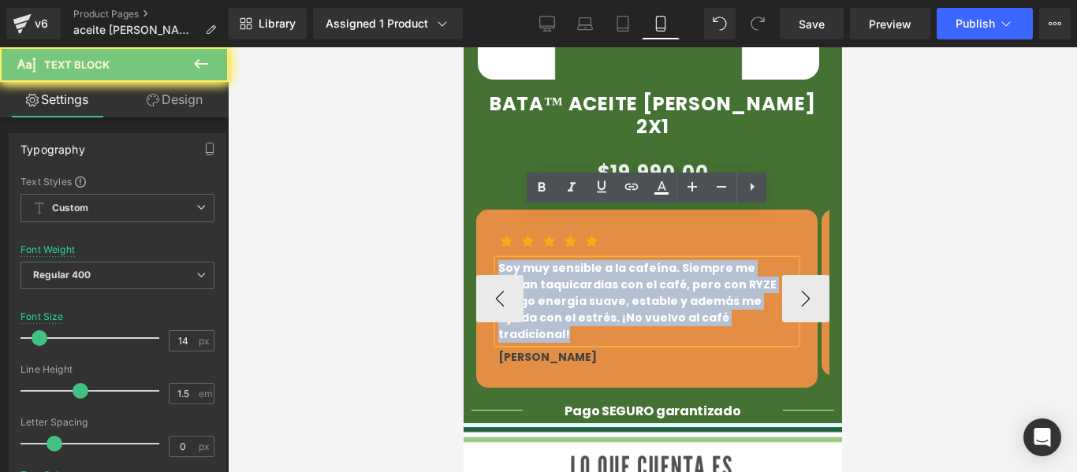
click at [744, 260] on p "Soy muy sensible a la cafeína. Siempre me daban taquicardias con el café, pero …" at bounding box center [646, 301] width 297 height 83
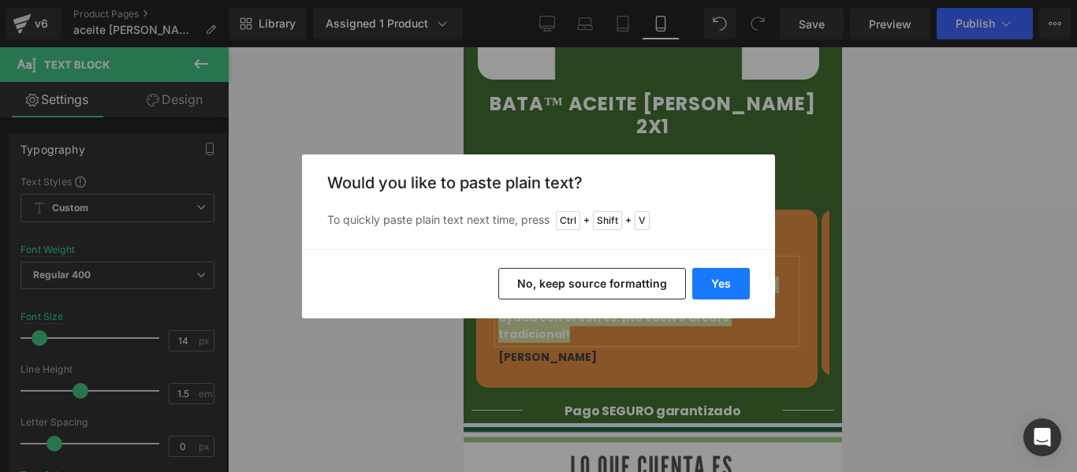
click at [729, 277] on button "Yes" at bounding box center [721, 284] width 58 height 32
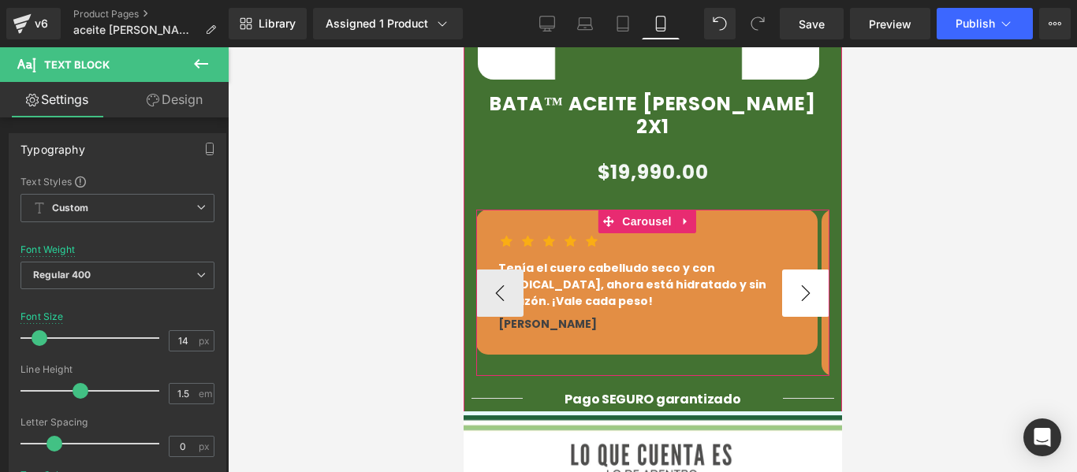
click at [792, 270] on button "›" at bounding box center [804, 293] width 47 height 47
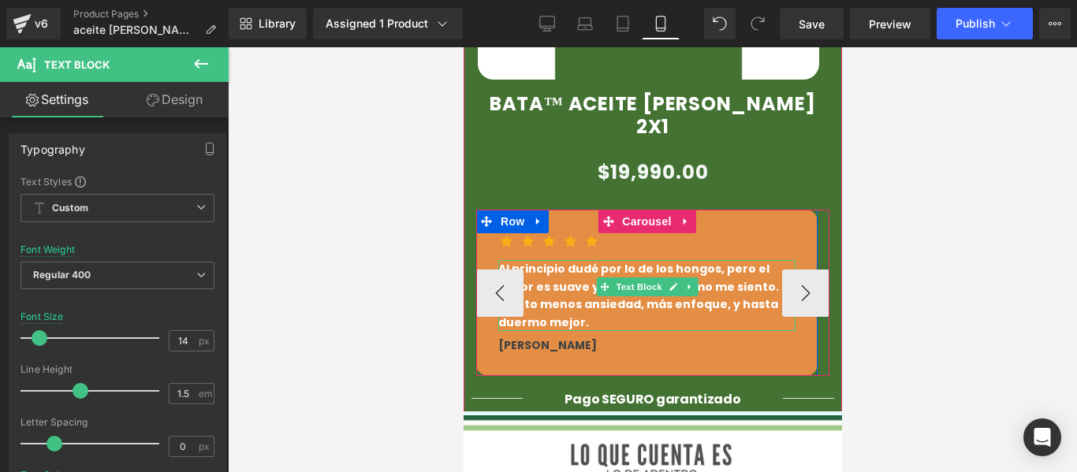
click at [595, 260] on p "Al principio dudé por lo de los hongos, pero el sabor es suave y me encanta cóm…" at bounding box center [646, 295] width 297 height 71
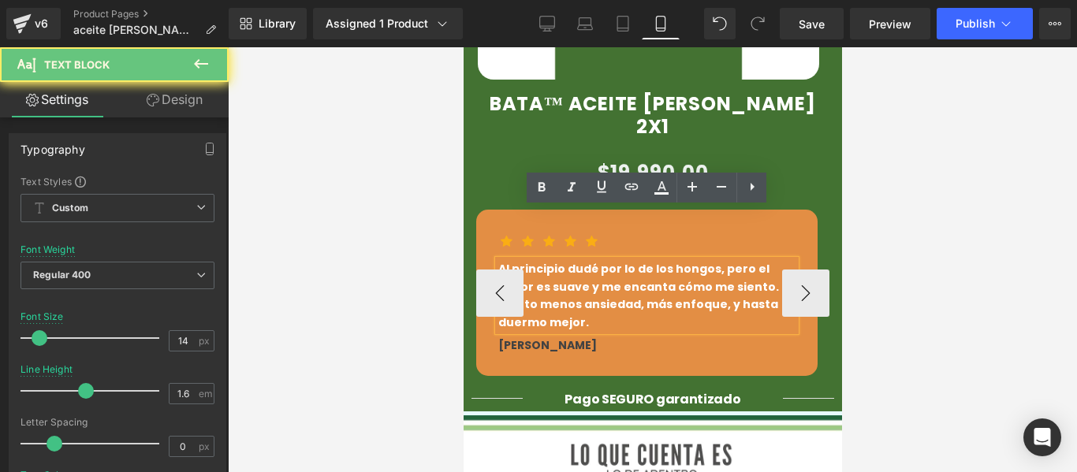
click at [595, 260] on p "Al principio dudé por lo de los hongos, pero el sabor es suave y me encanta cóm…" at bounding box center [646, 295] width 297 height 71
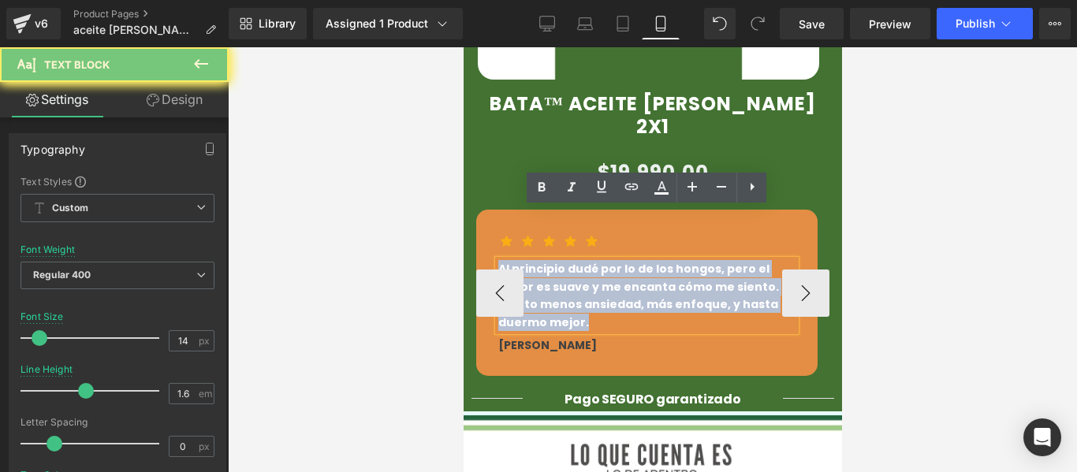
click at [595, 260] on p "Al principio dudé por lo de los hongos, pero el sabor es suave y me encanta cóm…" at bounding box center [646, 295] width 297 height 71
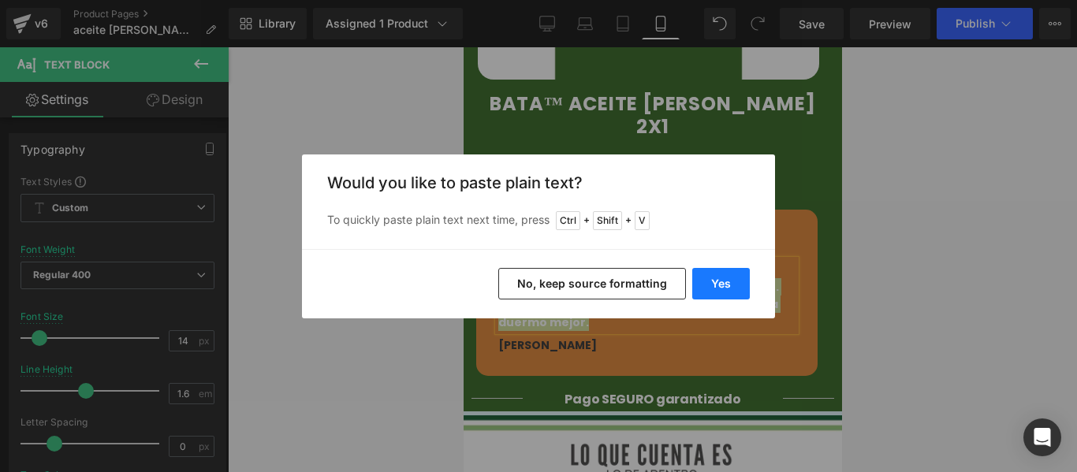
click at [729, 288] on button "Yes" at bounding box center [721, 284] width 58 height 32
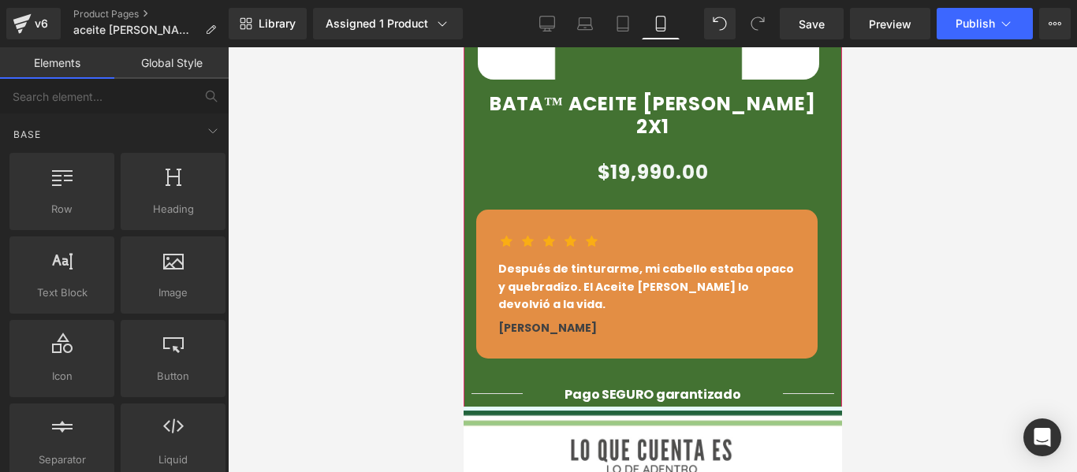
click at [896, 295] on div at bounding box center [652, 259] width 849 height 425
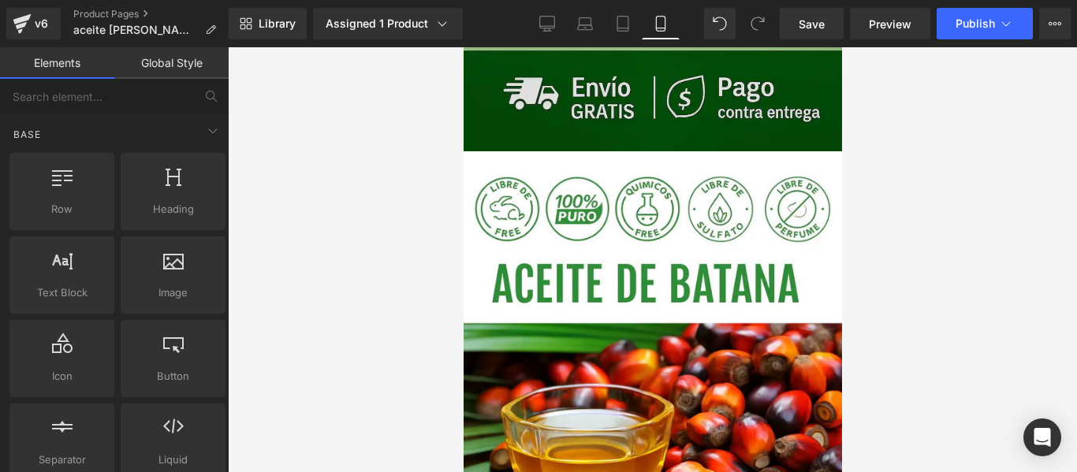
scroll to position [158, 0]
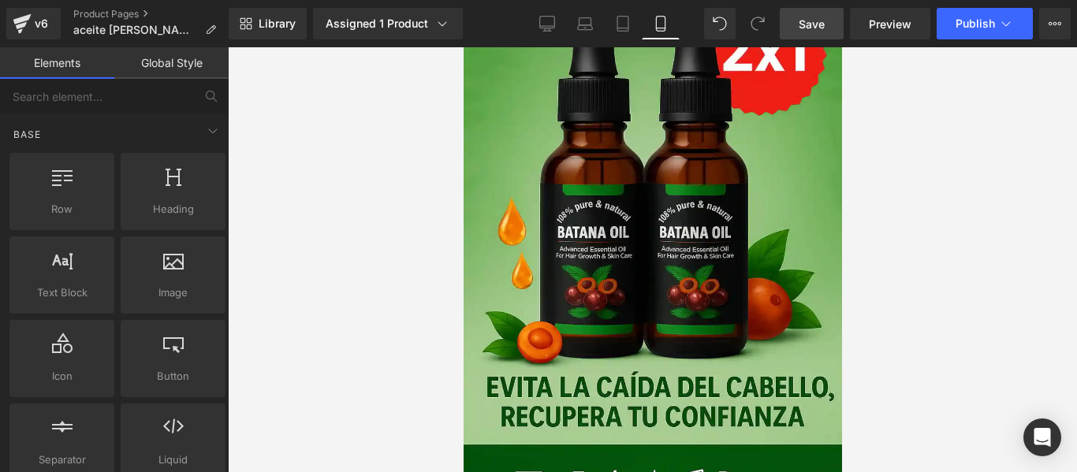
click at [803, 21] on span "Save" at bounding box center [812, 24] width 26 height 17
click at [975, 17] on span "Publish" at bounding box center [975, 23] width 39 height 13
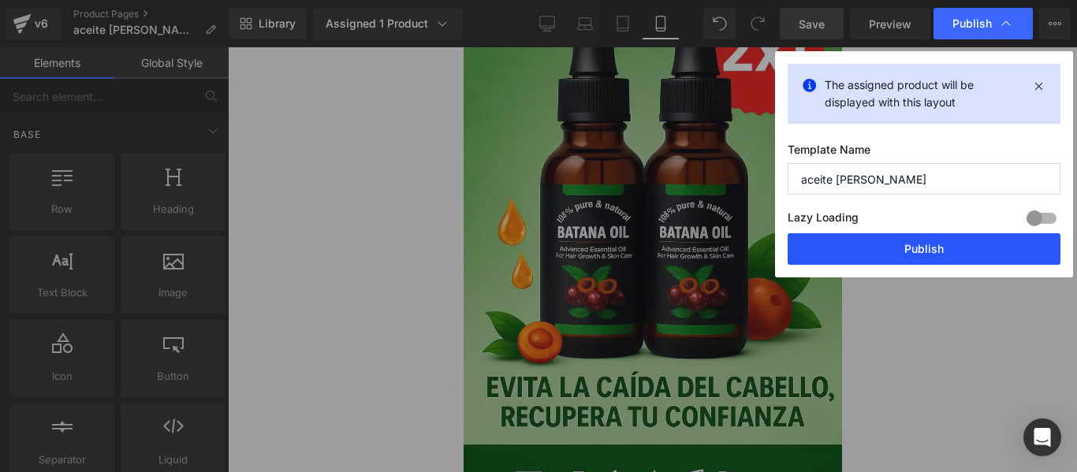
click at [900, 248] on button "Publish" at bounding box center [924, 249] width 273 height 32
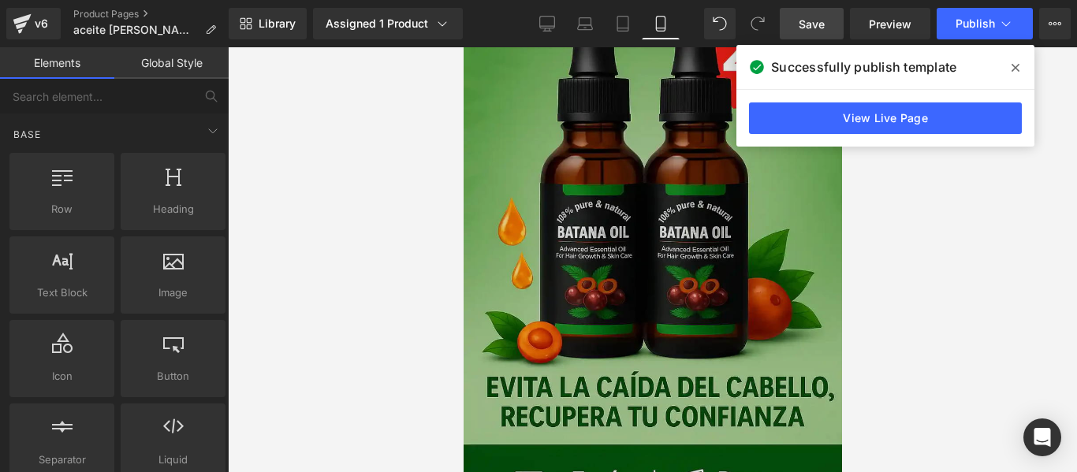
drag, startPoint x: 811, startPoint y: 467, endPoint x: 803, endPoint y: 472, distance: 9.9
click at [809, 468] on img at bounding box center [652, 262] width 378 height 568
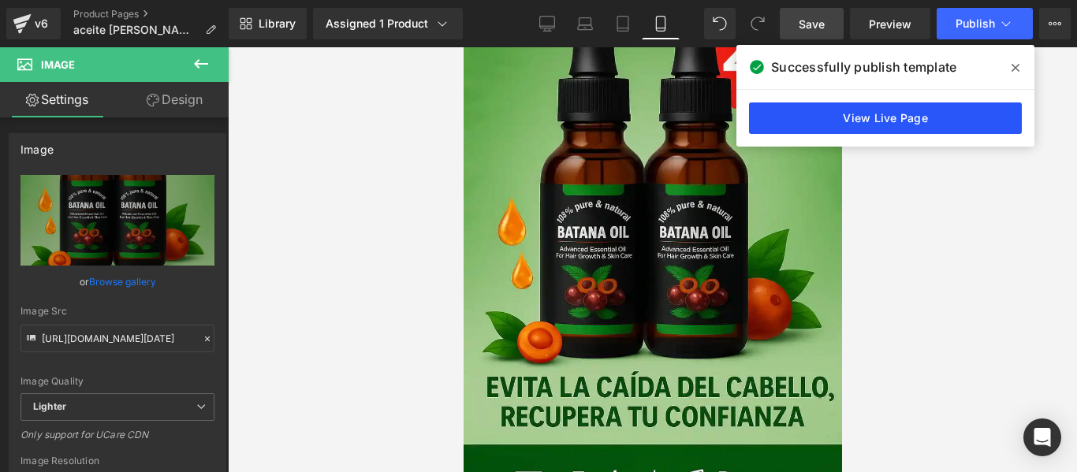
click at [836, 102] on div "View Live Page" at bounding box center [885, 118] width 298 height 57
click at [838, 118] on link "View Live Page" at bounding box center [885, 119] width 273 height 32
